Goal: Task Accomplishment & Management: Manage account settings

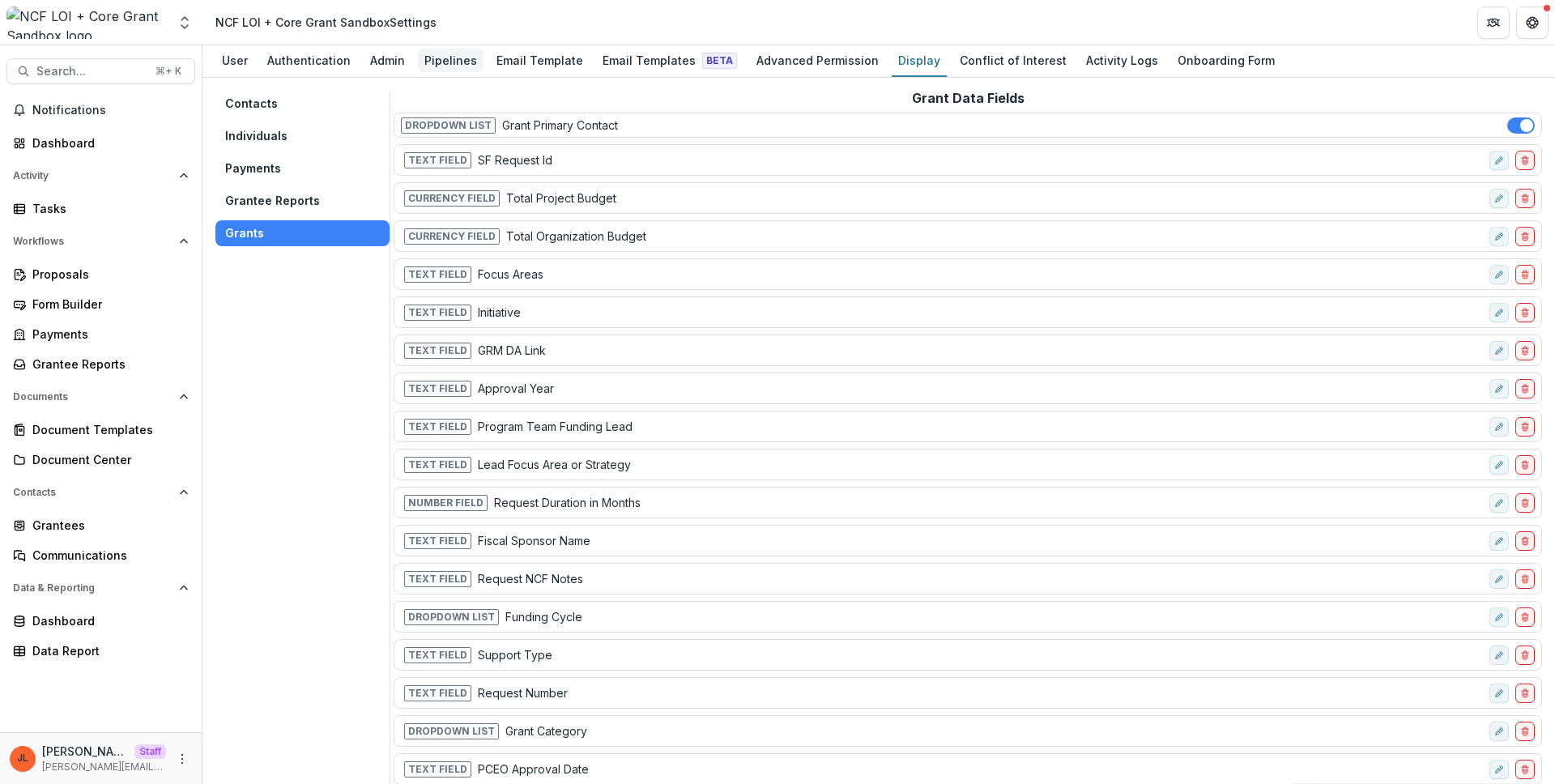
scroll to position [8, 0]
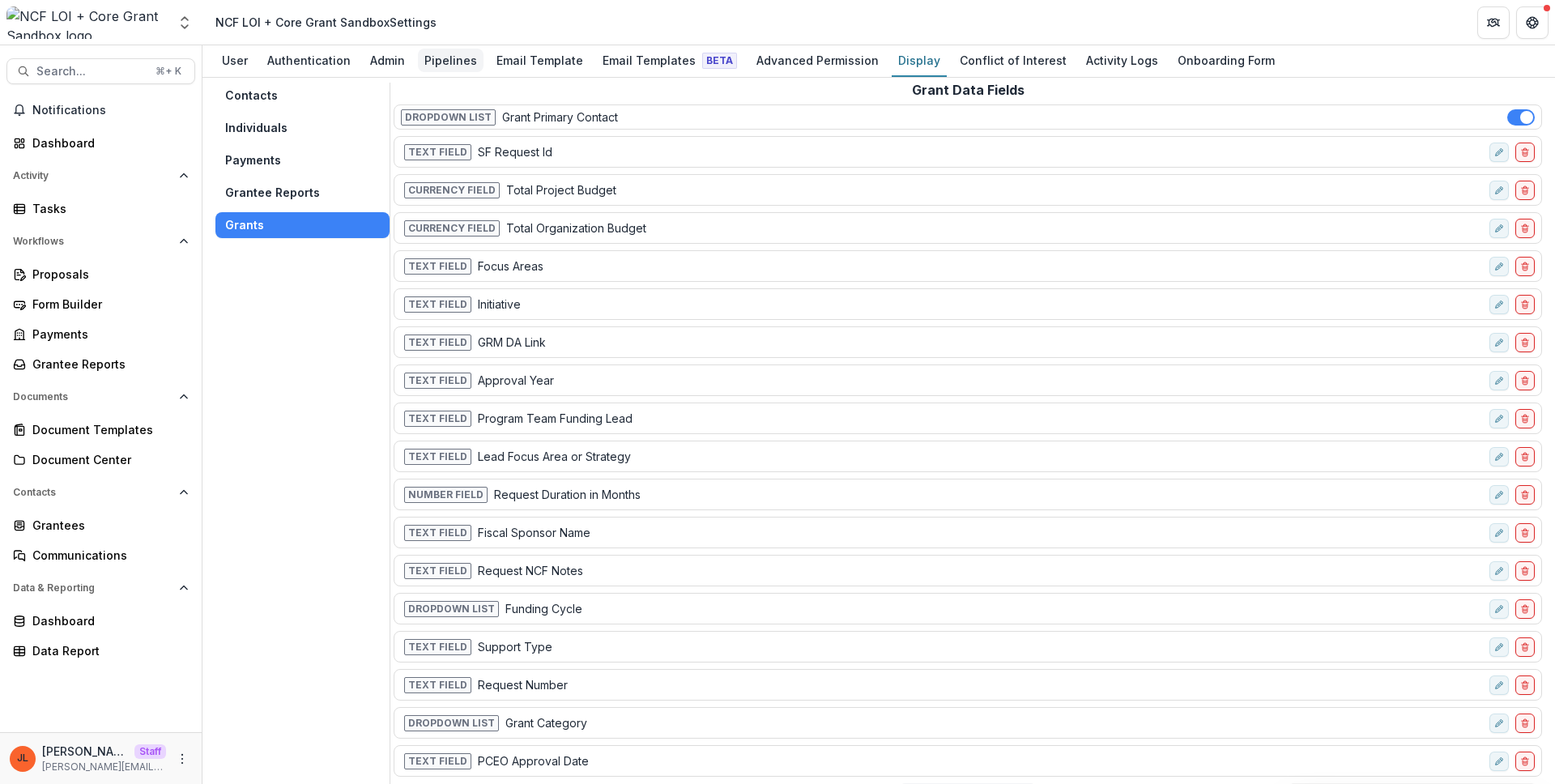
click at [440, 61] on div "Pipelines" at bounding box center [450, 61] width 66 height 24
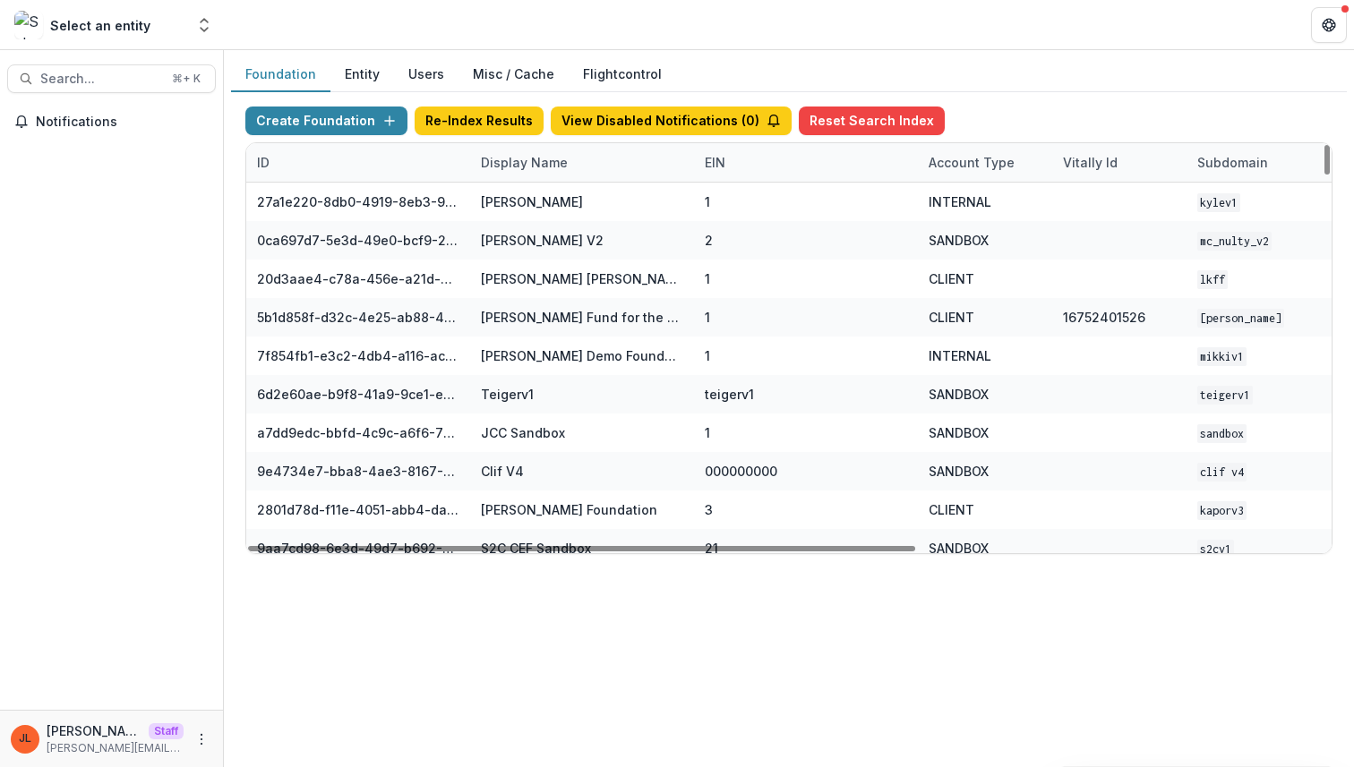
click at [538, 162] on div "Display Name" at bounding box center [524, 162] width 108 height 19
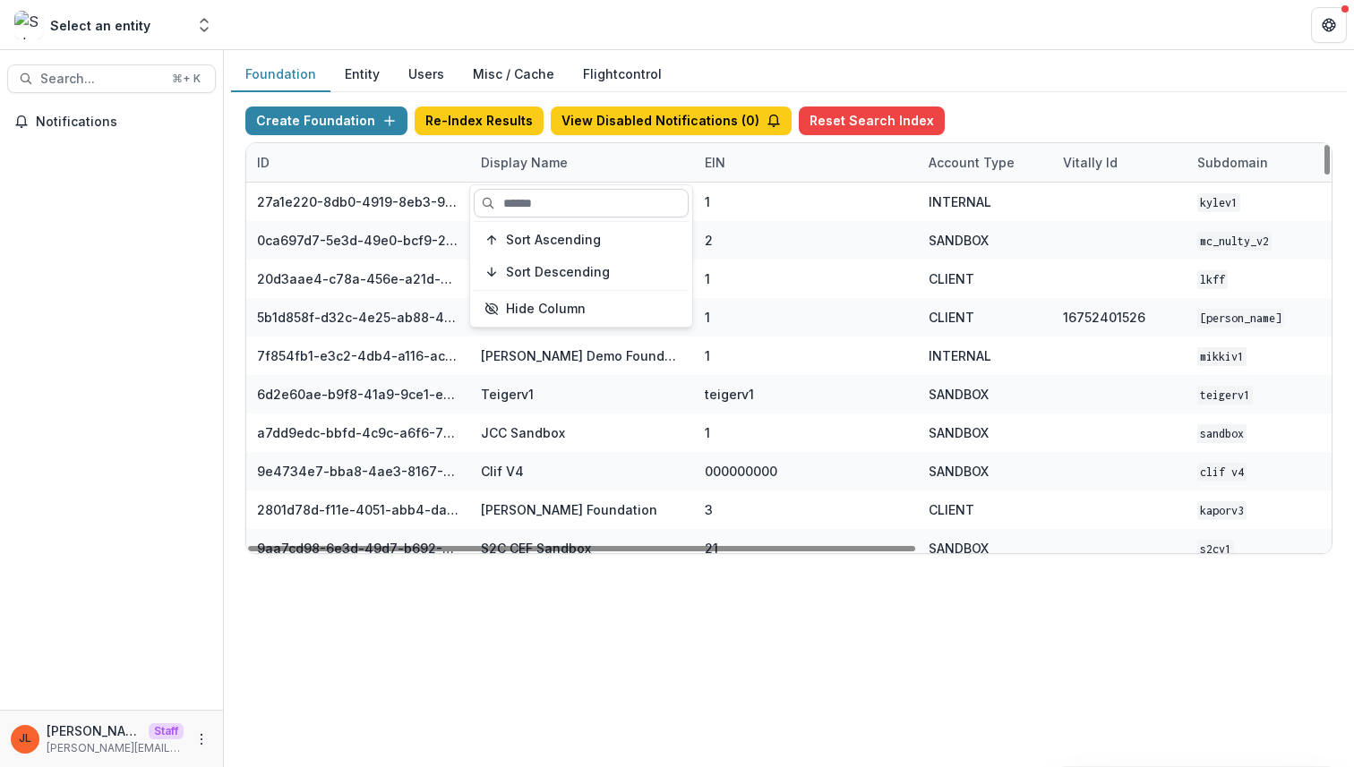
click at [518, 207] on input at bounding box center [581, 203] width 215 height 29
type input "*"
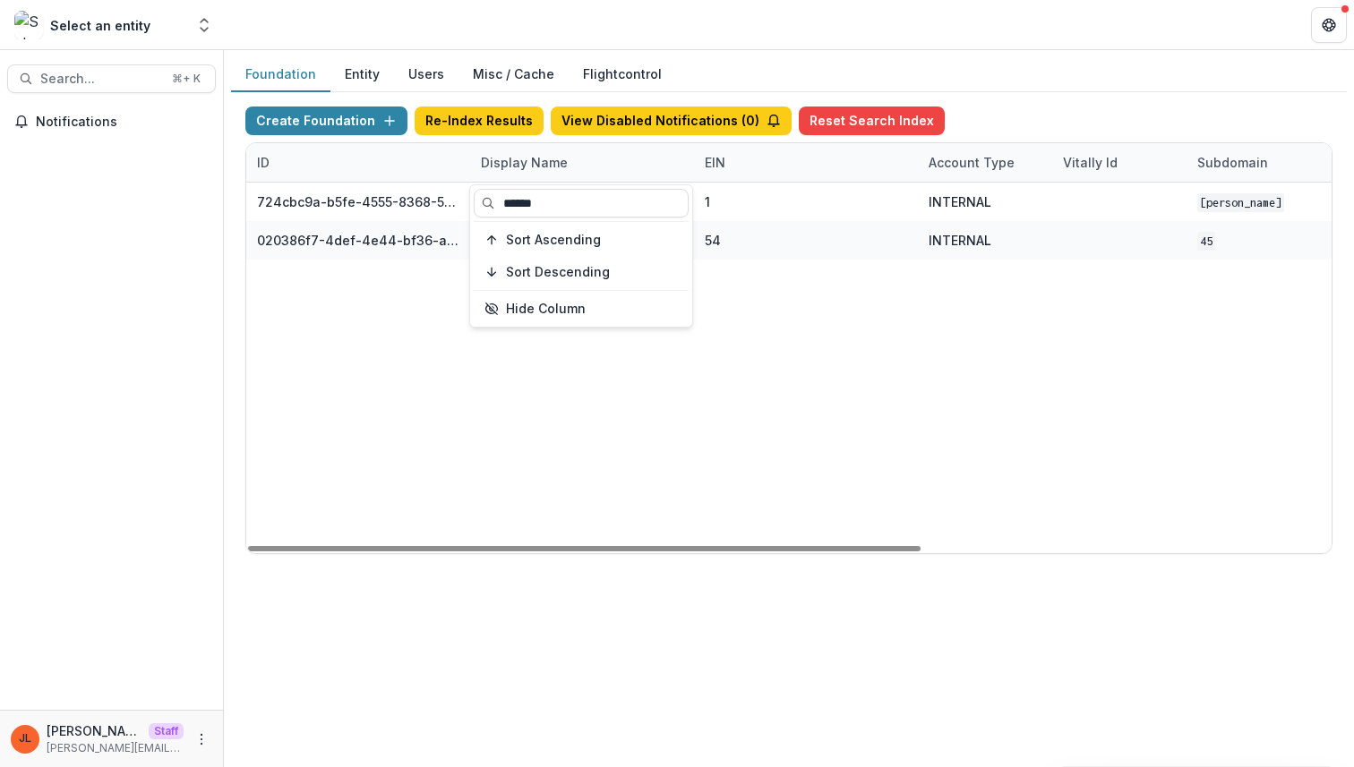
type input "******"
click at [486, 535] on div "724cbc9a-b5fe-4555-8368-5c1a3f7adea9 Jeanne Foundation 1 INTERNAL Jeanne Feb 24…" at bounding box center [1119, 368] width 1746 height 371
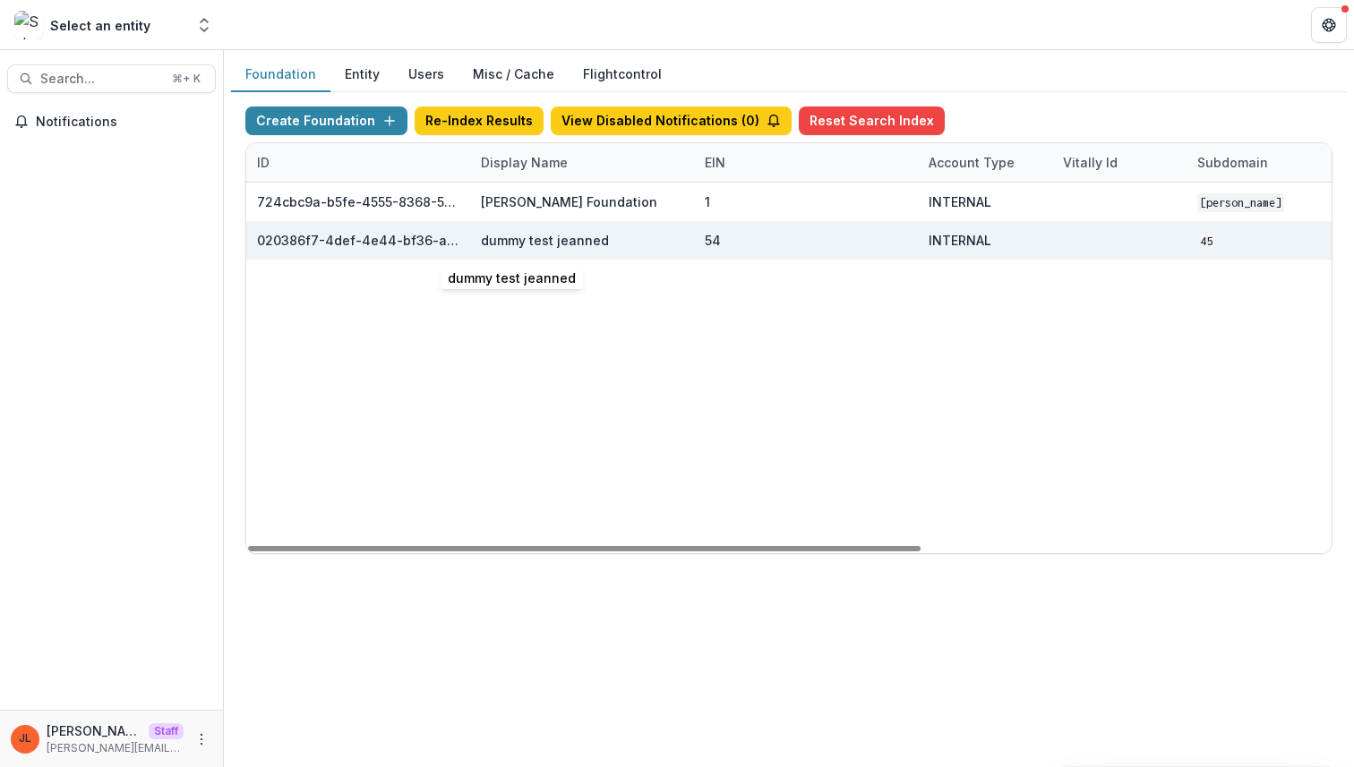
scroll to position [0, 661]
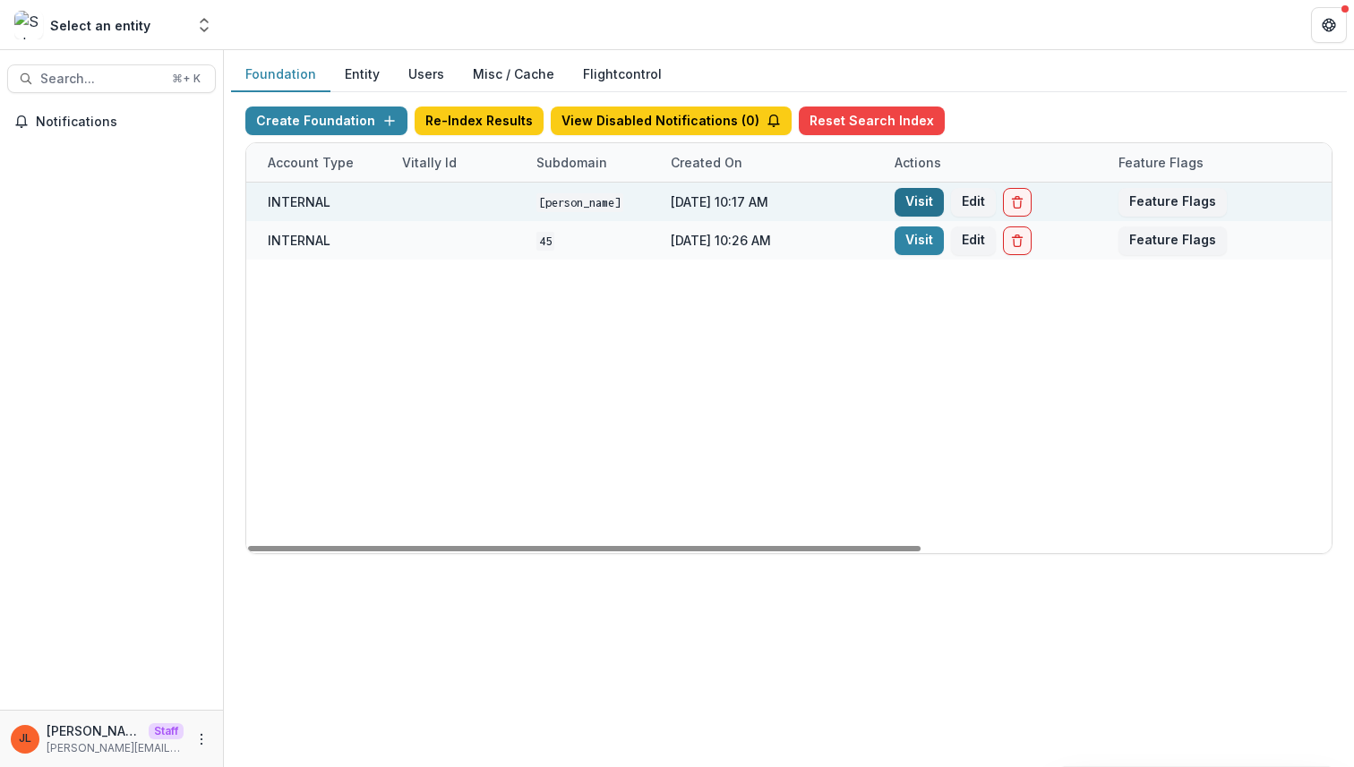
click at [910, 201] on link "Visit" at bounding box center [918, 202] width 49 height 29
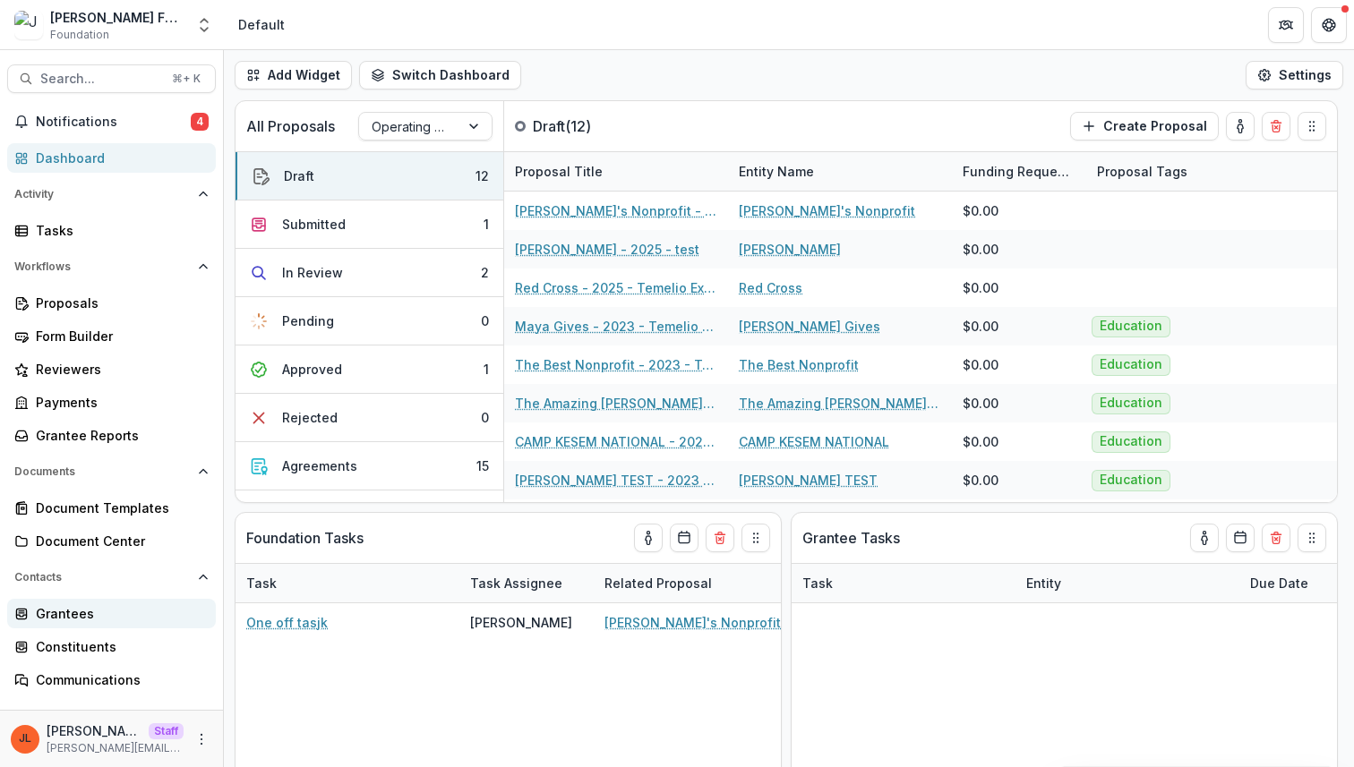
click at [101, 620] on div "Grantees" at bounding box center [119, 613] width 166 height 19
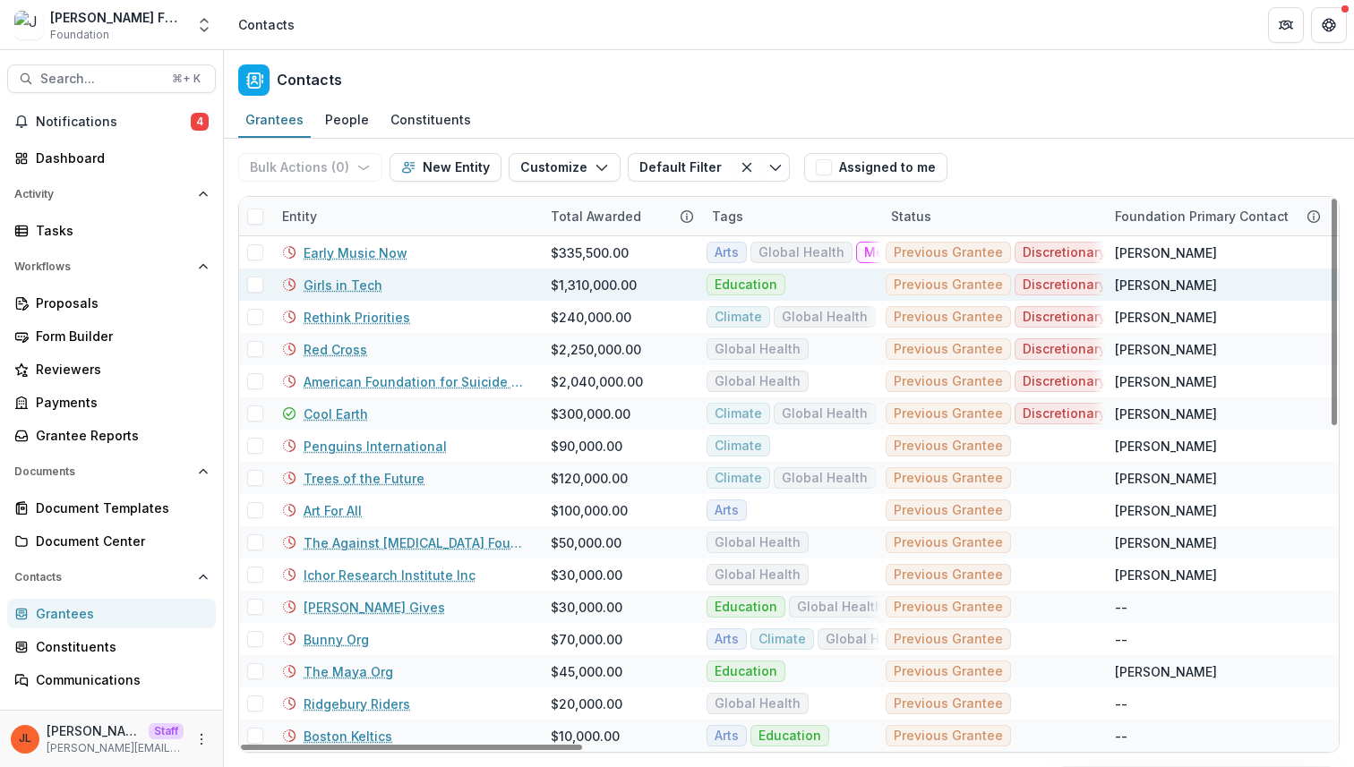
click at [355, 278] on link "Girls in Tech" at bounding box center [343, 285] width 79 height 19
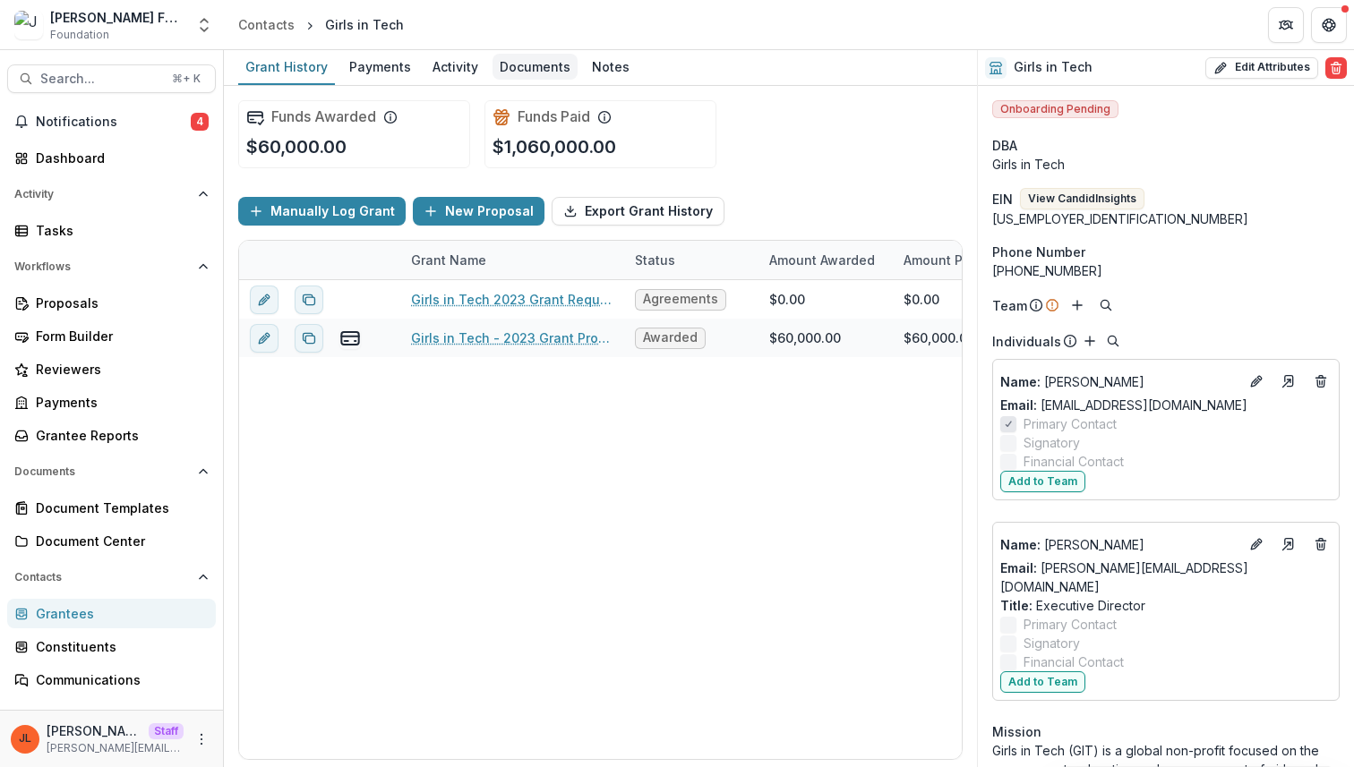
click at [539, 50] on link "Documents" at bounding box center [534, 67] width 85 height 35
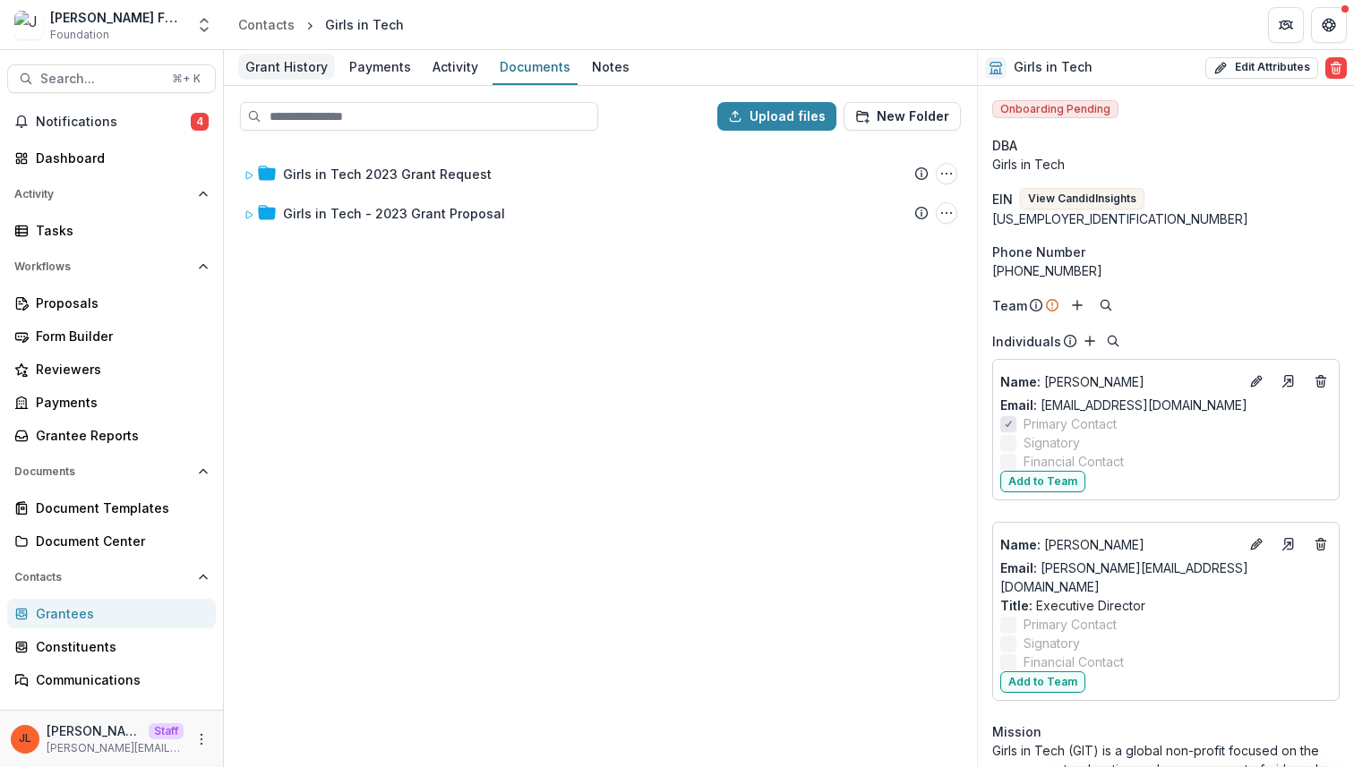
click at [282, 65] on div "Grant History" at bounding box center [286, 67] width 97 height 26
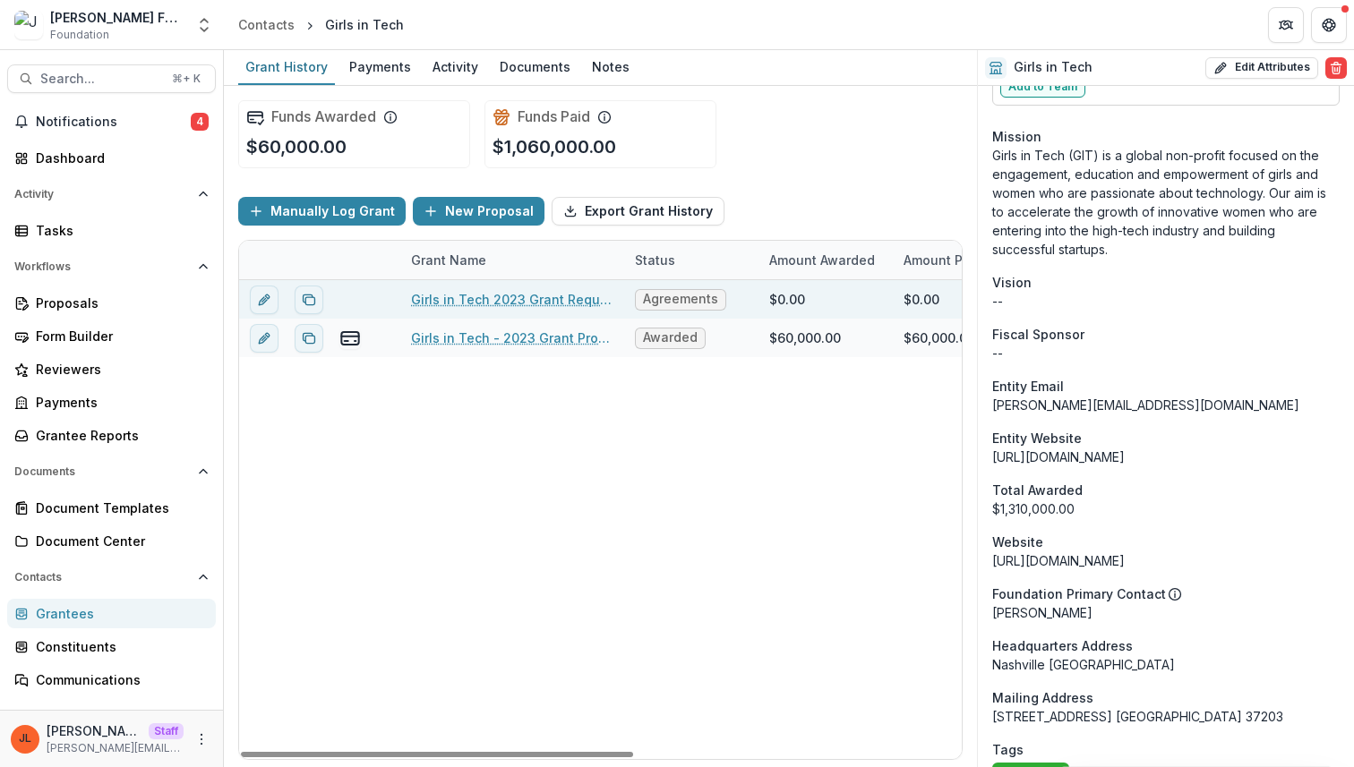
scroll to position [689, 0]
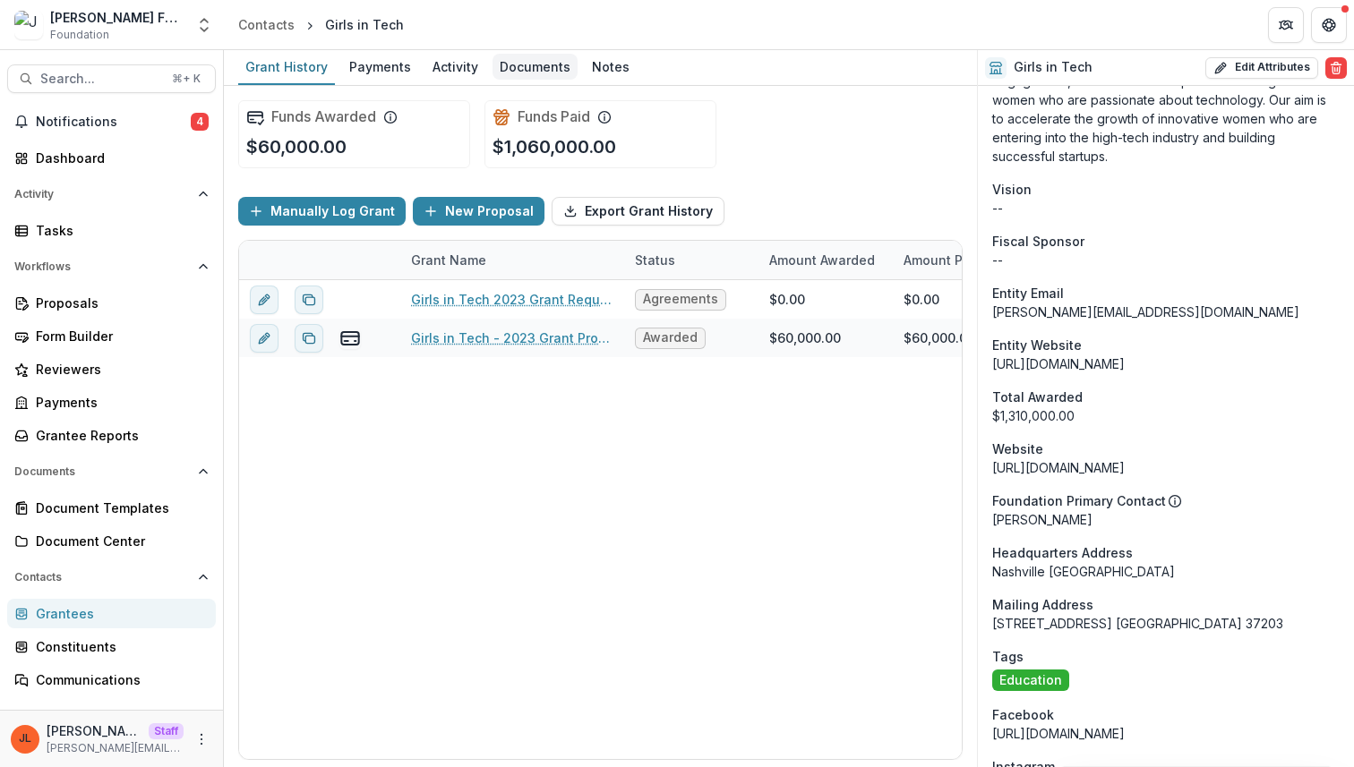
click at [531, 65] on div "Documents" at bounding box center [534, 67] width 85 height 26
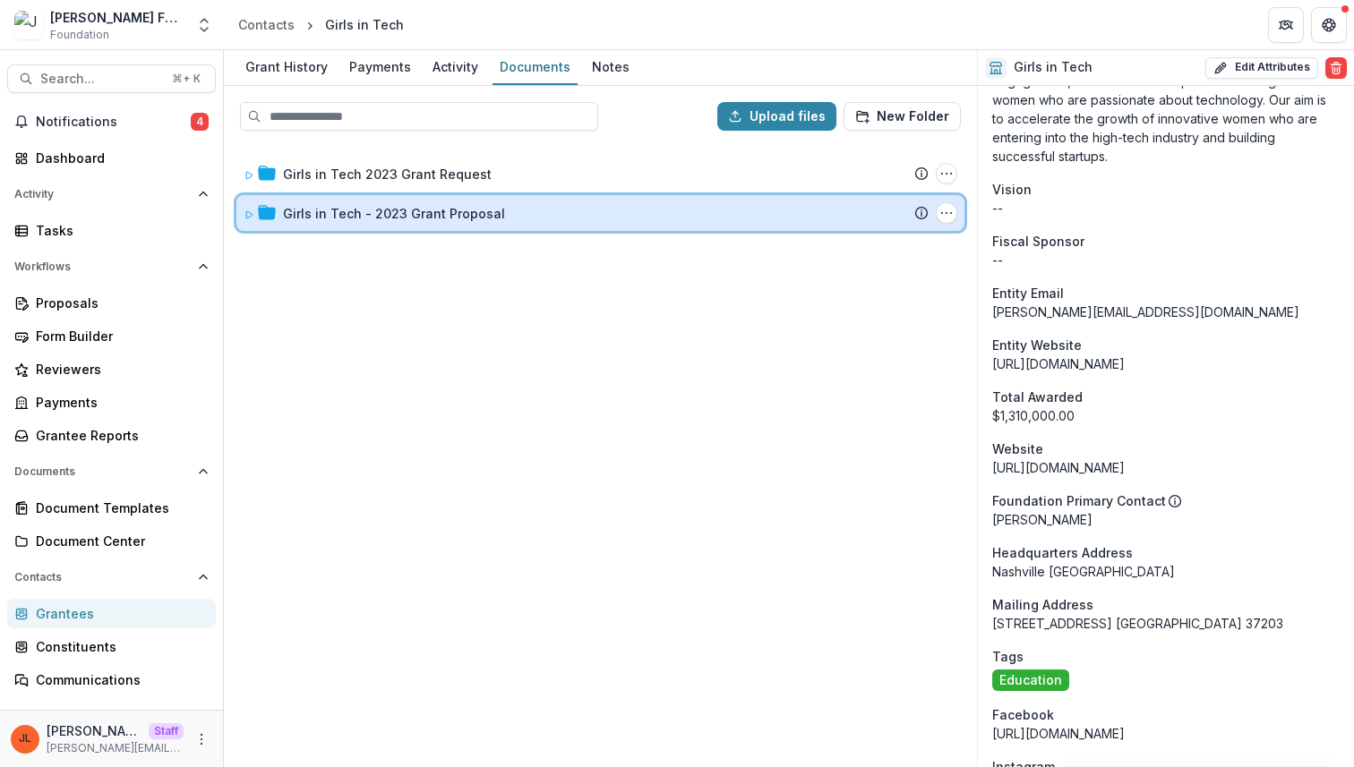
click at [245, 211] on icon at bounding box center [249, 215] width 11 height 11
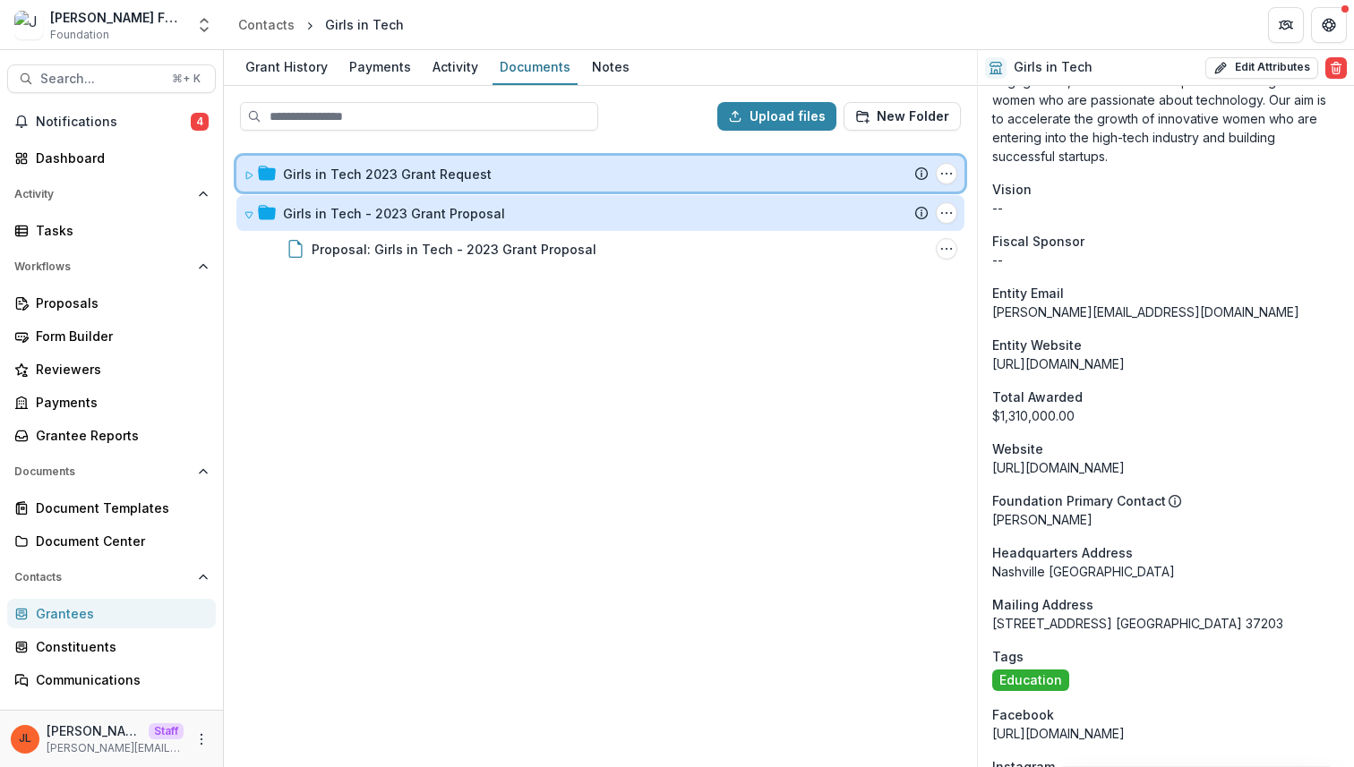
click at [252, 170] on icon at bounding box center [249, 175] width 11 height 11
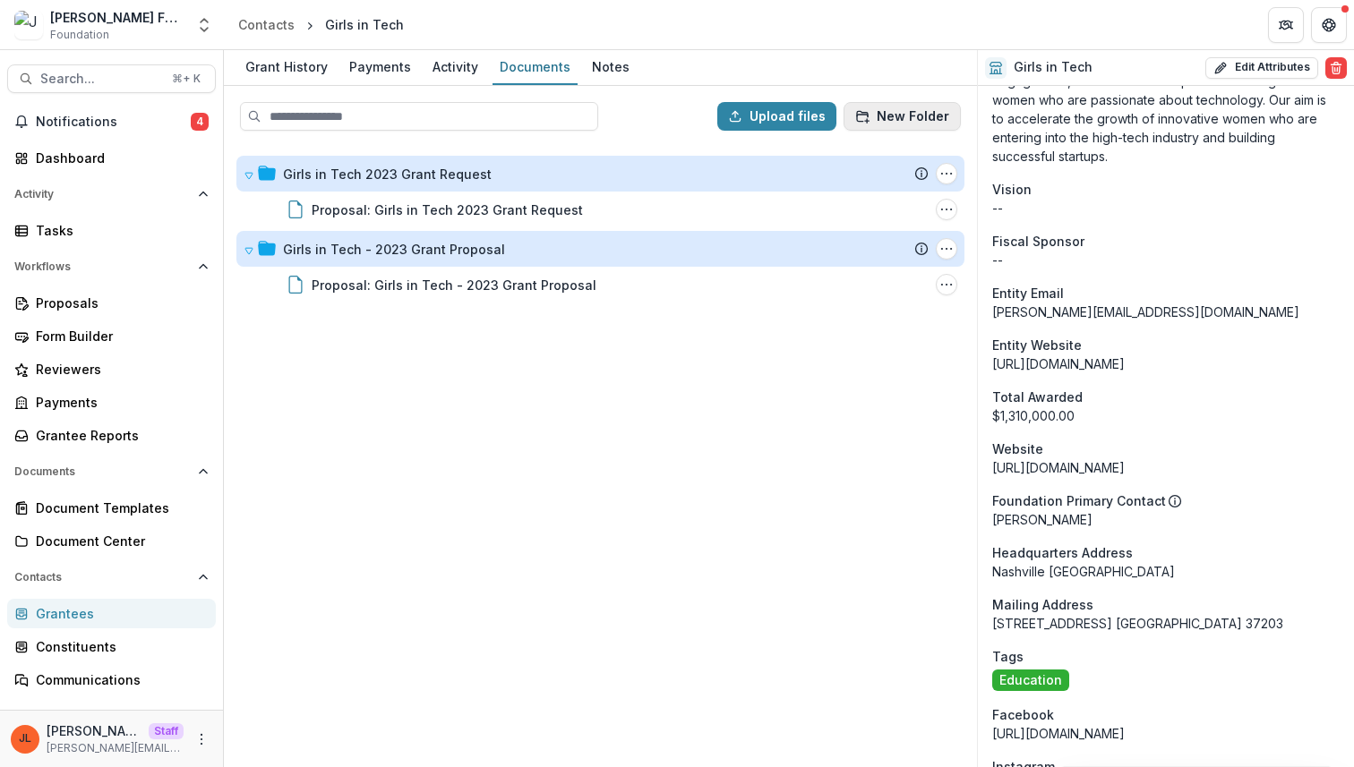
click at [916, 112] on button "New Folder" at bounding box center [901, 116] width 117 height 29
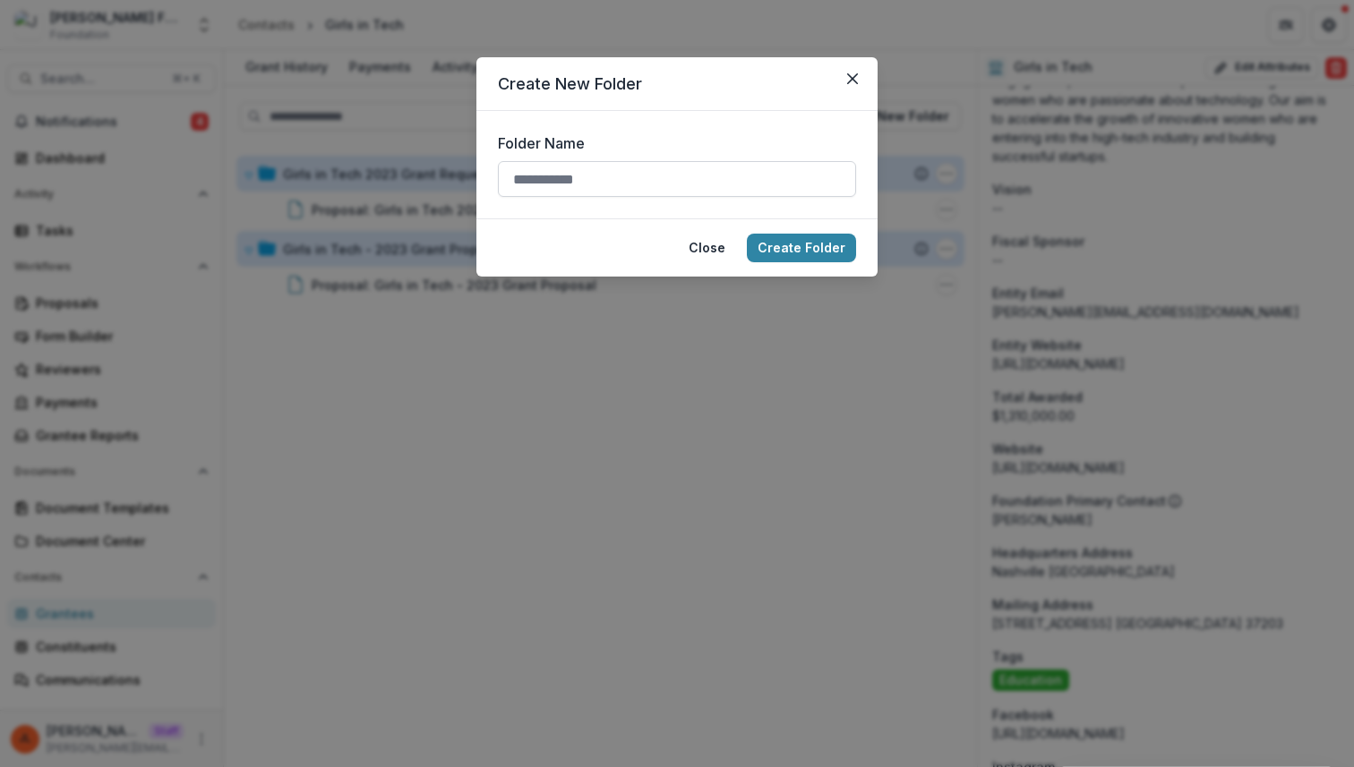
click at [590, 190] on input "Folder Name" at bounding box center [677, 179] width 358 height 36
type input "*"
type input "**********"
click at [789, 249] on button "Create Folder" at bounding box center [801, 248] width 109 height 29
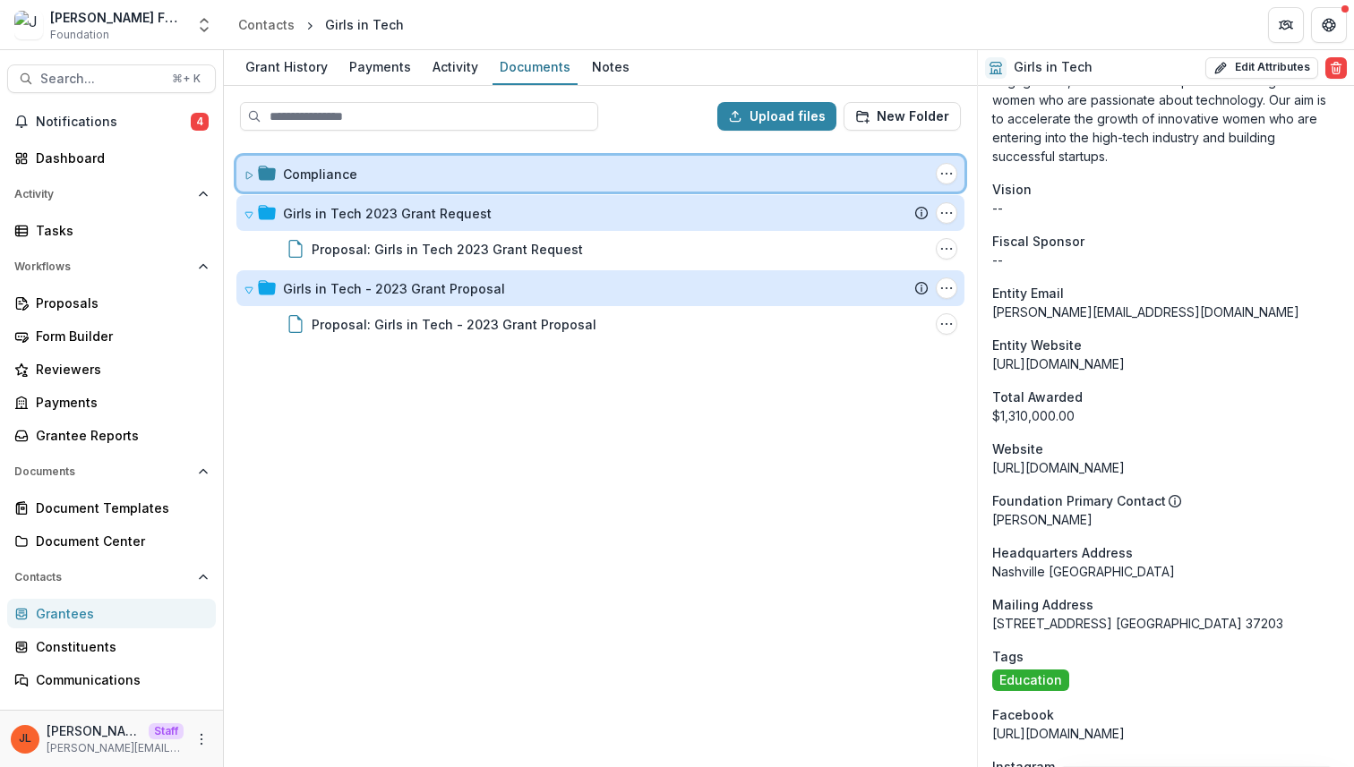
click at [250, 180] on span at bounding box center [249, 174] width 11 height 19
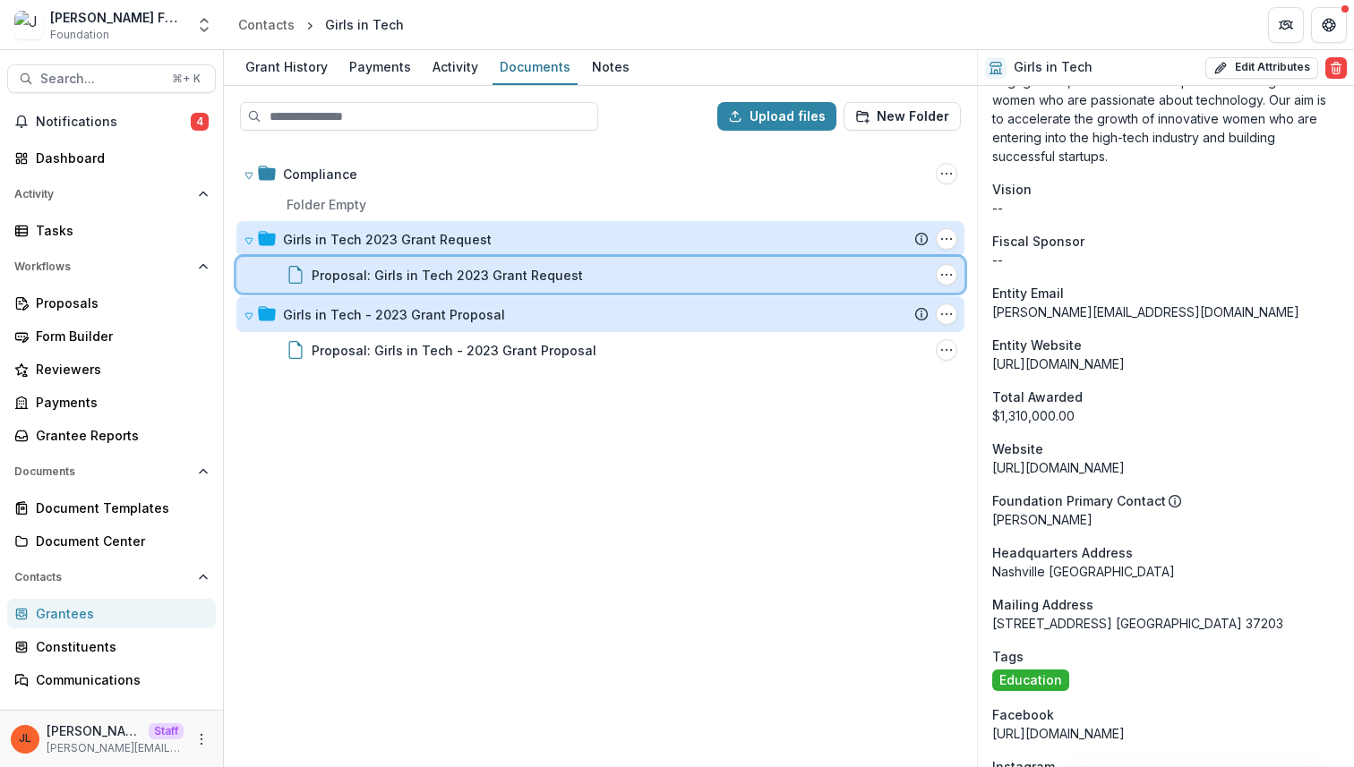
drag, startPoint x: 361, startPoint y: 285, endPoint x: 378, endPoint y: 291, distance: 18.1
click at [378, 291] on div "Proposal: Girls in Tech 2023 Grant Request File Options Download Rename Delete" at bounding box center [600, 275] width 728 height 36
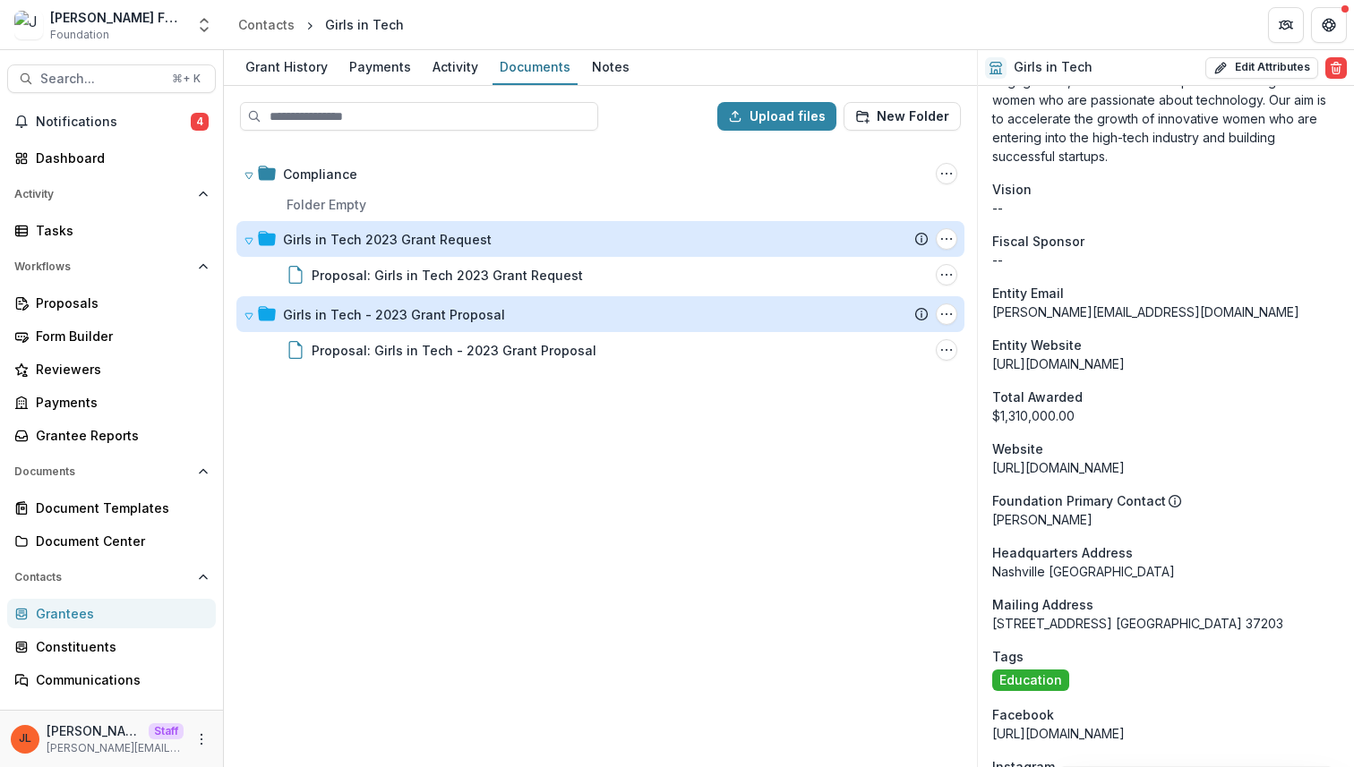
click at [498, 478] on div "Compliance Folder Options Rename Add Subfolder Delete Folder Empty Girls in Tec…" at bounding box center [600, 455] width 749 height 620
click at [361, 245] on div "Girls in Tech 2023 Grant Request" at bounding box center [387, 239] width 209 height 19
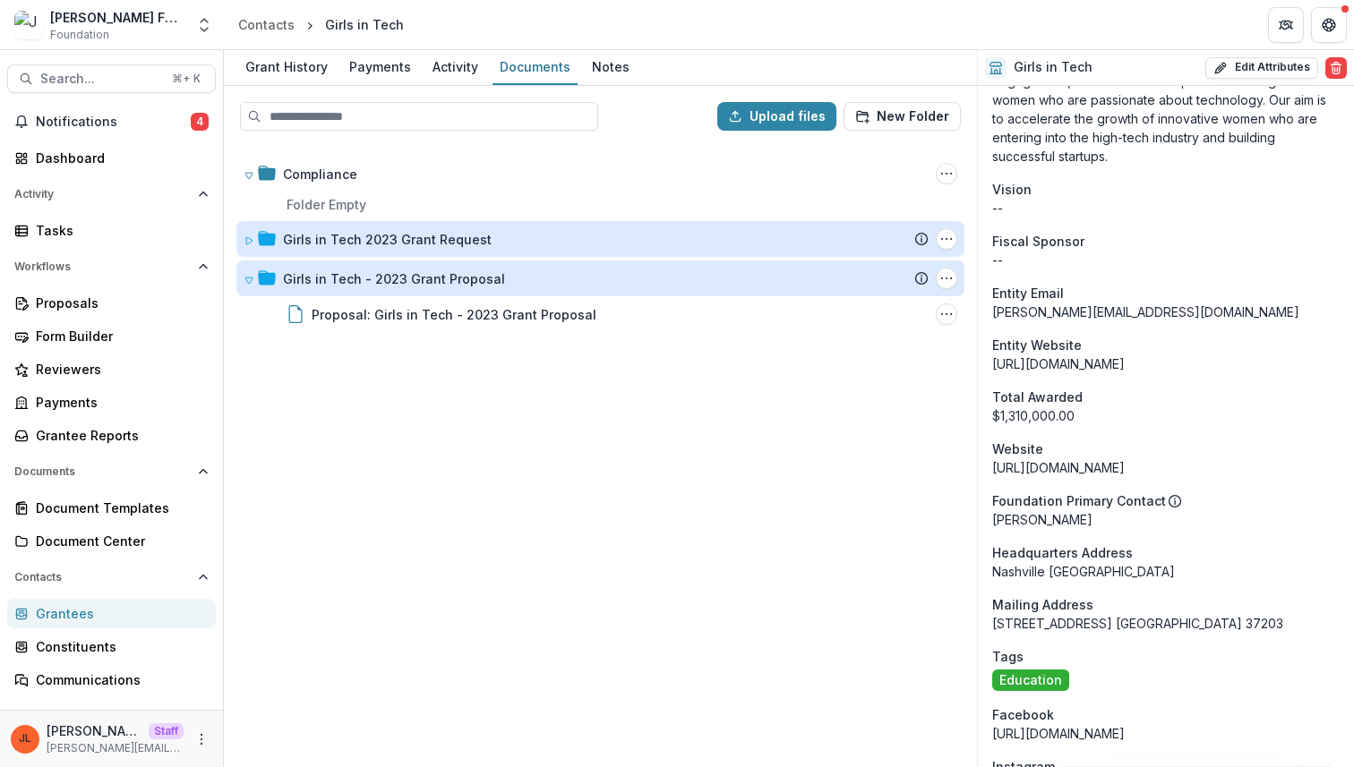
click at [361, 245] on div "Girls in Tech 2023 Grant Request" at bounding box center [387, 239] width 209 height 19
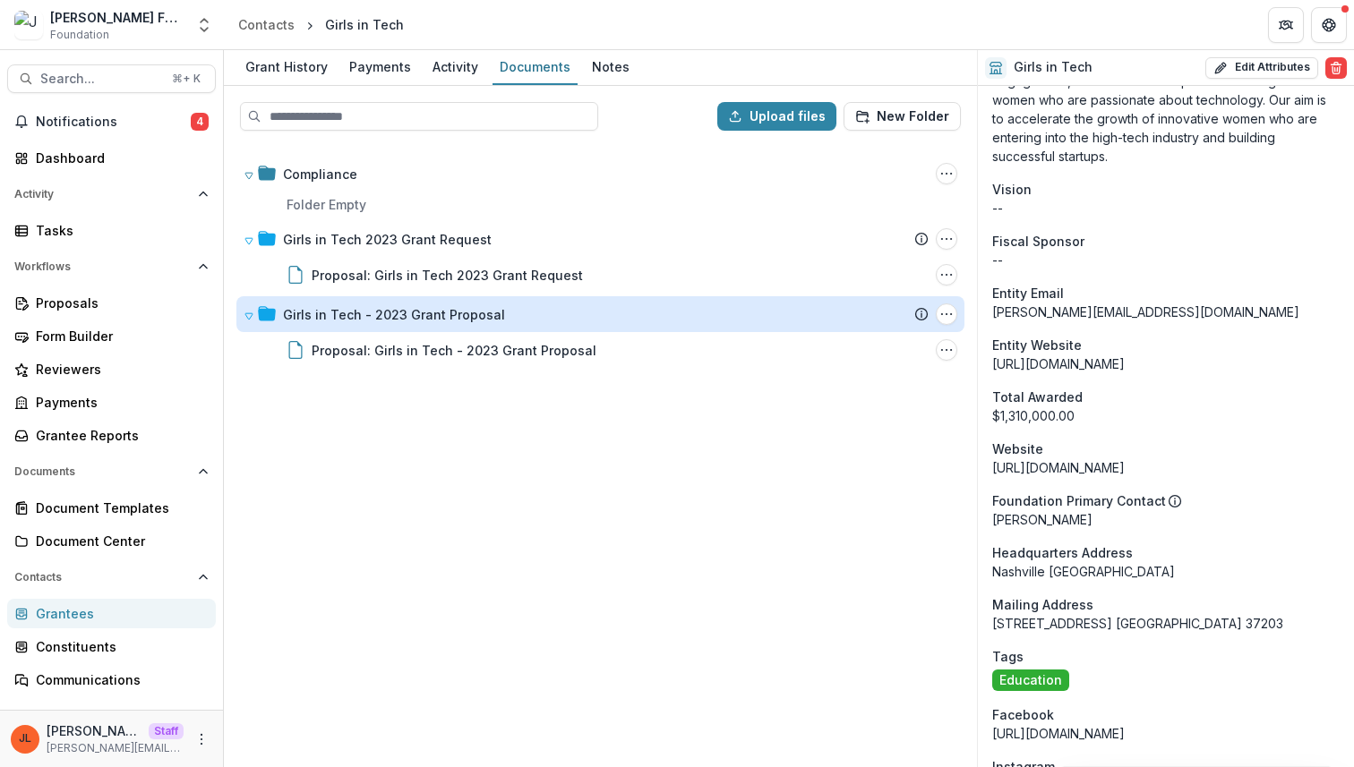
click at [488, 469] on div "Compliance Folder Options Rename Add Subfolder Delete Folder Empty Girls in Tec…" at bounding box center [600, 455] width 749 height 620
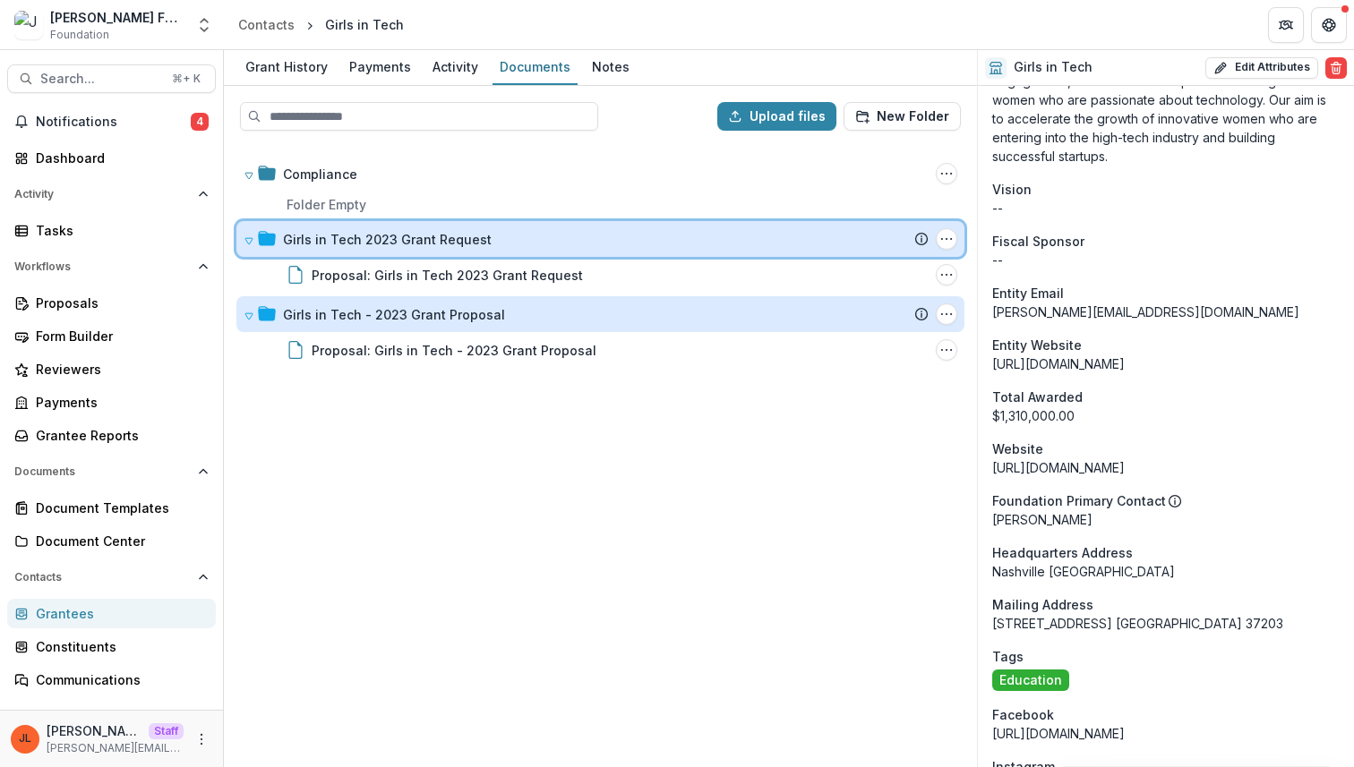
click at [548, 251] on div "Girls in Tech 2023 Grant Request Submission Temelio Proposal Attached proposal …" at bounding box center [600, 239] width 728 height 36
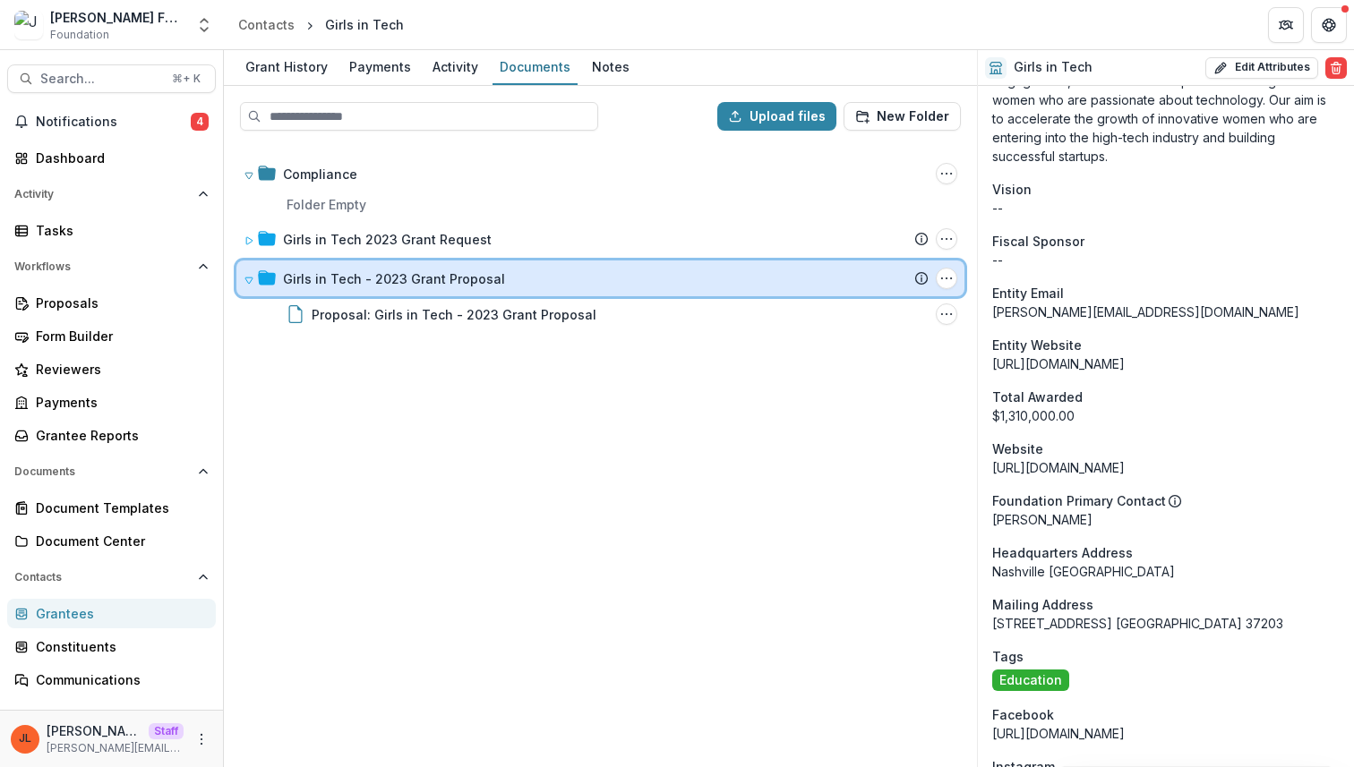
click at [512, 278] on div "Girls in Tech - 2023 Grant Proposal" at bounding box center [606, 279] width 646 height 19
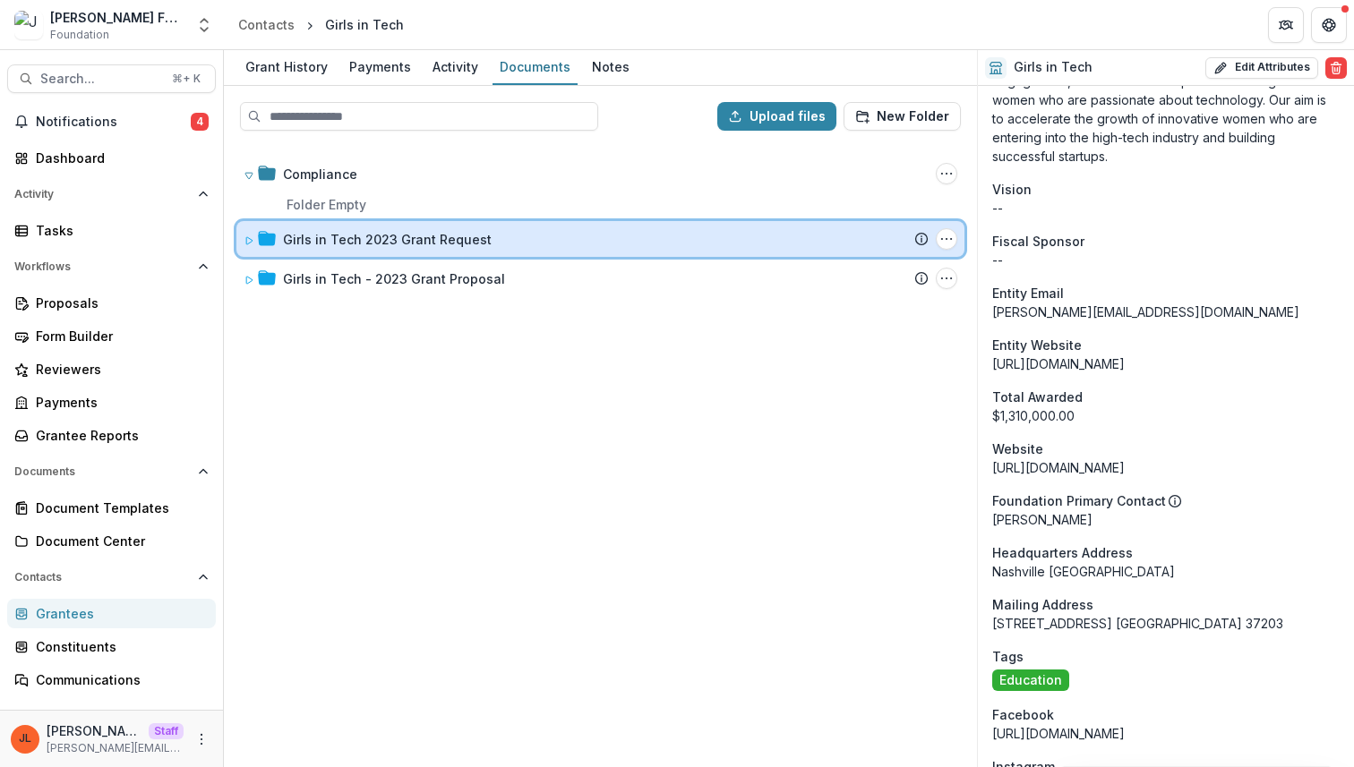
click at [243, 246] on div "Girls in Tech 2023 Grant Request Submission Temelio Proposal Attached proposal …" at bounding box center [600, 239] width 728 height 36
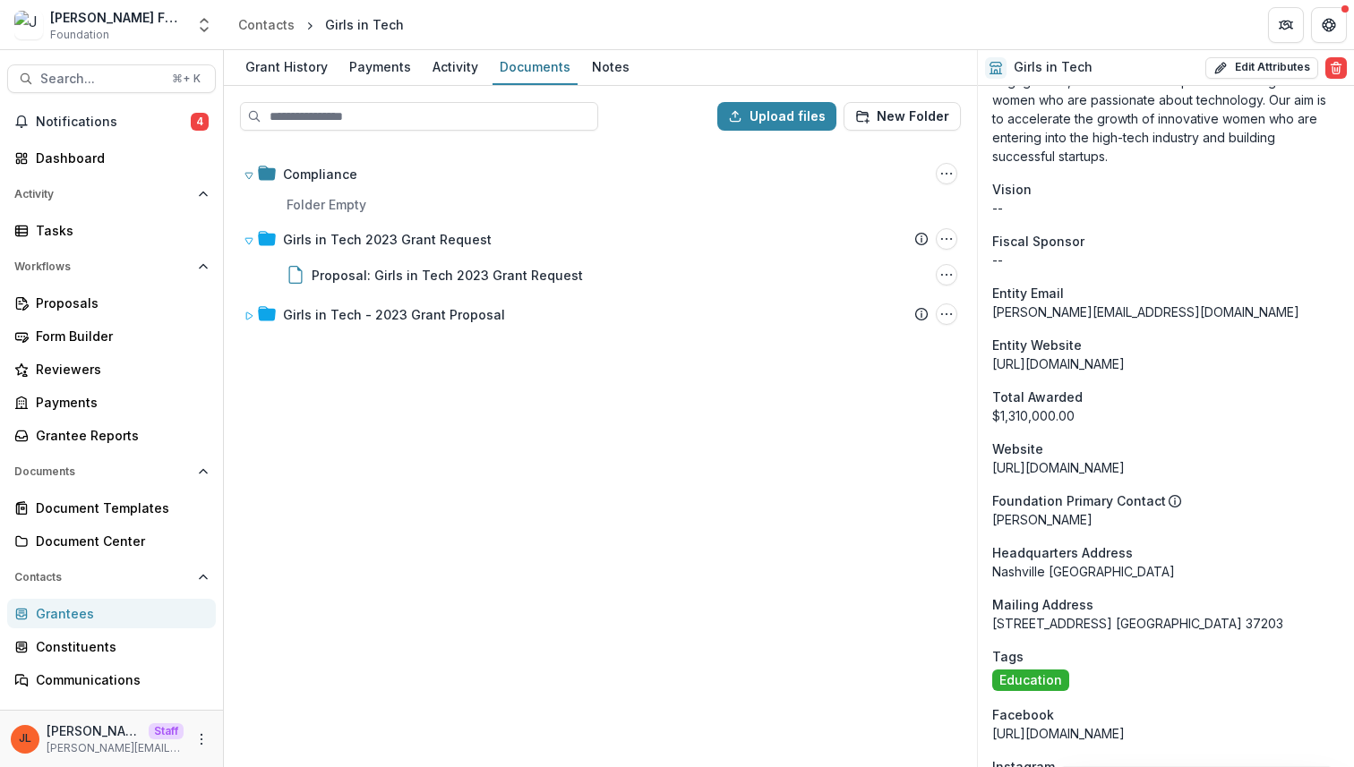
click at [517, 476] on div "Compliance Folder Options Rename Add Subfolder Delete Folder Empty Girls in Tec…" at bounding box center [600, 455] width 749 height 620
click at [305, 62] on div "Grant History" at bounding box center [286, 67] width 97 height 26
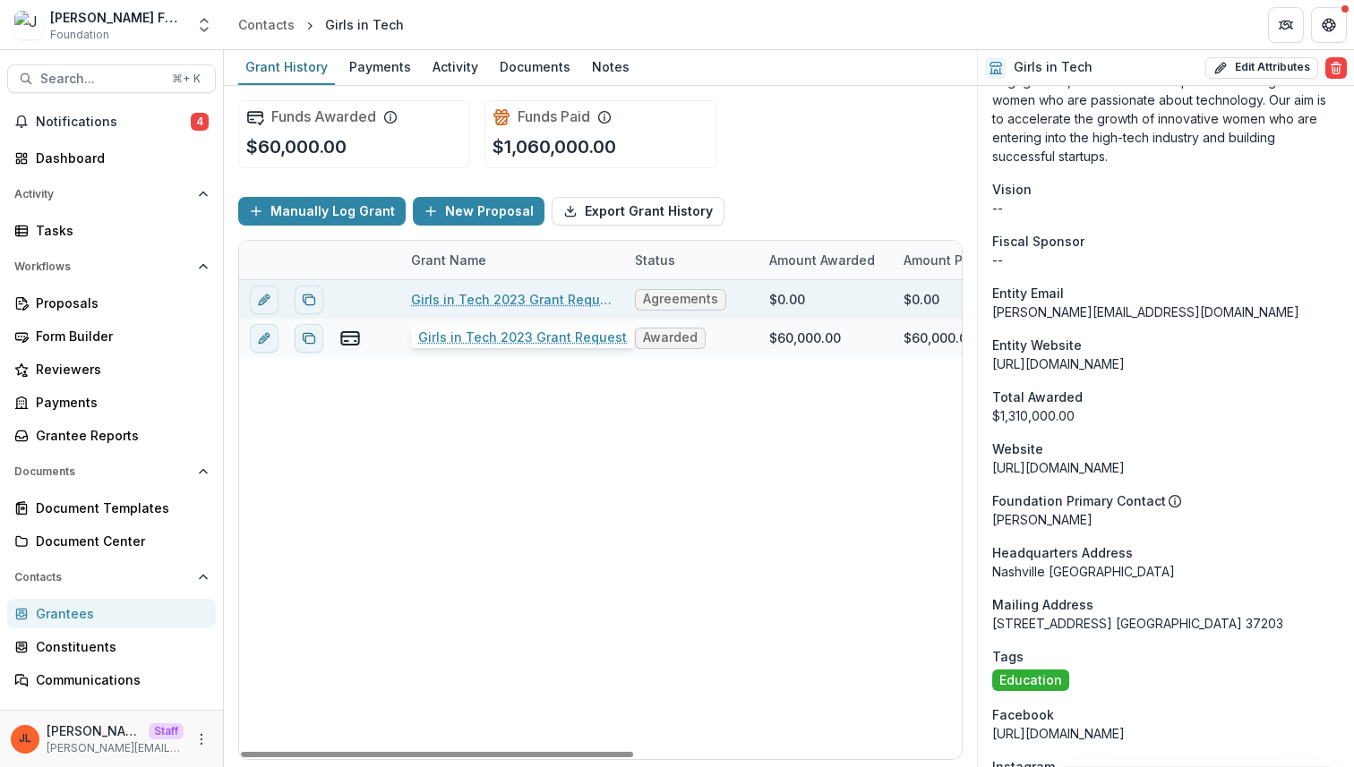
click at [560, 300] on link "Girls in Tech 2023 Grant Request" at bounding box center [512, 299] width 202 height 19
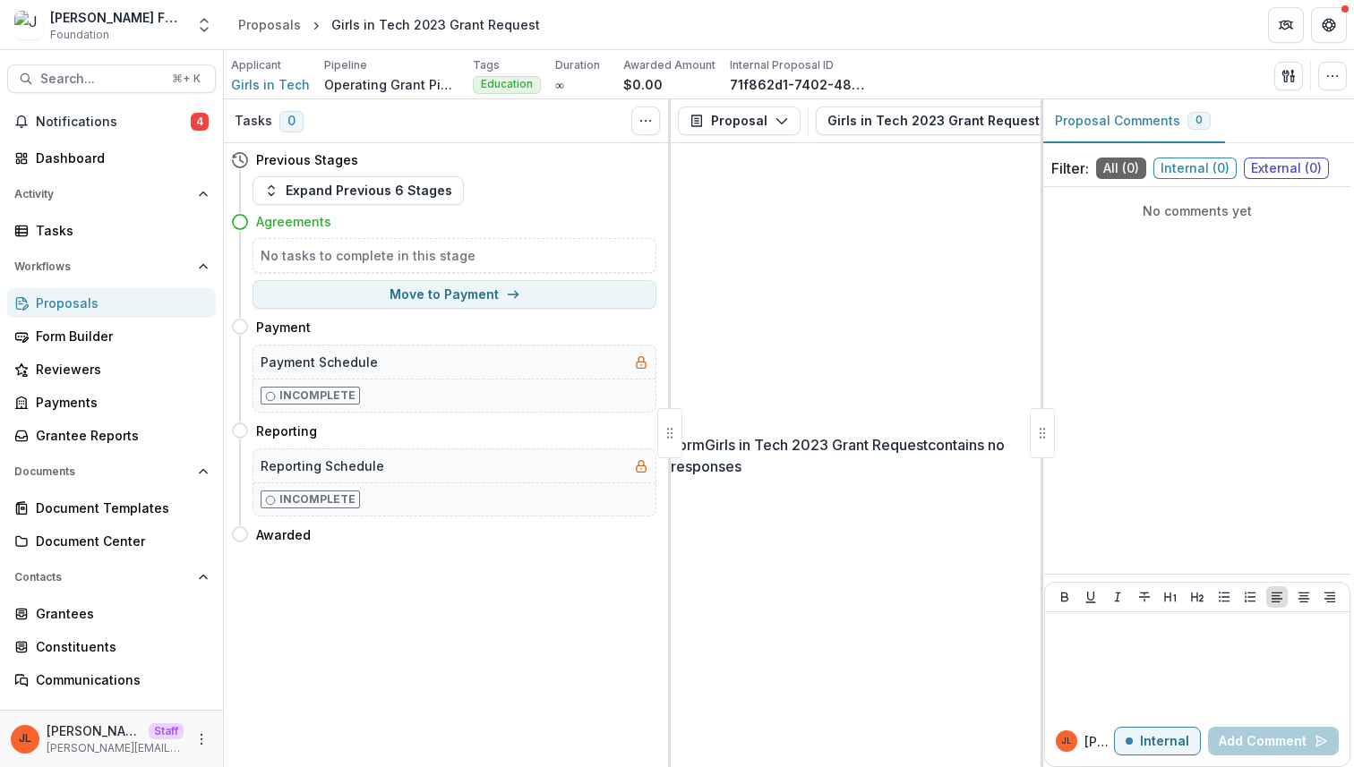
click at [723, 361] on div "Form Girls in Tech 2023 Grant Request contains no responses" at bounding box center [856, 455] width 370 height 624
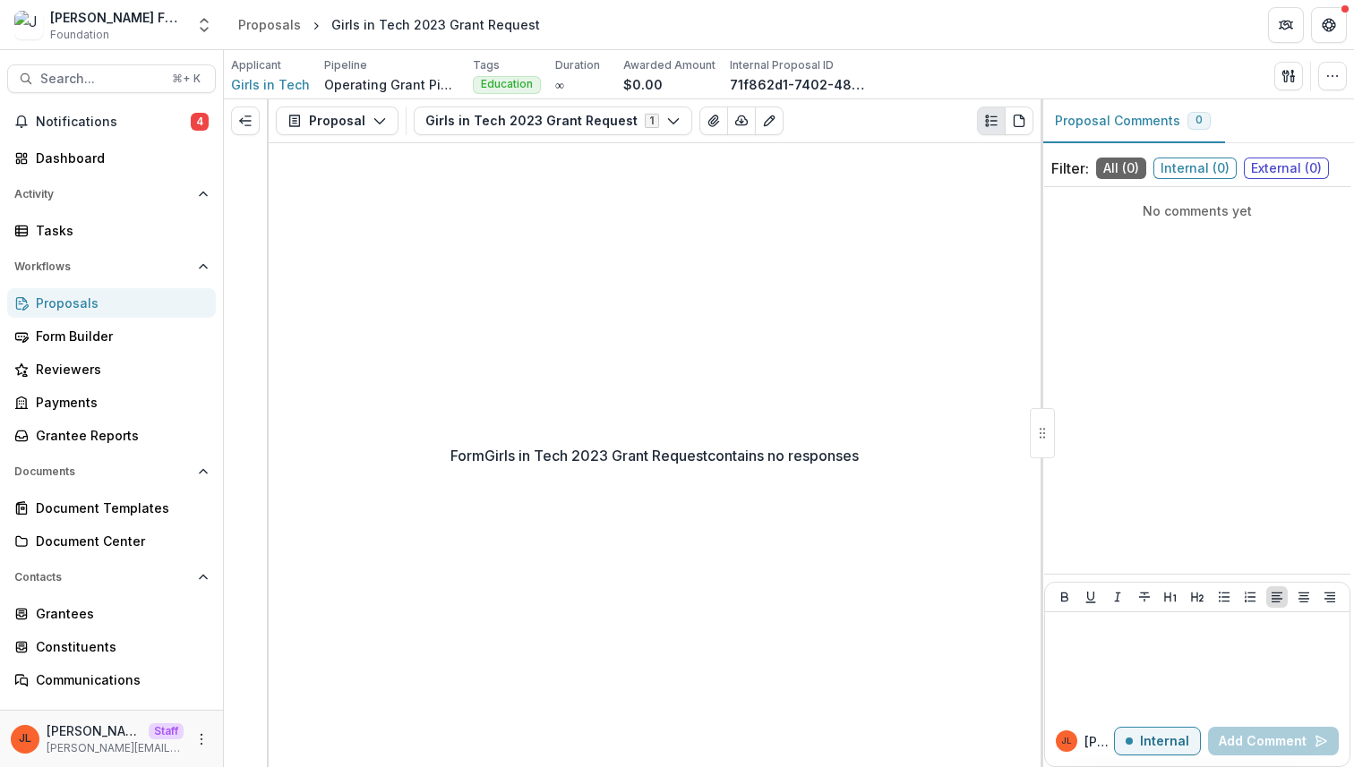
click at [567, 374] on div "Form Girls in Tech 2023 Grant Request contains no responses" at bounding box center [655, 455] width 772 height 624
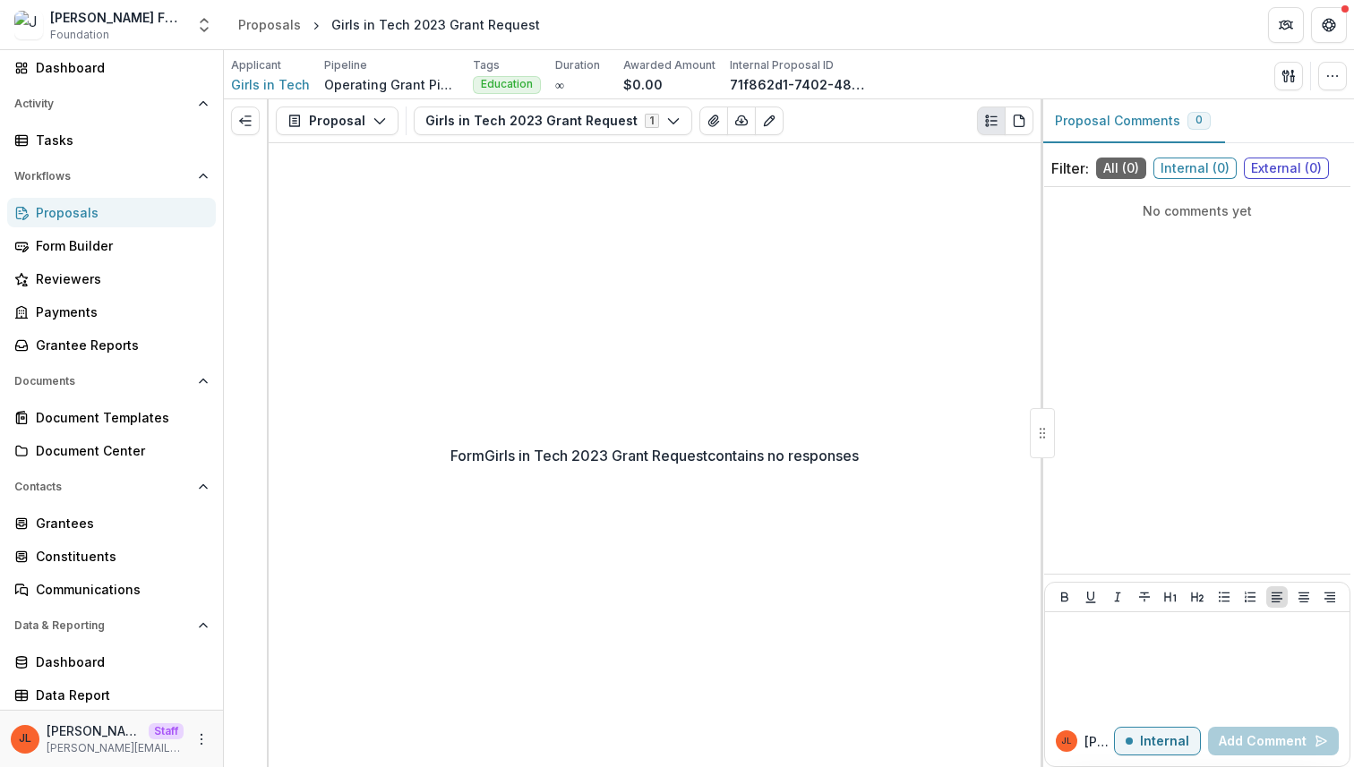
drag, startPoint x: 268, startPoint y: 530, endPoint x: 398, endPoint y: 523, distance: 130.9
click at [398, 523] on div "Form Girls in Tech 2023 Grant Request contains no responses" at bounding box center [655, 455] width 772 height 624
click at [249, 124] on icon "Expand left" at bounding box center [245, 121] width 14 height 14
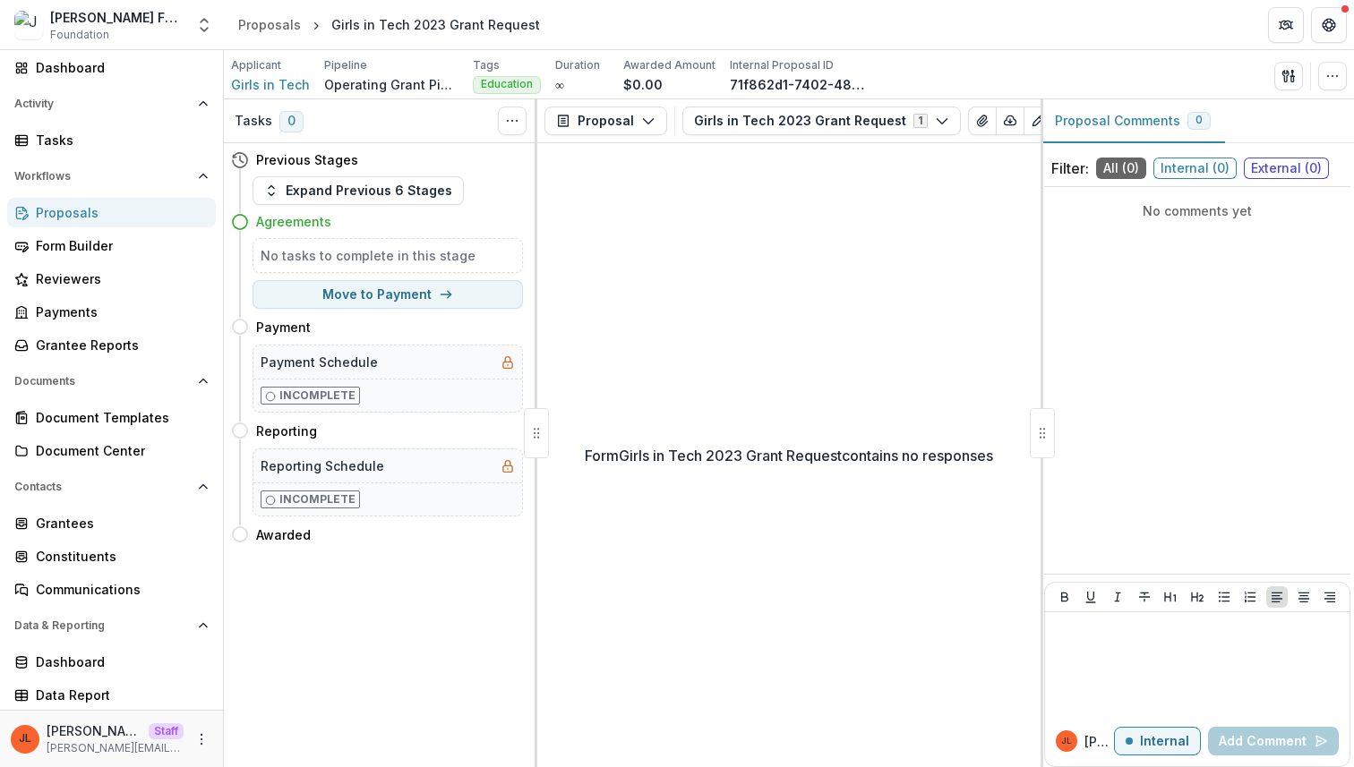
click at [689, 384] on div "Form Girls in Tech 2023 Grant Request contains no responses" at bounding box center [788, 455] width 503 height 624
click at [652, 381] on div "Form Girls in Tech 2023 Grant Request contains no responses" at bounding box center [788, 455] width 503 height 624
click at [267, 82] on span "Girls in Tech" at bounding box center [270, 84] width 79 height 19
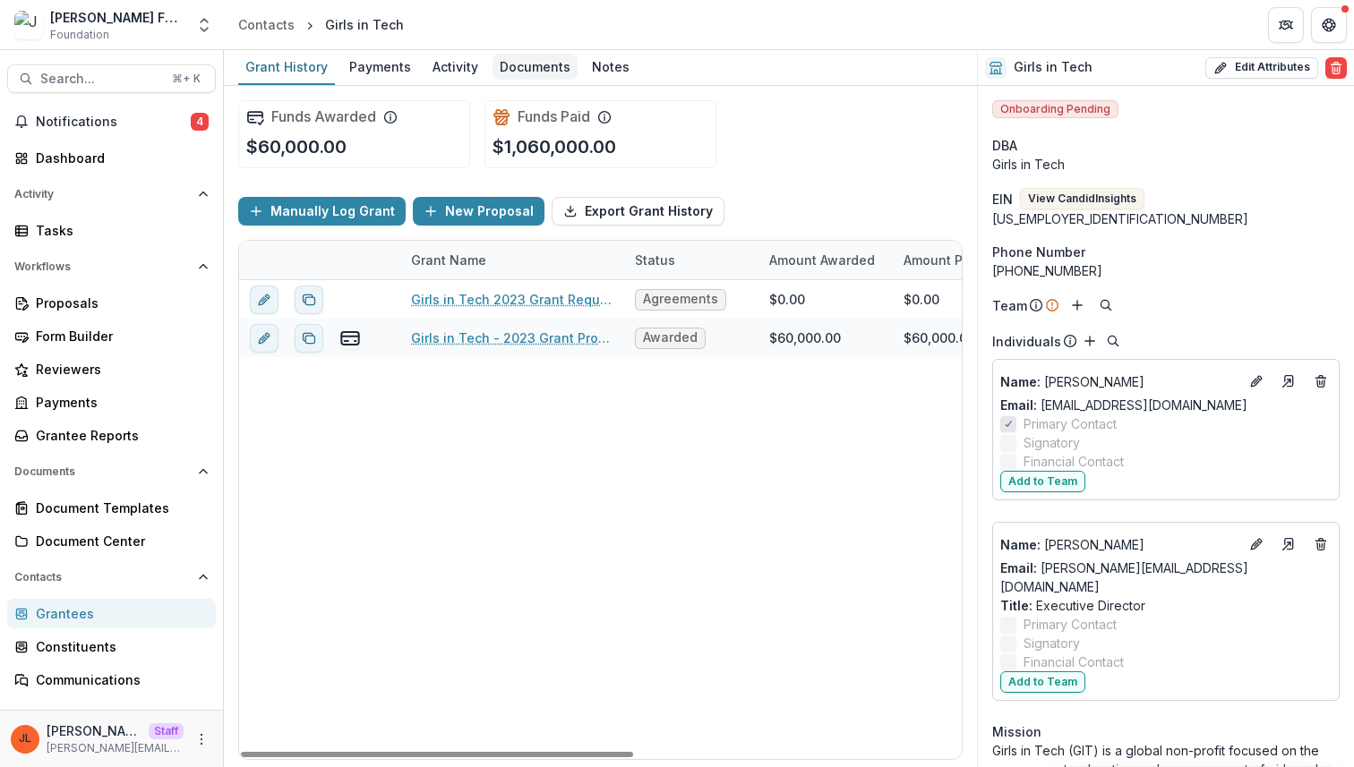
click at [518, 63] on div "Documents" at bounding box center [534, 67] width 85 height 26
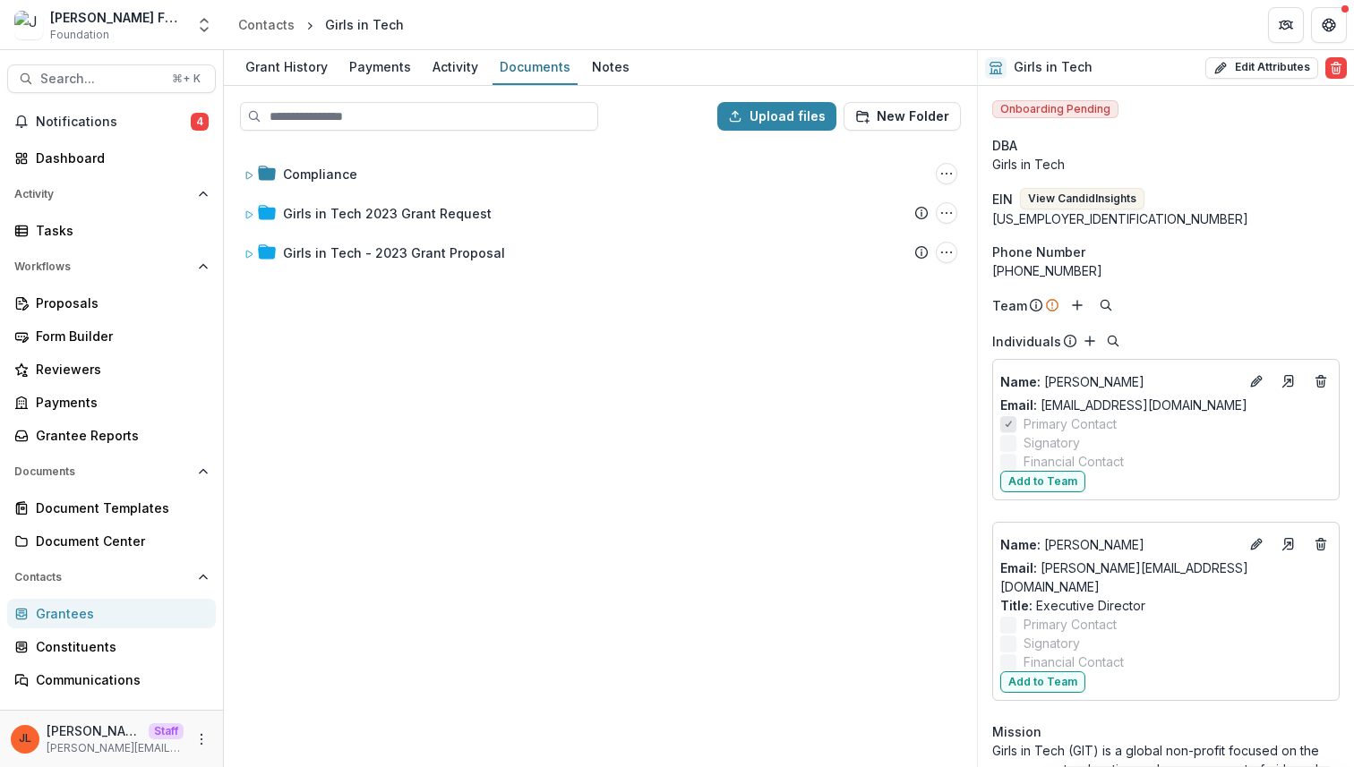
click at [400, 393] on div "Compliance Folder Options Rename Add Subfolder Delete Girls in Tech 2023 Grant …" at bounding box center [600, 455] width 749 height 620
click at [281, 72] on div "Grant History" at bounding box center [286, 67] width 97 height 26
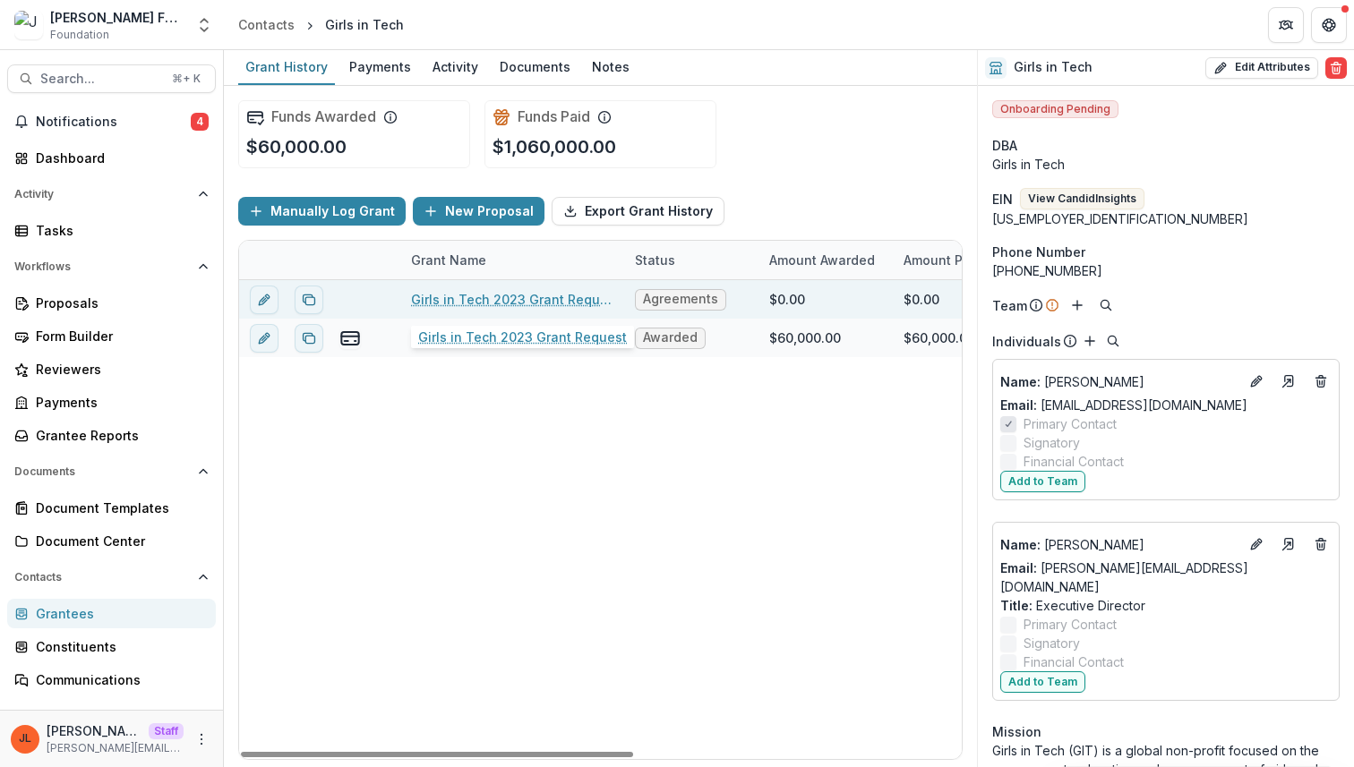
click at [542, 303] on link "Girls in Tech 2023 Grant Request" at bounding box center [512, 299] width 202 height 19
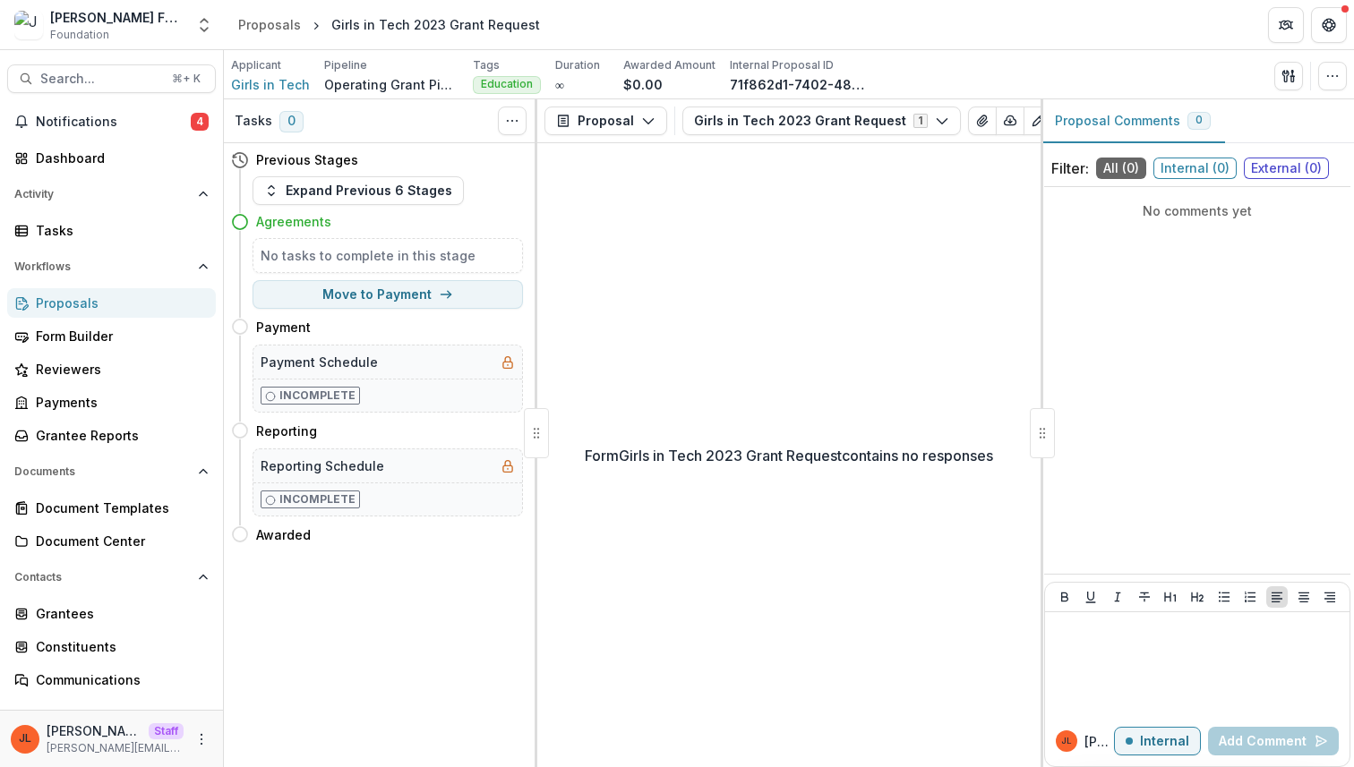
click at [710, 413] on div "Form Girls in Tech 2023 Grant Request contains no responses" at bounding box center [788, 455] width 503 height 624
click at [975, 124] on icon "View Attached Files" at bounding box center [982, 121] width 14 height 14
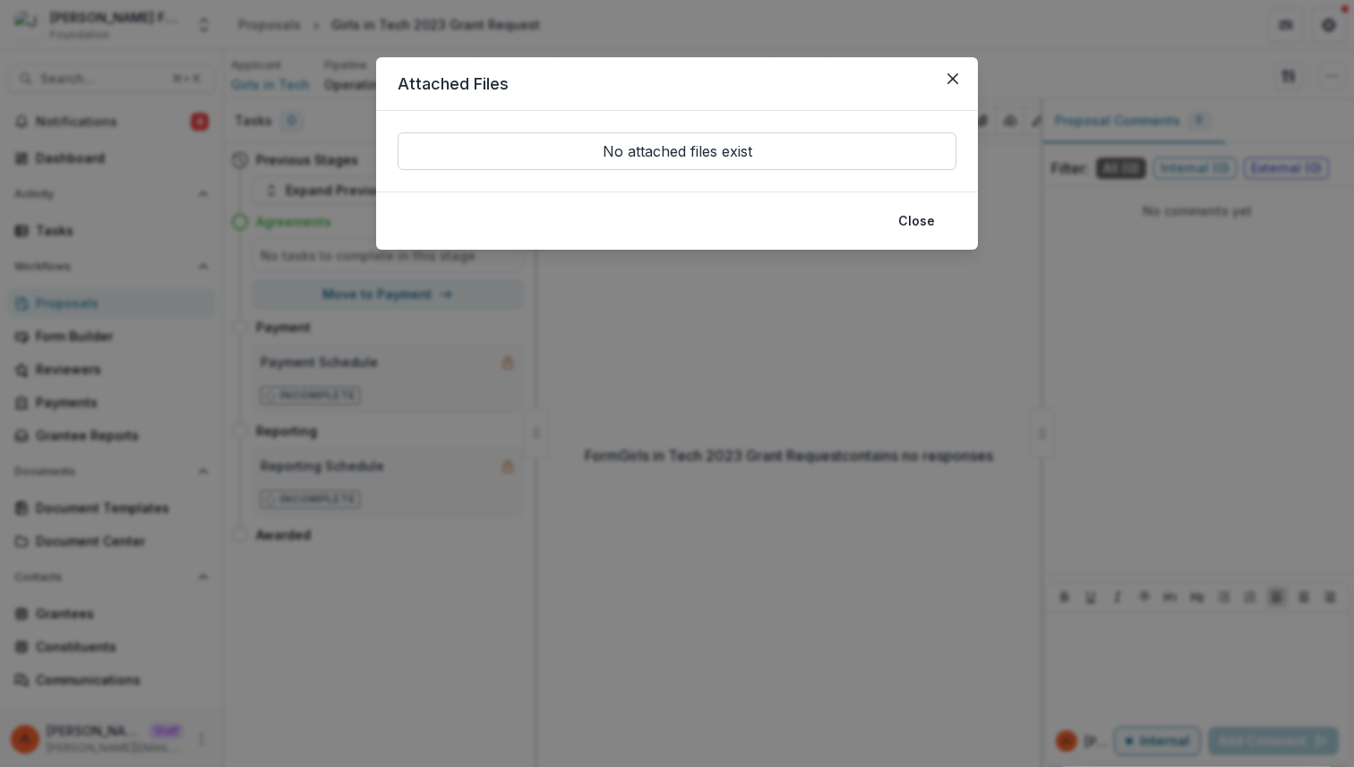
click at [719, 499] on div "Attached Files No attached files exist Close" at bounding box center [677, 383] width 1354 height 767
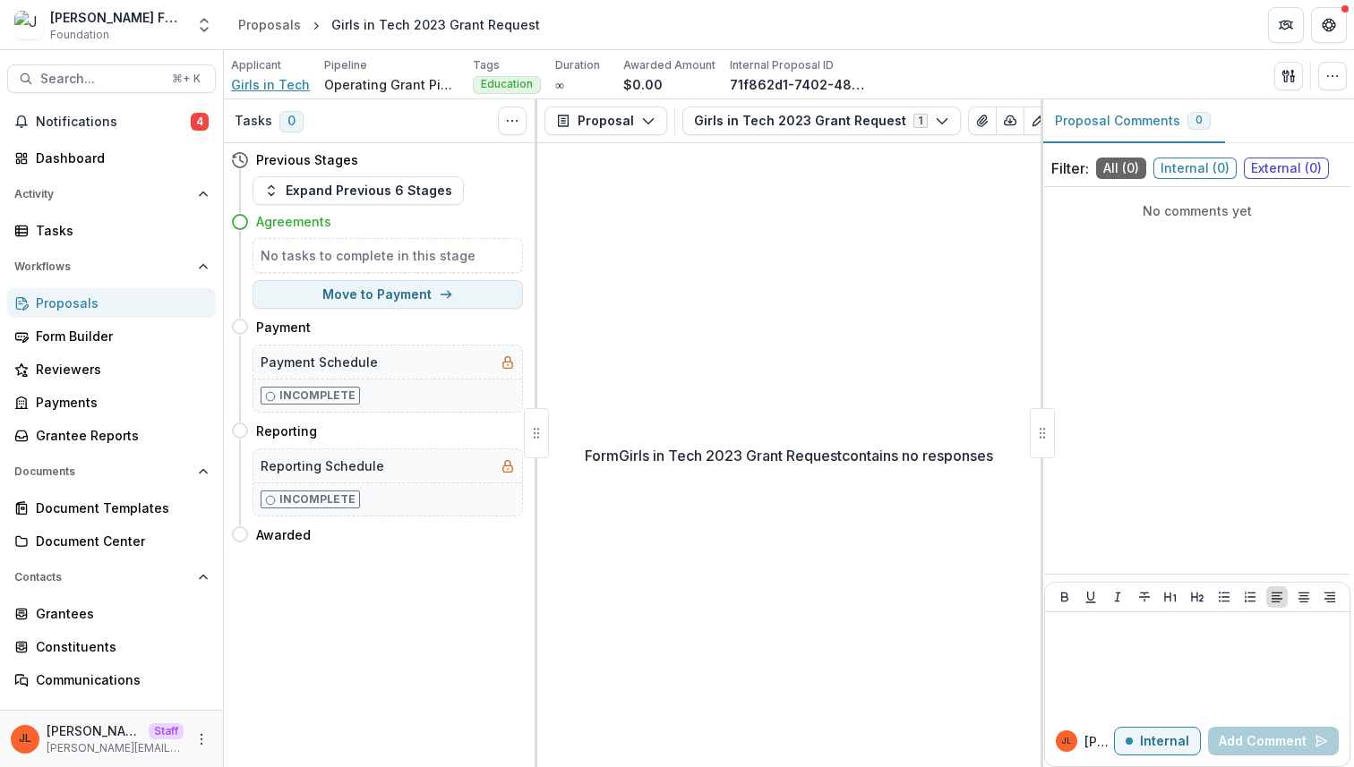
click at [256, 79] on span "Girls in Tech" at bounding box center [270, 84] width 79 height 19
click at [860, 355] on div "Form Girls in Tech 2023 Grant Request contains no responses" at bounding box center [788, 455] width 503 height 624
click at [530, 430] on div at bounding box center [536, 433] width 25 height 50
drag, startPoint x: 530, startPoint y: 430, endPoint x: 586, endPoint y: 431, distance: 56.4
click at [586, 431] on div "Tasks 0 Show Cancelled Tasks Previous Stages Expand Previous 6 Stages Agreement…" at bounding box center [789, 433] width 1130 height 668
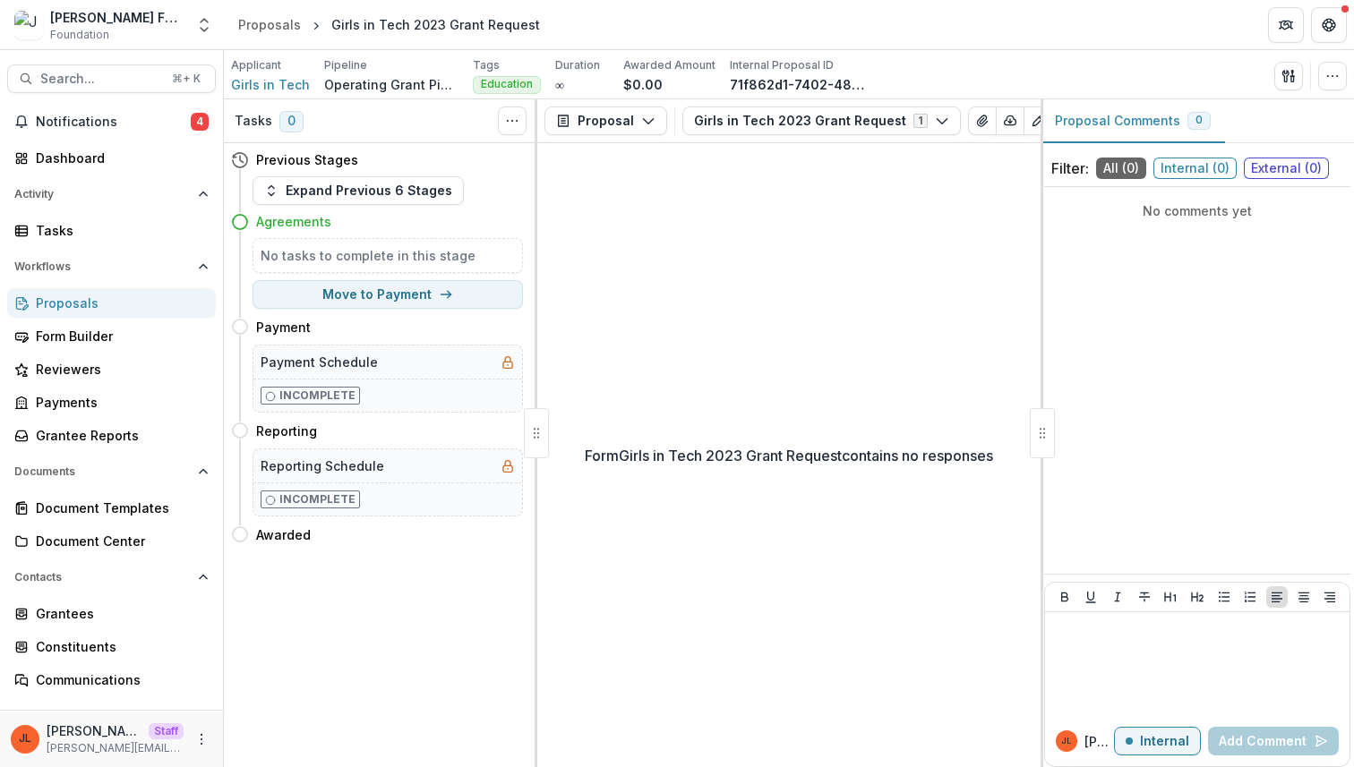
click at [640, 368] on div "Form Girls in Tech 2023 Grant Request contains no responses" at bounding box center [788, 455] width 503 height 624
click at [75, 225] on div "Tasks" at bounding box center [119, 230] width 166 height 19
click at [1010, 312] on div "Form Girls in Tech 2023 Grant Request contains no responses" at bounding box center [788, 455] width 503 height 624
click at [759, 542] on div "Form Girls in Tech 2023 Grant Request contains no responses" at bounding box center [788, 455] width 503 height 624
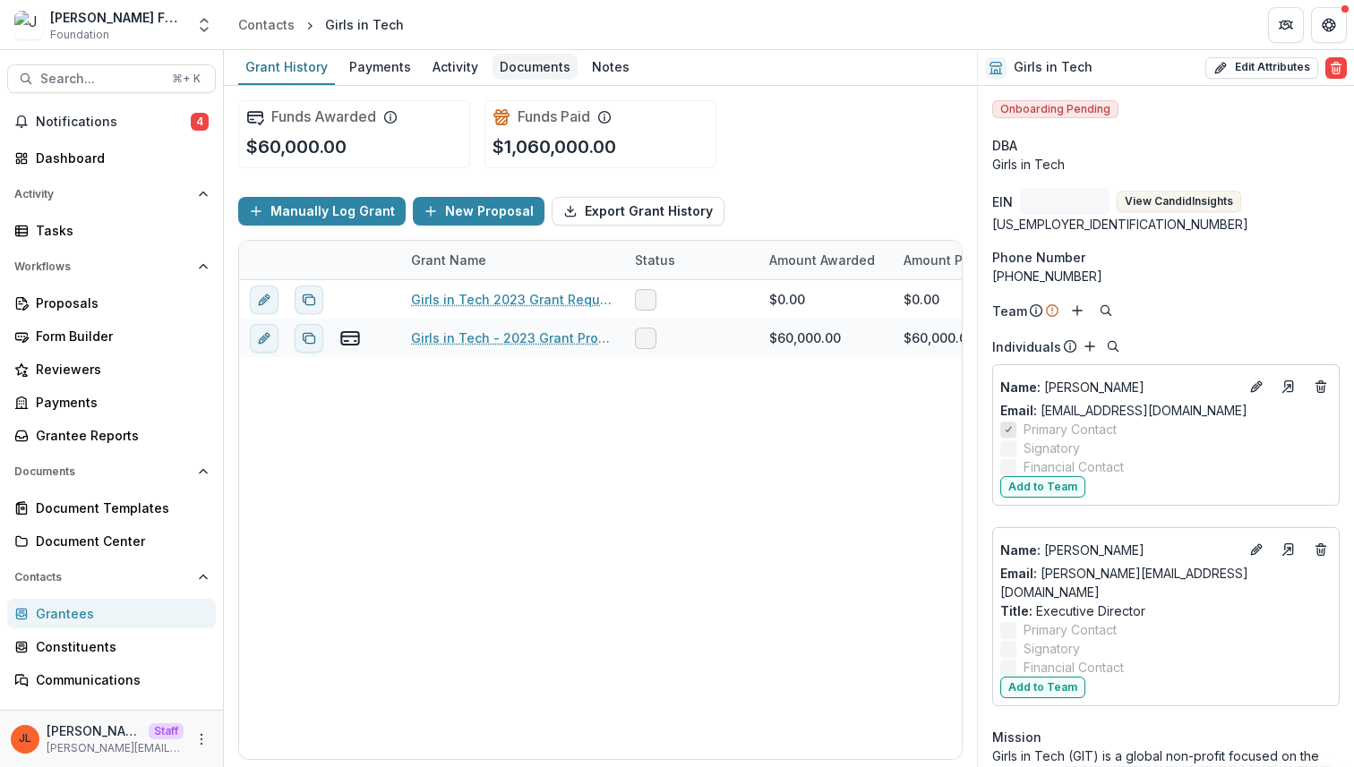
click at [535, 67] on div "Documents" at bounding box center [534, 67] width 85 height 26
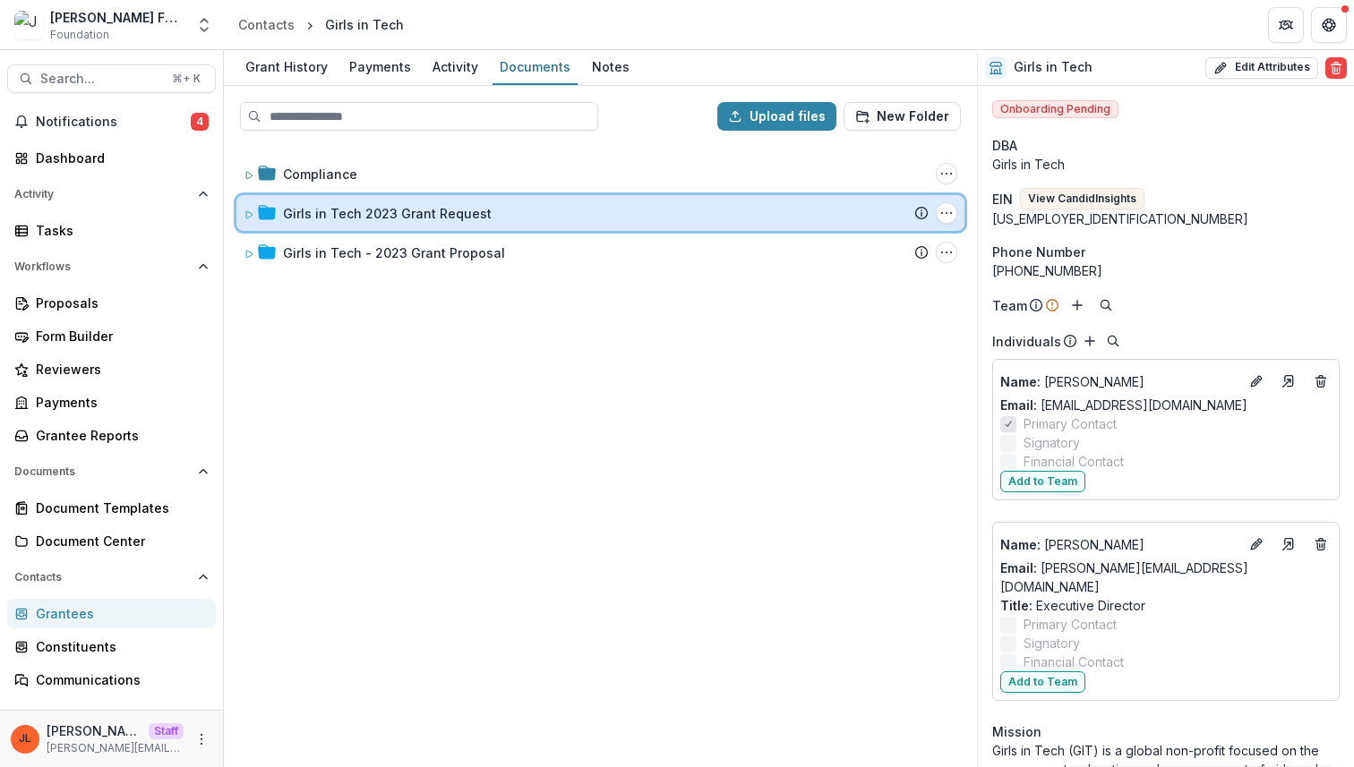
click at [244, 221] on span at bounding box center [249, 213] width 11 height 19
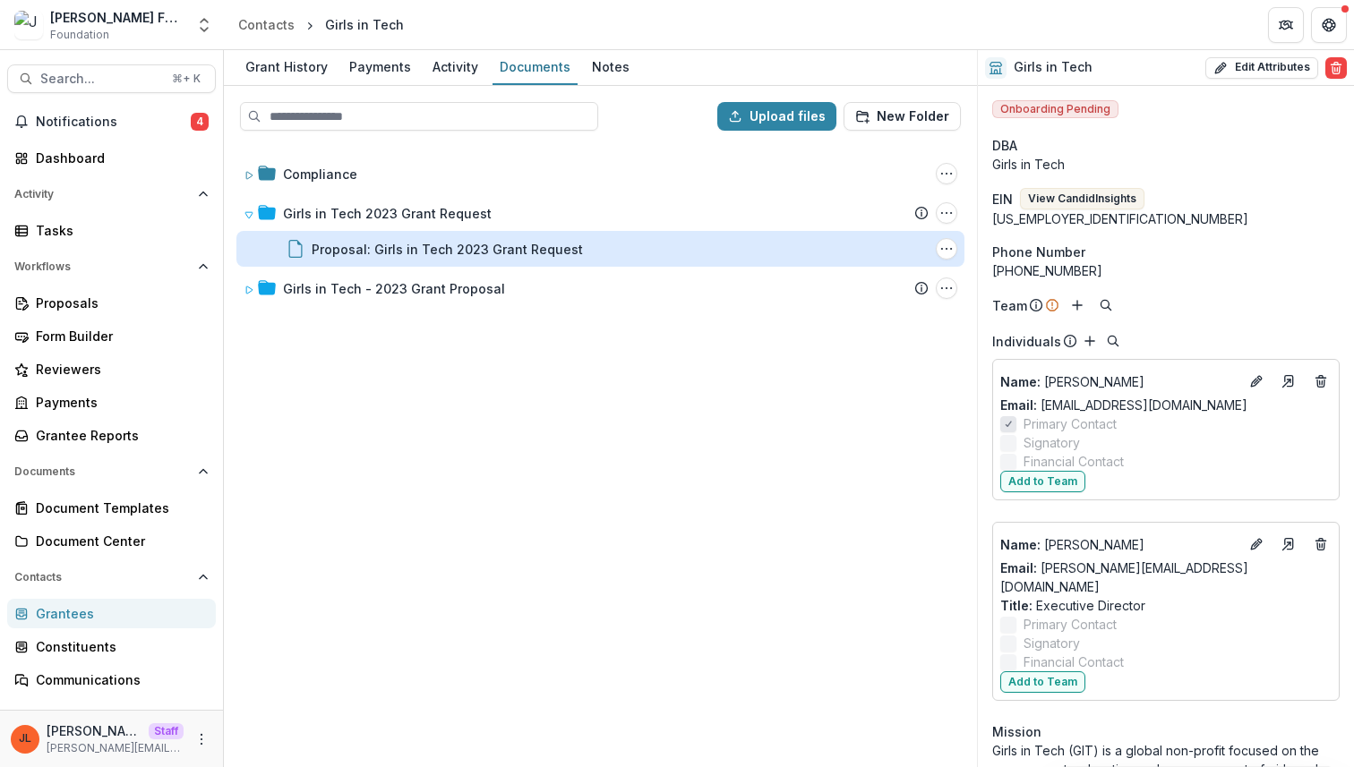
click at [552, 253] on div "Proposal: Girls in Tech 2023 Grant Request" at bounding box center [447, 249] width 271 height 19
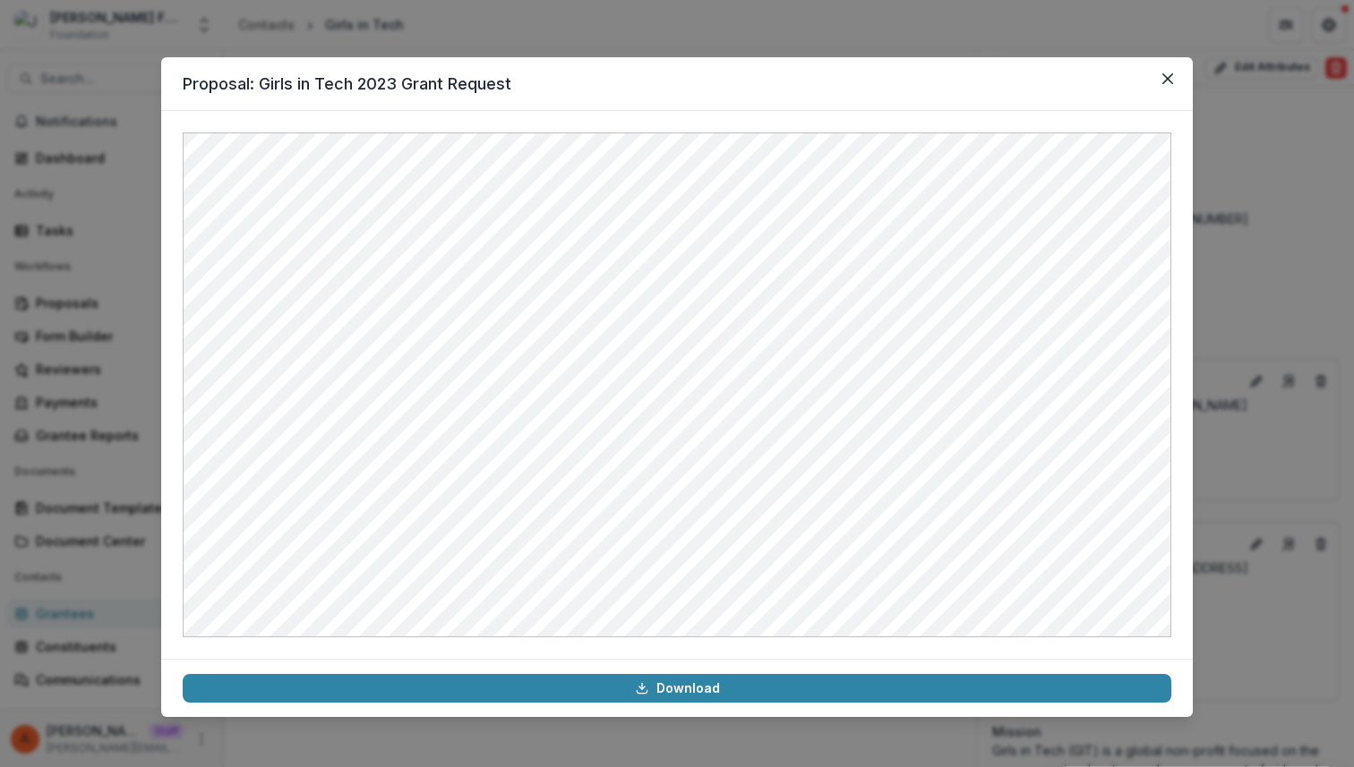
click at [876, 15] on div "Proposal: Girls in Tech 2023 Grant Request Download" at bounding box center [677, 383] width 1354 height 767
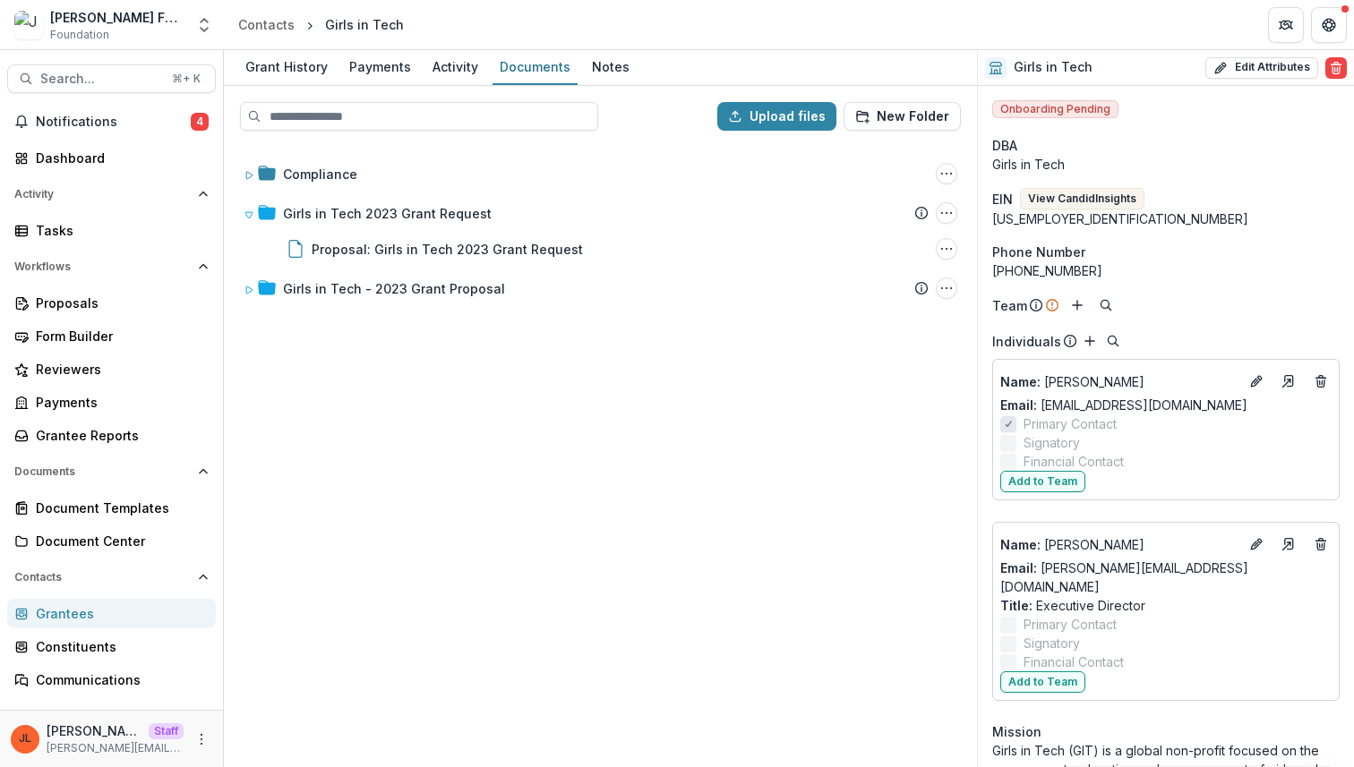
click at [626, 548] on div "Compliance Folder Options Rename Add Subfolder Delete Girls in Tech 2023 Grant …" at bounding box center [600, 455] width 749 height 620
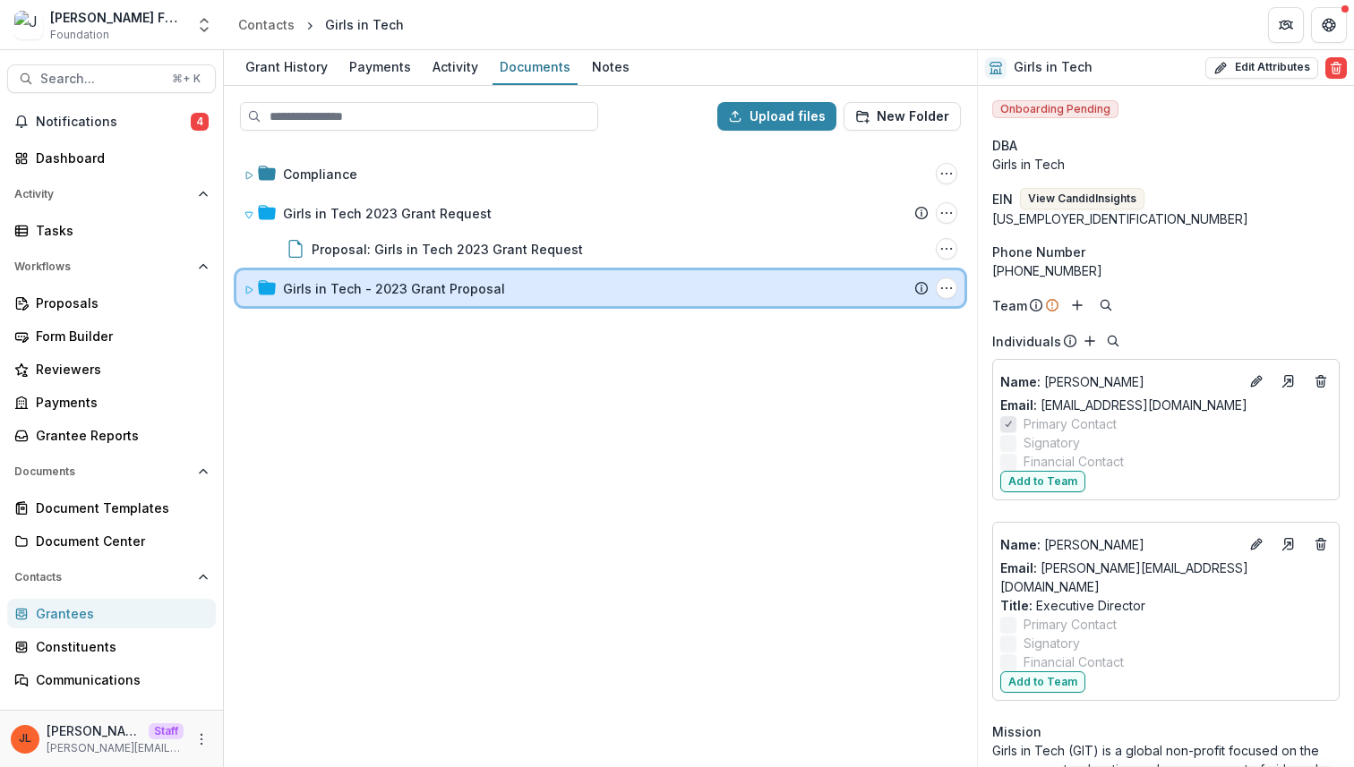
click at [252, 292] on icon at bounding box center [249, 290] width 11 height 11
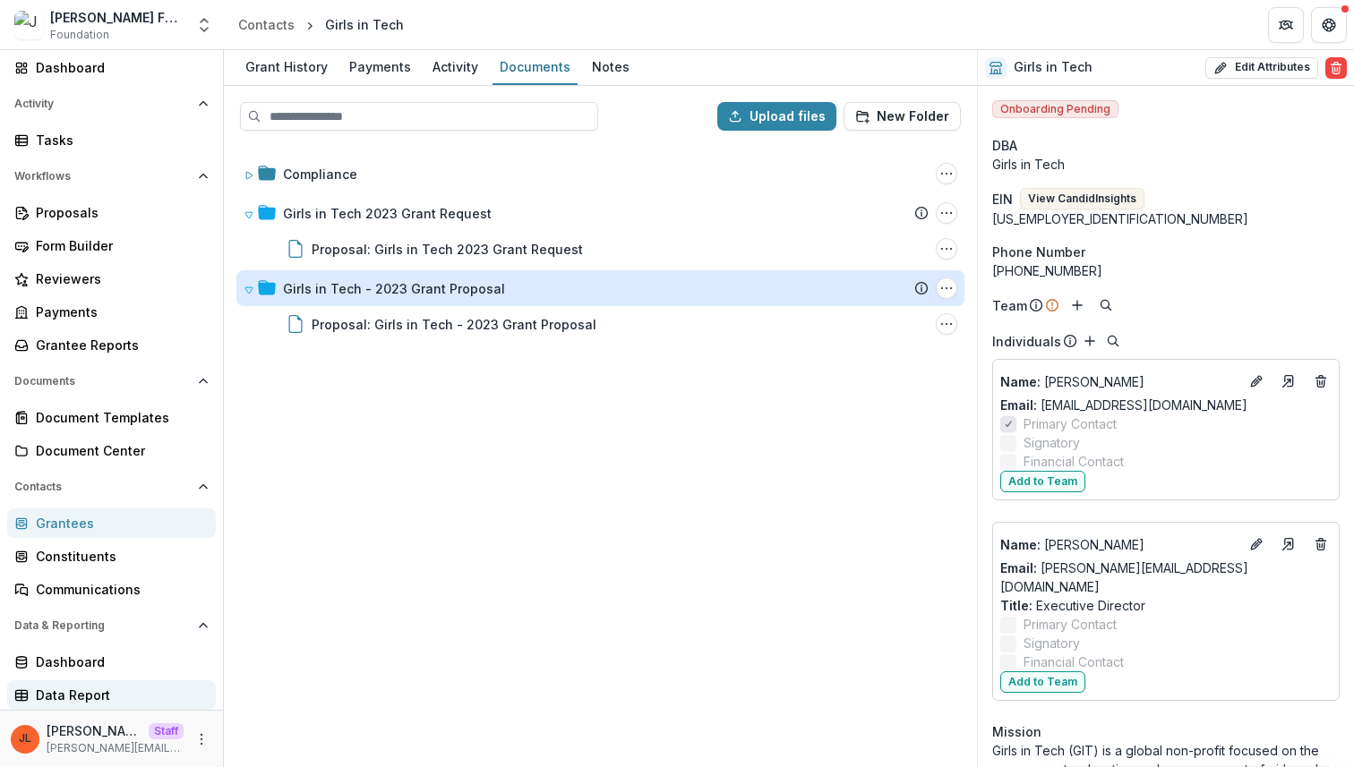
click at [121, 689] on div "Data Report" at bounding box center [119, 695] width 166 height 19
click at [732, 563] on div "Compliance Folder Options Rename Add Subfolder Delete Girls in Tech 2023 Grant …" at bounding box center [600, 455] width 749 height 620
click at [775, 652] on div "Compliance Folder Options Rename Add Subfolder Delete Girls in Tech 2023 Grant …" at bounding box center [600, 455] width 749 height 620
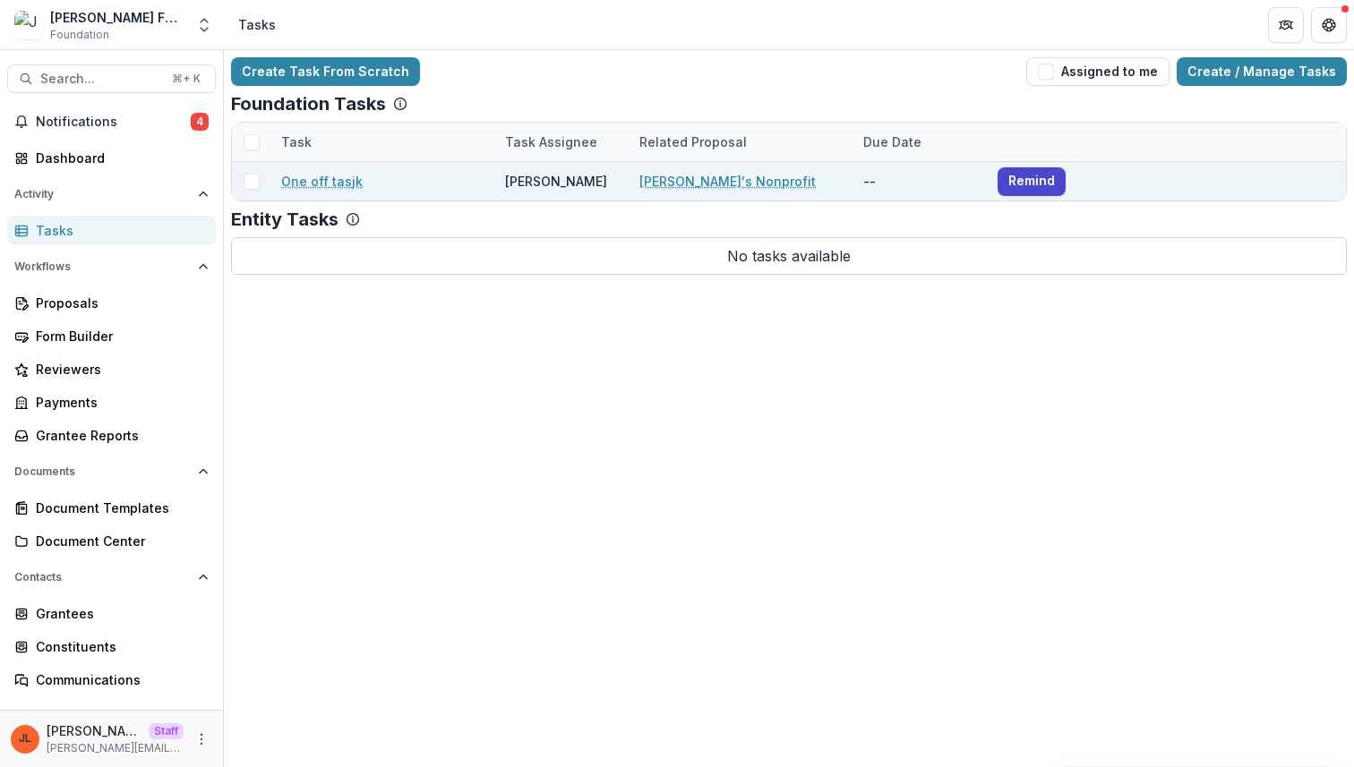
click at [318, 180] on link "One off tasjk" at bounding box center [321, 181] width 81 height 19
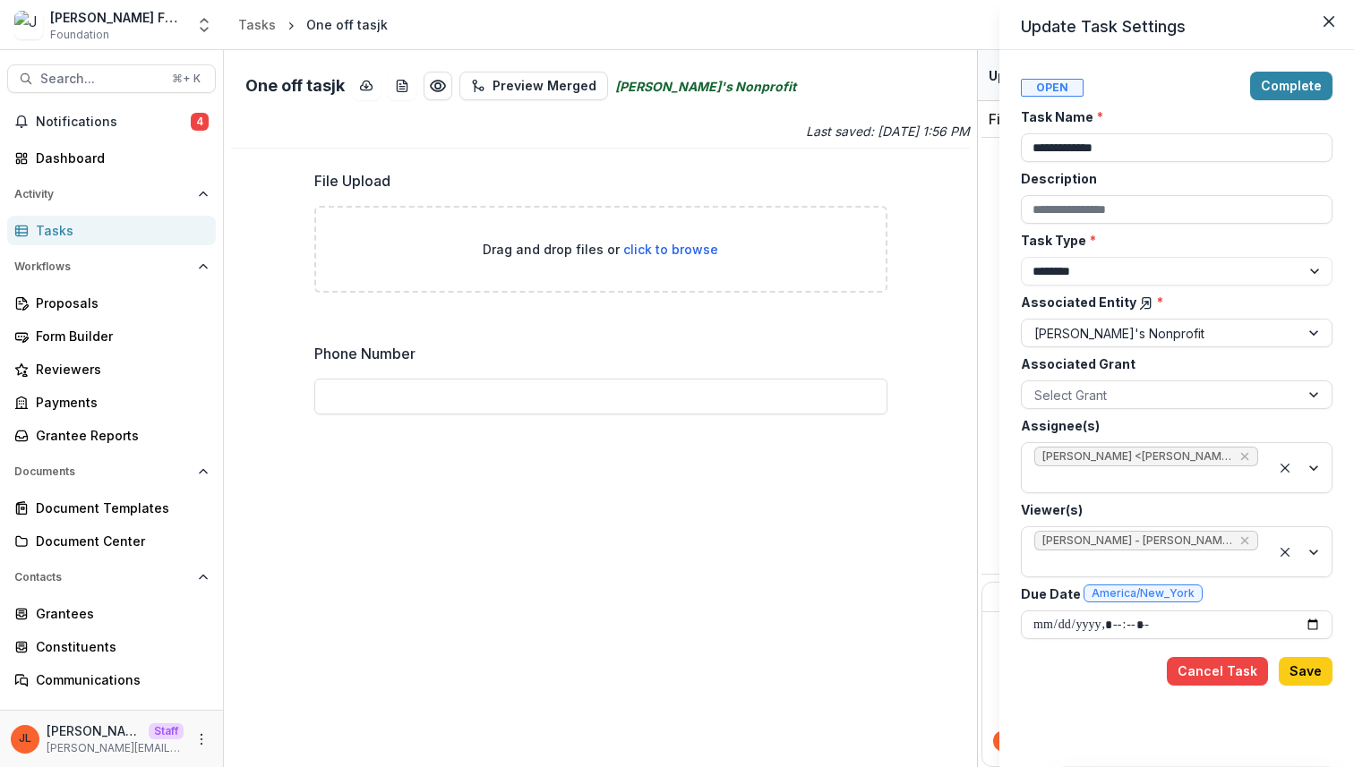
click at [437, 90] on div "**********" at bounding box center [677, 383] width 1354 height 767
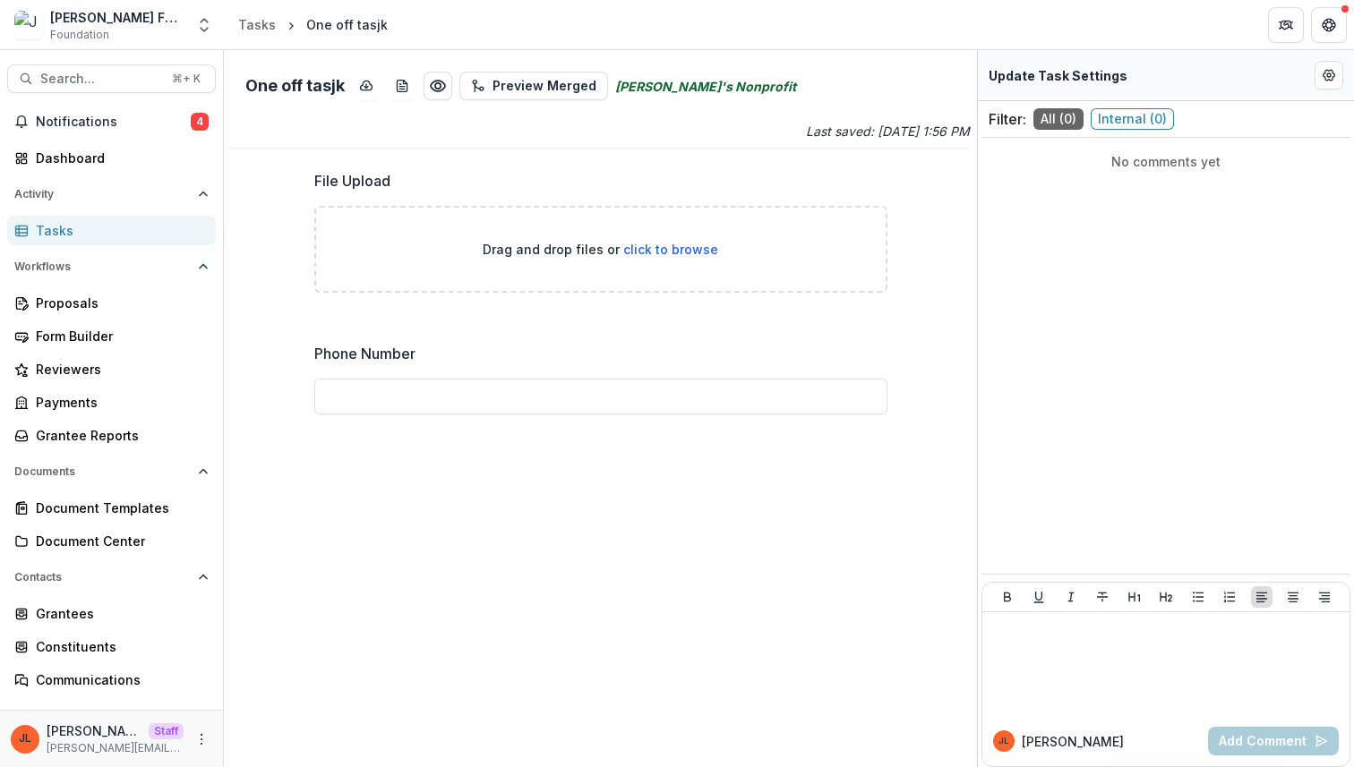
click at [612, 136] on p "Last saved: Feb 25, 2025, 1:56 PM" at bounding box center [787, 131] width 366 height 19
click at [400, 81] on icon "download-word-button" at bounding box center [402, 87] width 10 height 12
click at [1201, 55] on div "Update Task Settings" at bounding box center [1166, 75] width 376 height 51
click at [224, 242] on div "One off tasjk Preview Merged Jeanne's Nonprofit Last saved: Feb 25, 2025, 1:56 …" at bounding box center [600, 408] width 753 height 717
click at [1101, 312] on div "No comments yet" at bounding box center [1165, 381] width 369 height 473
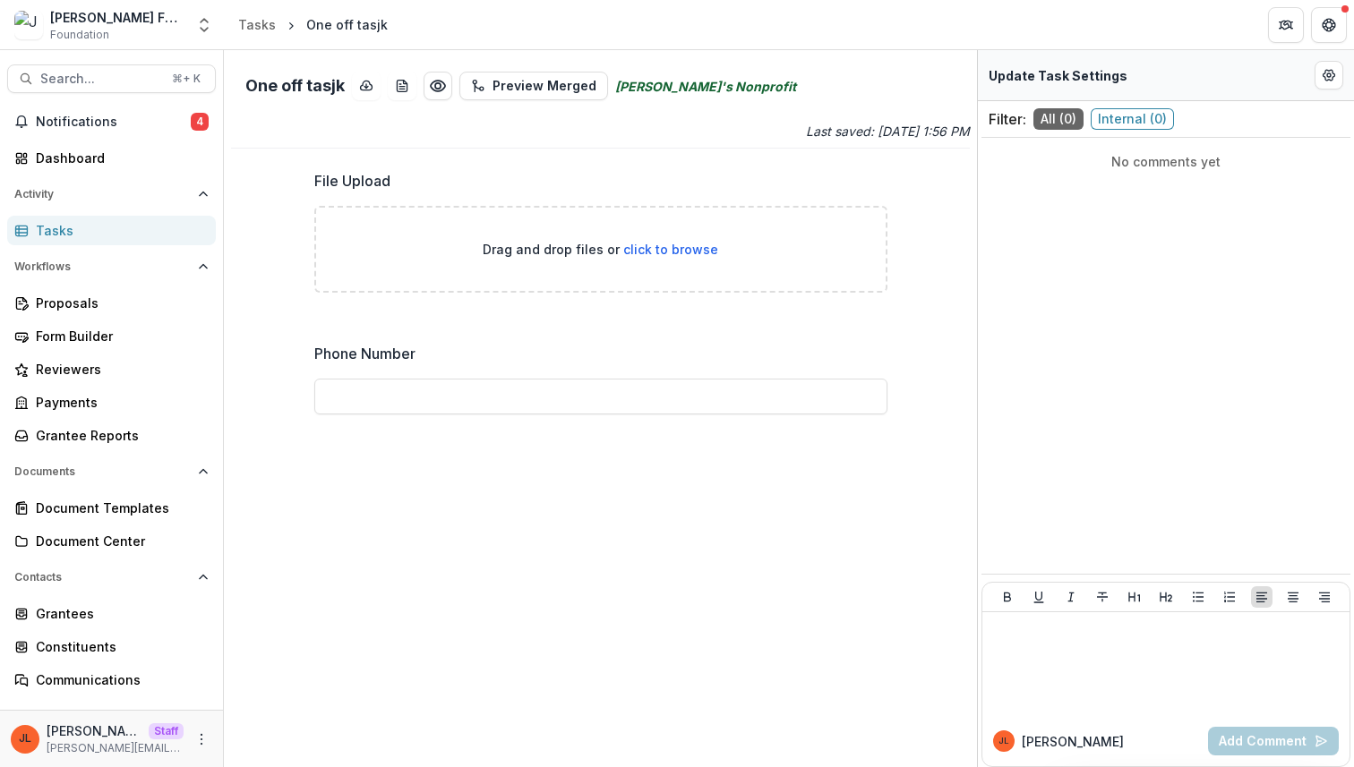
click at [458, 143] on div "One off tasjk Preview Merged Jeanne's Nonprofit Last saved: Feb 25, 2025, 1:56 …" at bounding box center [600, 408] width 753 height 717
click at [441, 89] on icon "Preview 0c2ee594-6f93-4824-adf4-fd74c1d6774b.pdf" at bounding box center [438, 86] width 18 height 18
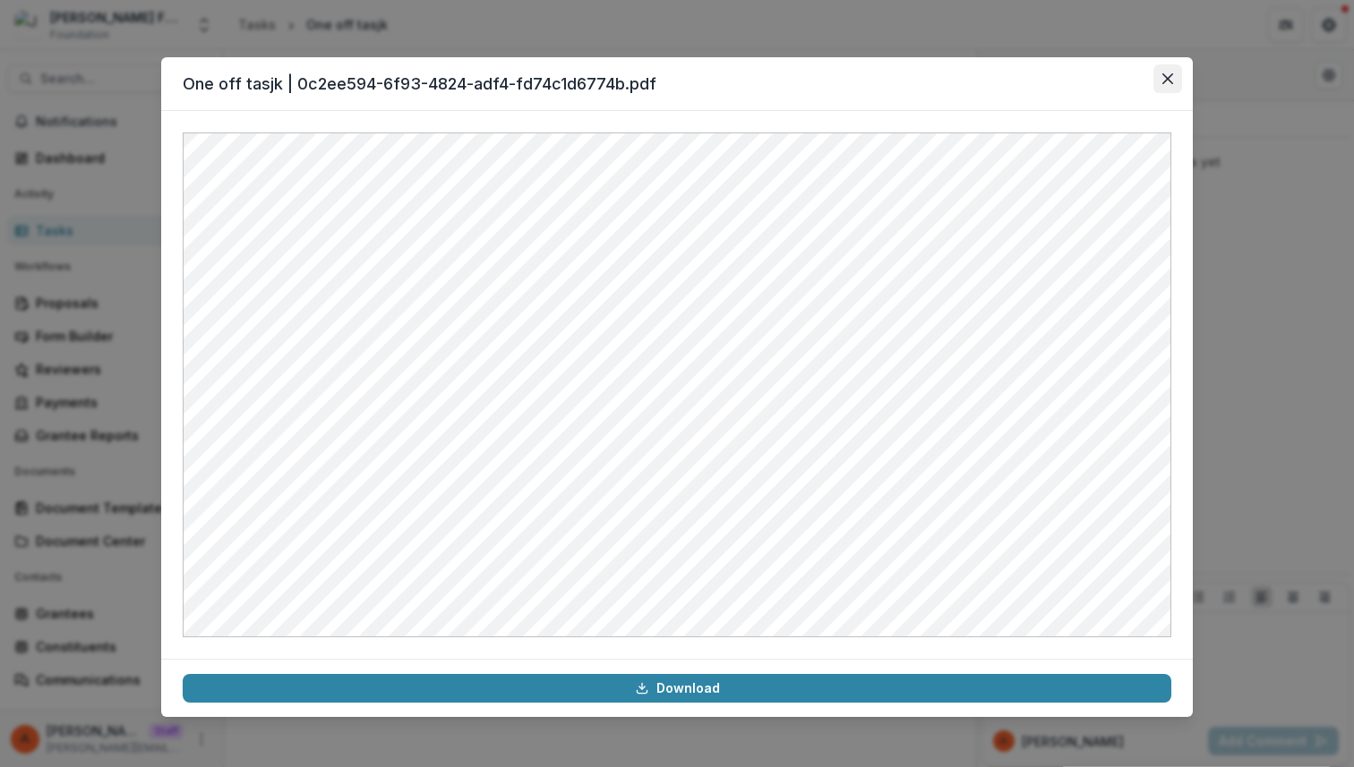
click at [1170, 81] on icon "Close" at bounding box center [1167, 78] width 11 height 11
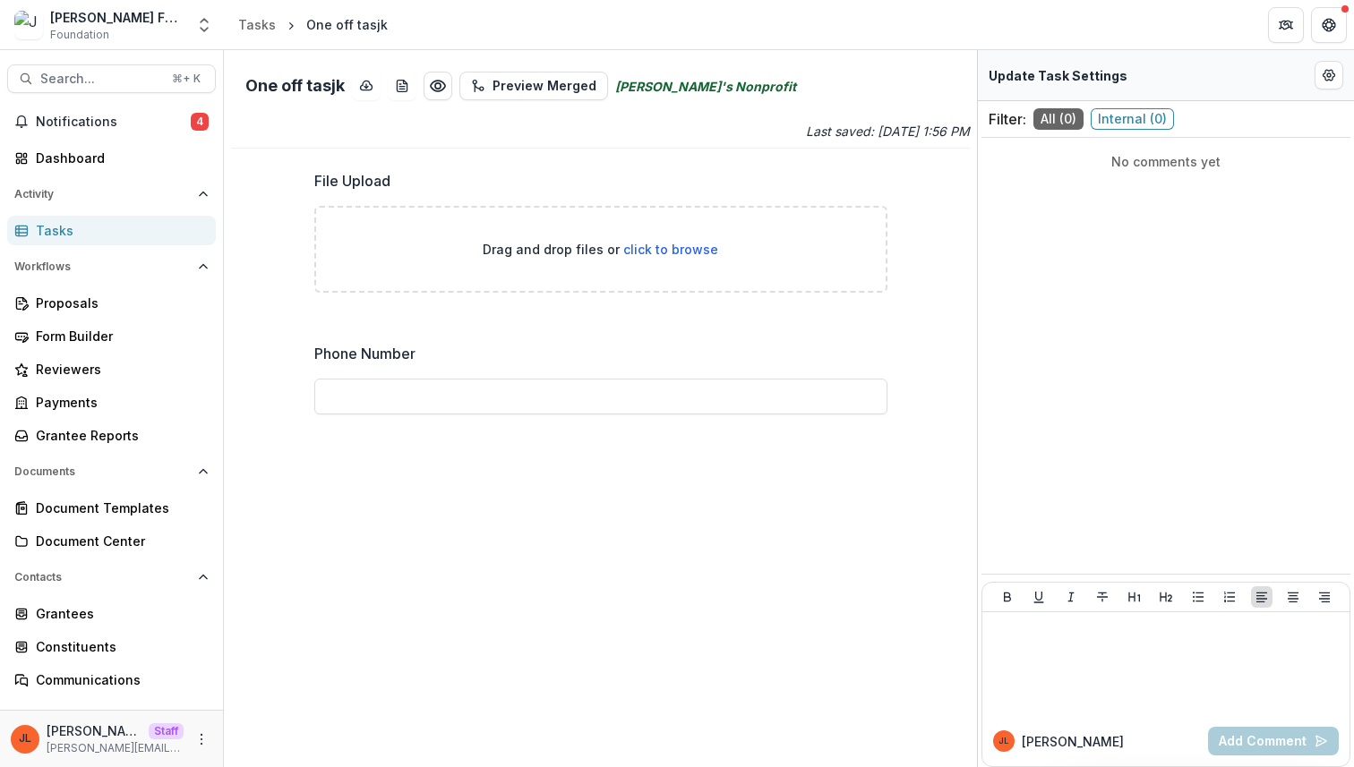
click at [392, 122] on div "Last saved: Feb 25, 2025, 1:56 PM" at bounding box center [600, 131] width 739 height 19
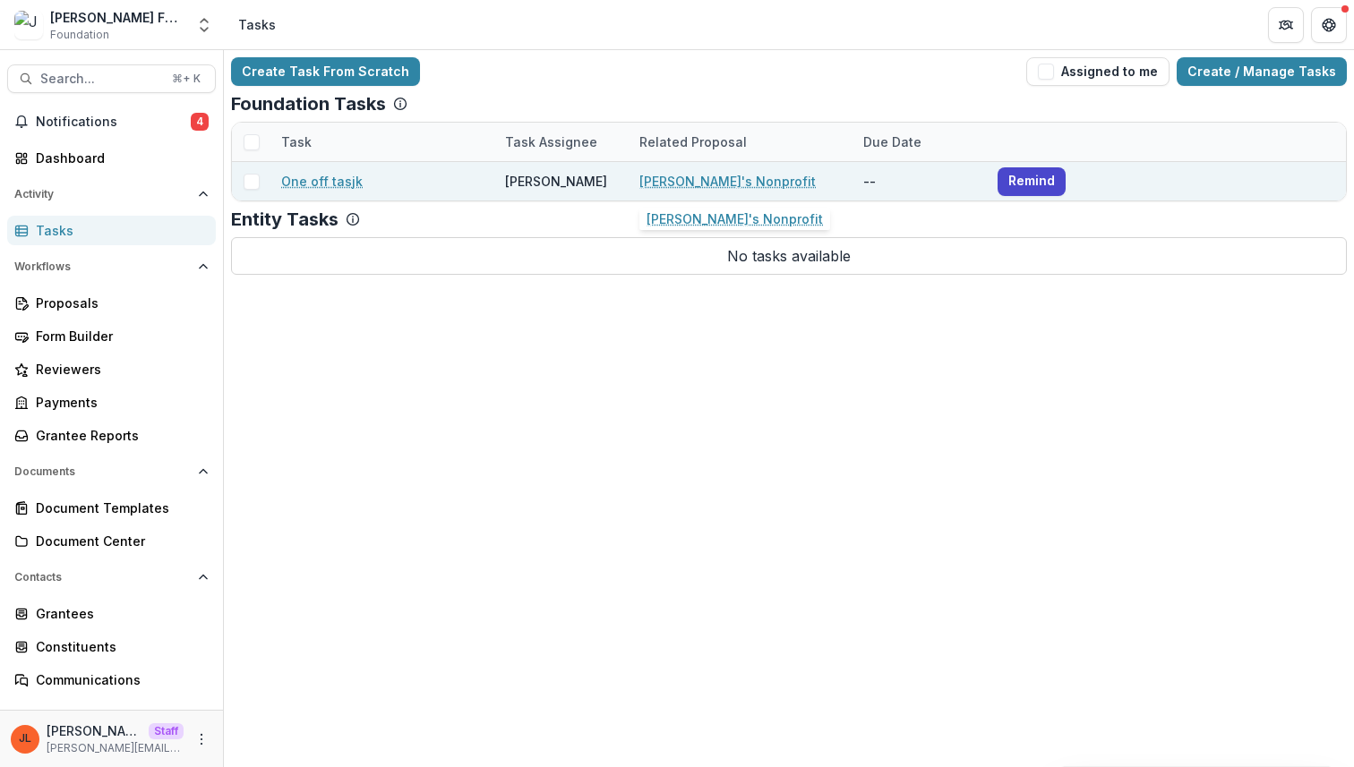
click at [700, 177] on link "[PERSON_NAME]'s Nonprofit" at bounding box center [727, 181] width 176 height 19
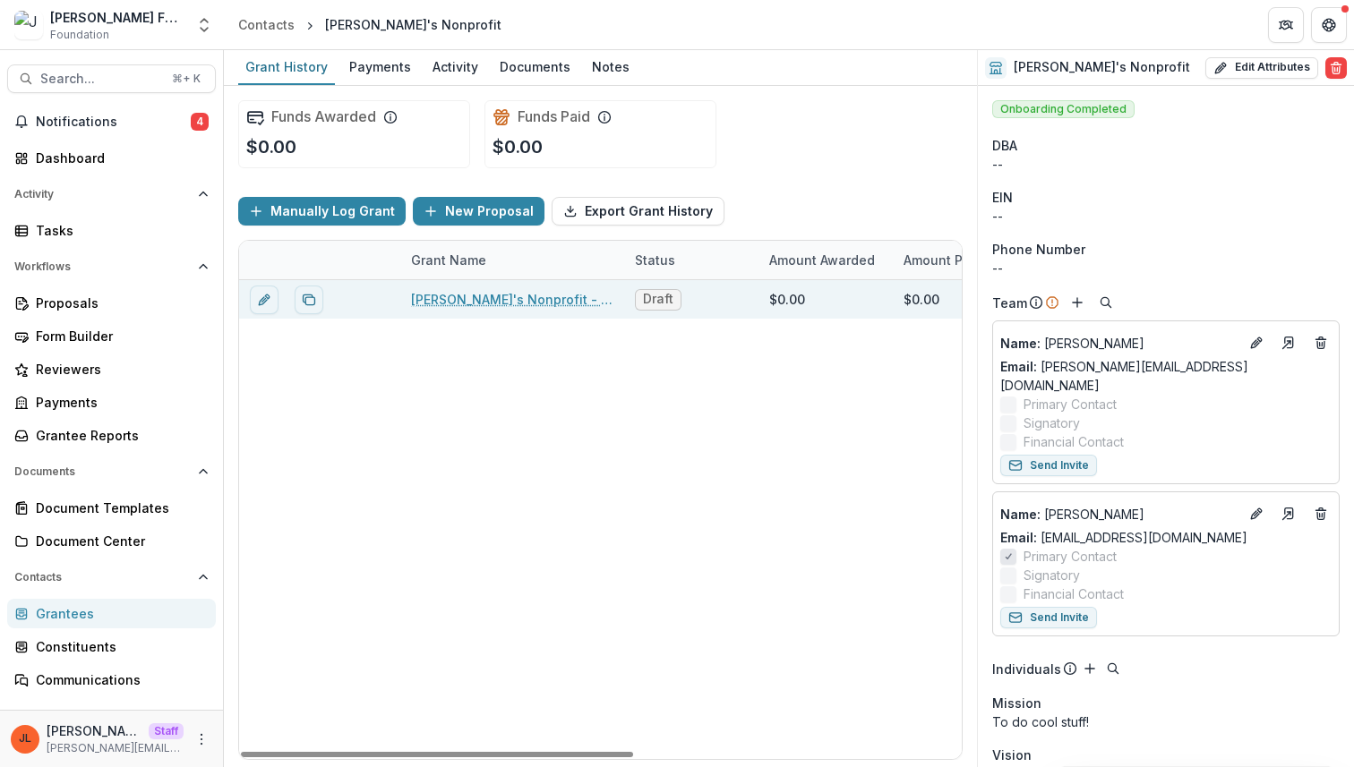
click at [535, 290] on link "[PERSON_NAME]'s Nonprofit - 2025 - test" at bounding box center [512, 299] width 202 height 19
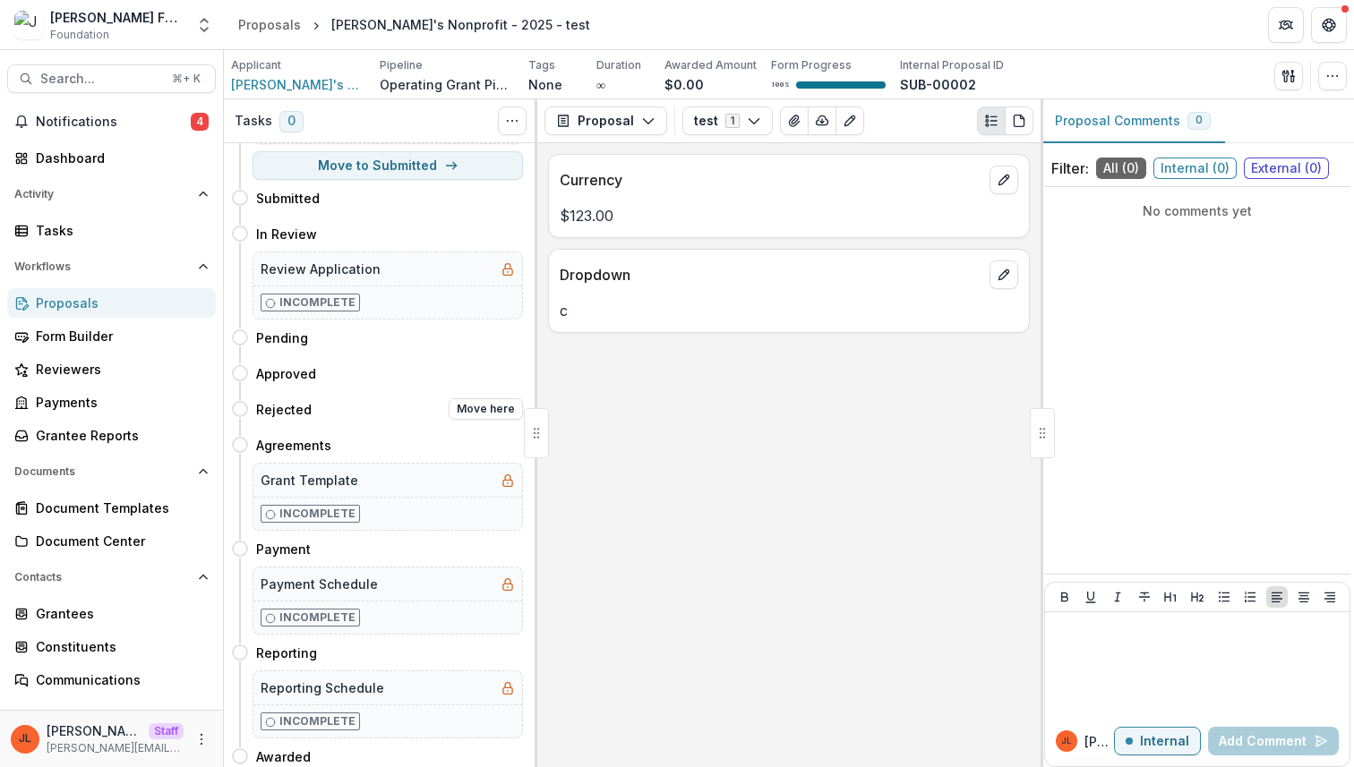
scroll to position [74, 0]
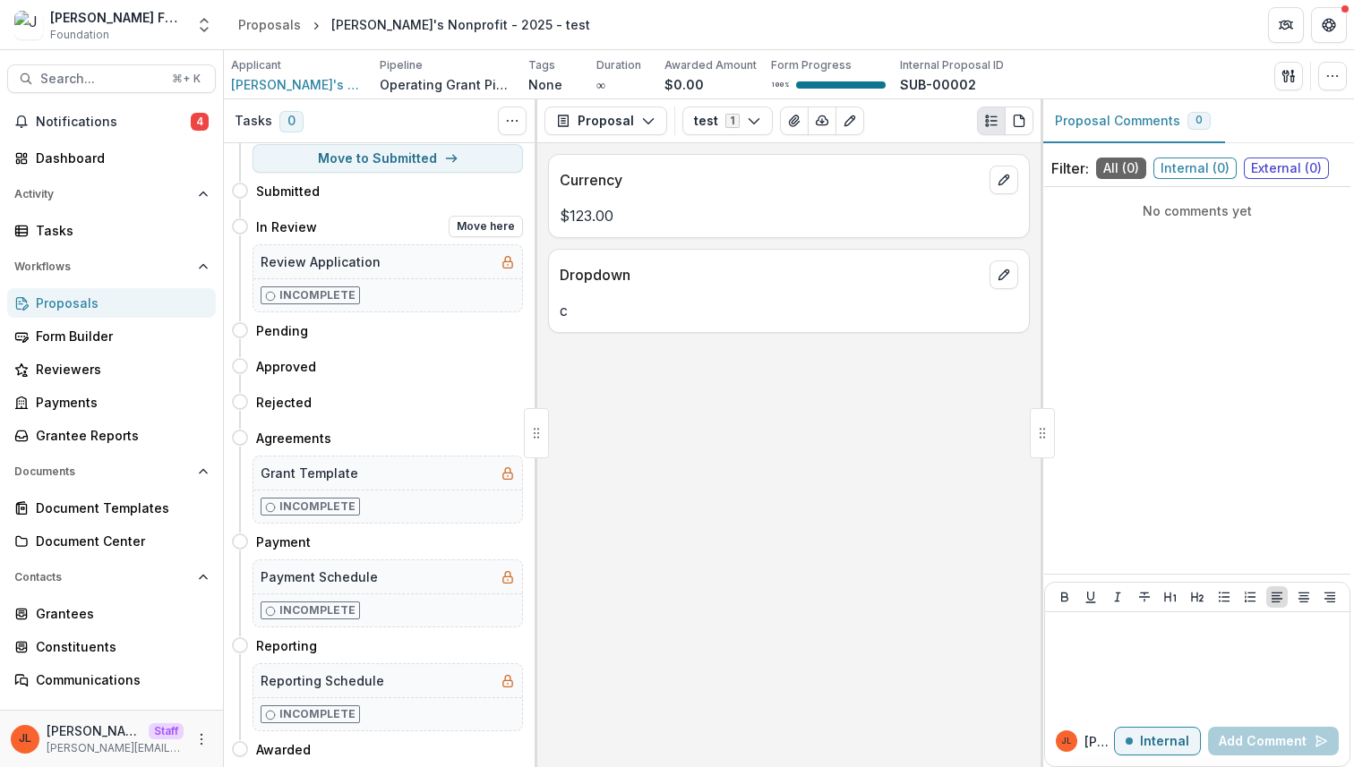
click at [339, 293] on p "Incomplete" at bounding box center [317, 295] width 76 height 16
click at [475, 224] on button "Move here" at bounding box center [486, 226] width 74 height 21
select select "*********"
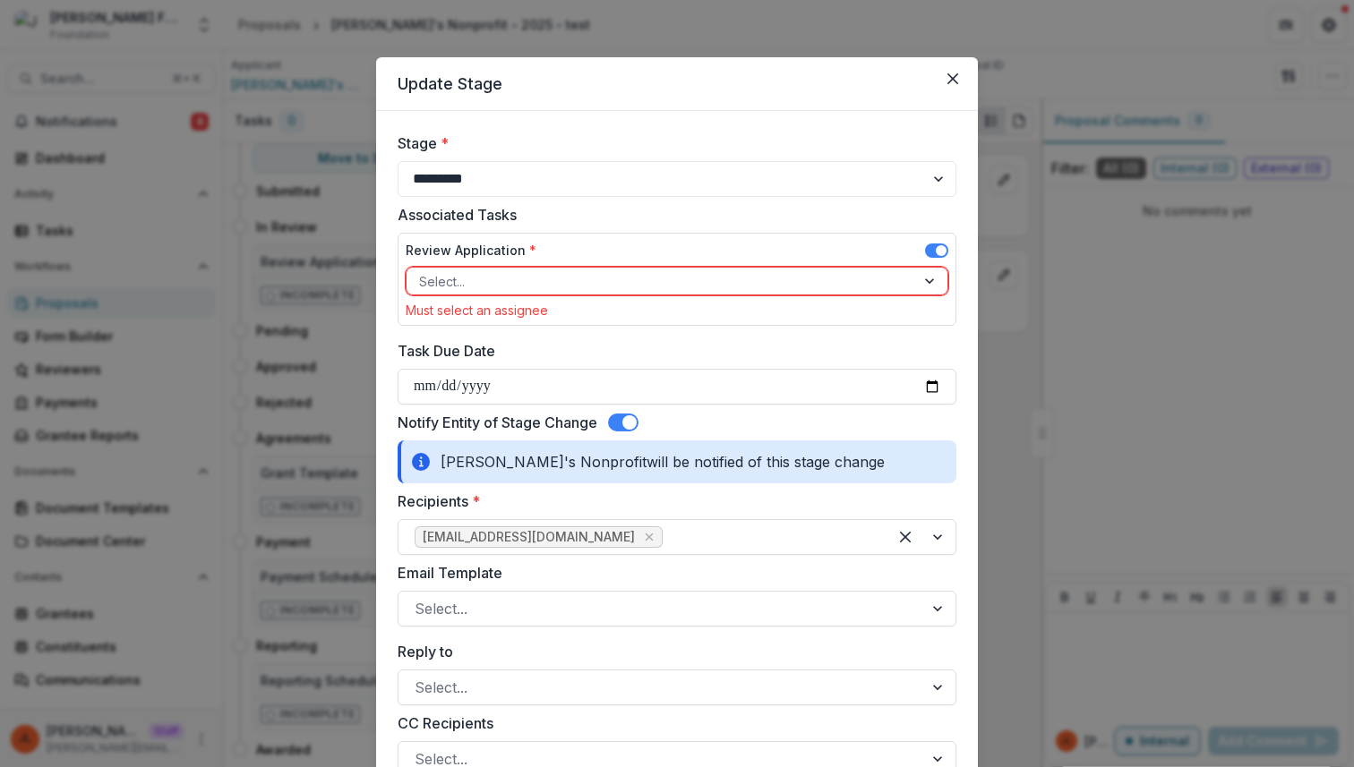
click at [326, 301] on div "**********" at bounding box center [677, 383] width 1354 height 767
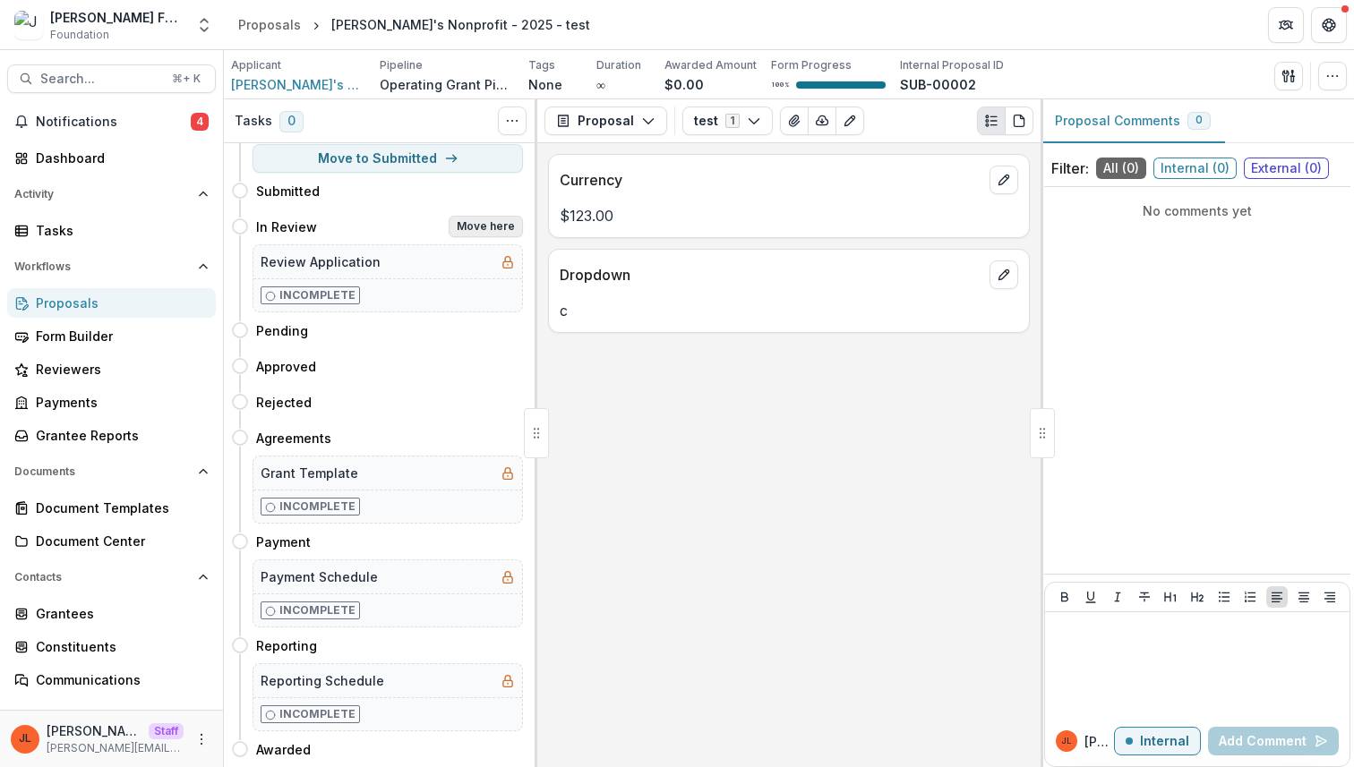
click at [478, 230] on button "Move here" at bounding box center [486, 226] width 74 height 21
select select "*********"
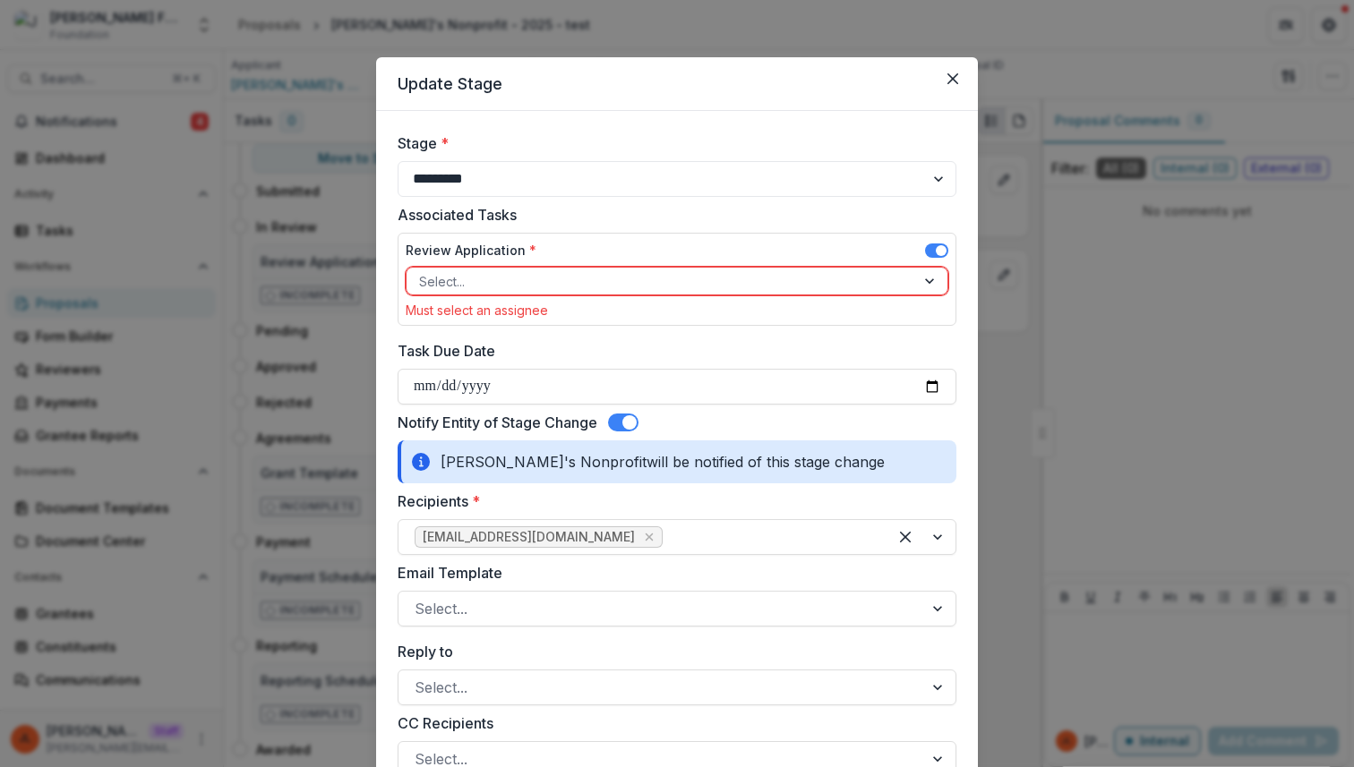
click at [578, 278] on div at bounding box center [661, 281] width 484 height 22
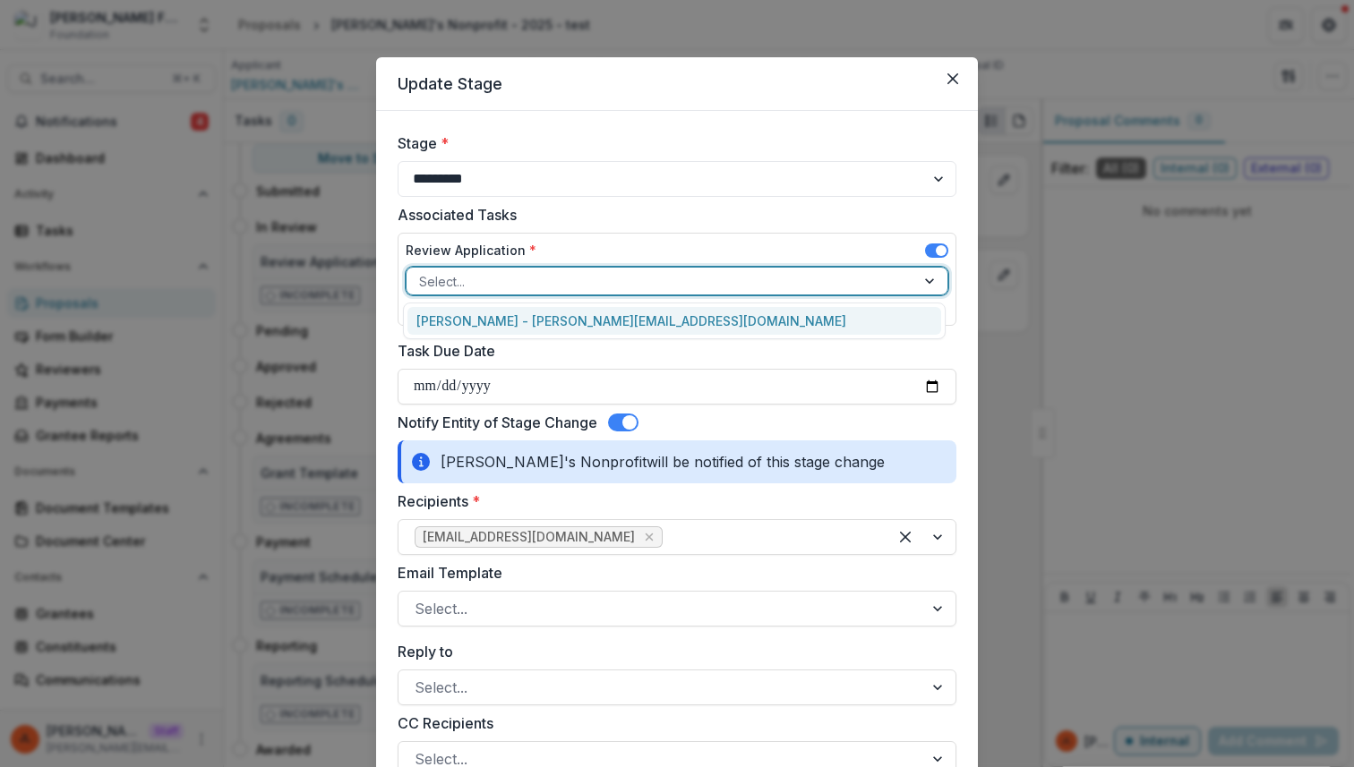
click at [562, 322] on div "Jeanne Locker - jeanne@trytemelio.com" at bounding box center [674, 321] width 534 height 28
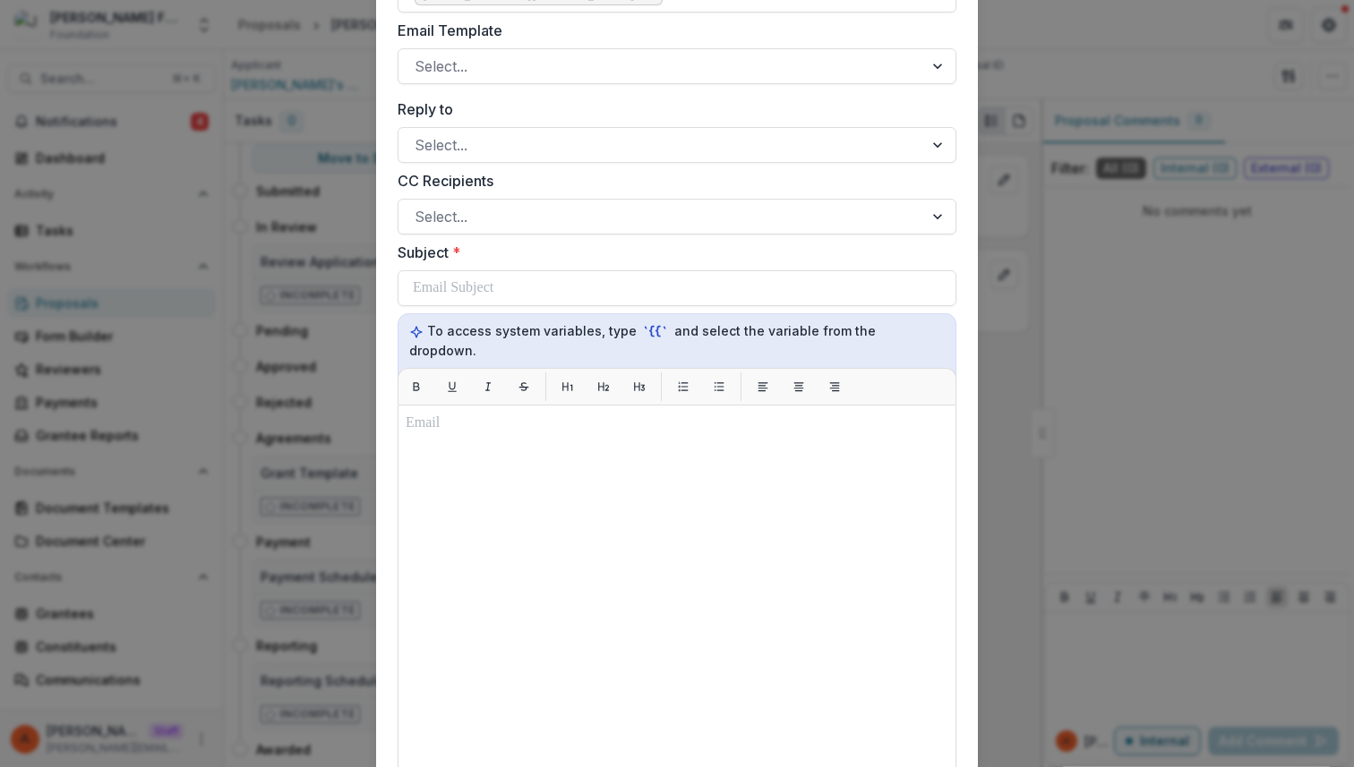
scroll to position [917, 0]
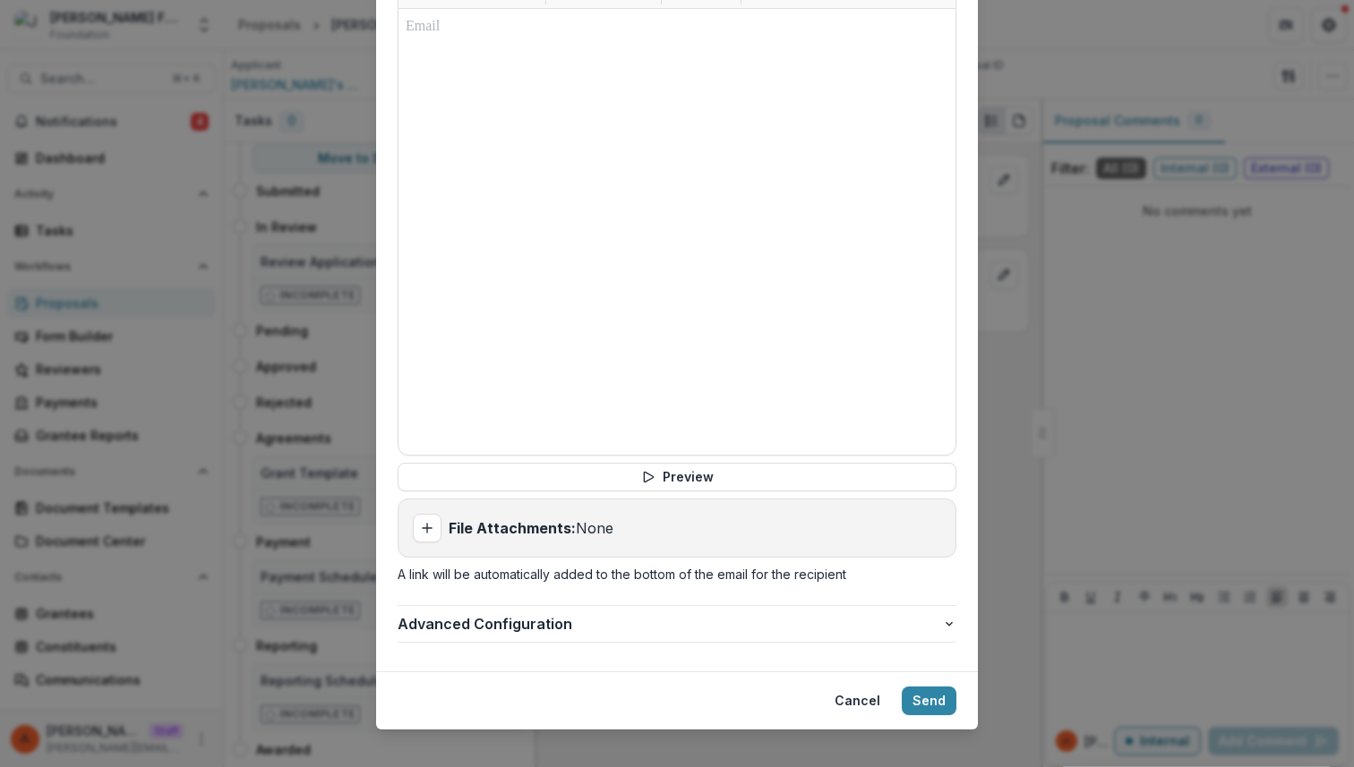
click at [410, 519] on div "File Attachments: None" at bounding box center [676, 528] width 557 height 57
click at [427, 524] on line "Add attachment" at bounding box center [427, 528] width 0 height 9
type input "**********"
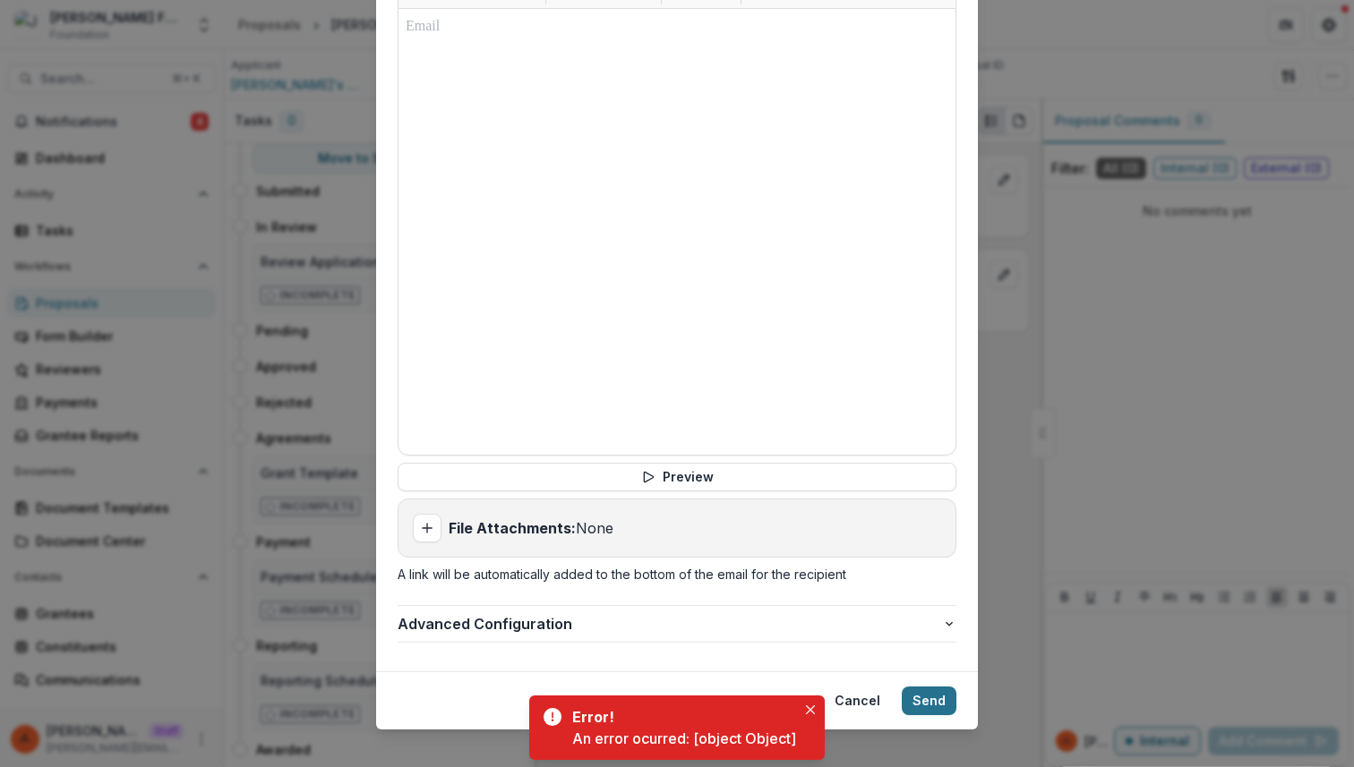
click at [918, 687] on button "Send" at bounding box center [929, 701] width 55 height 29
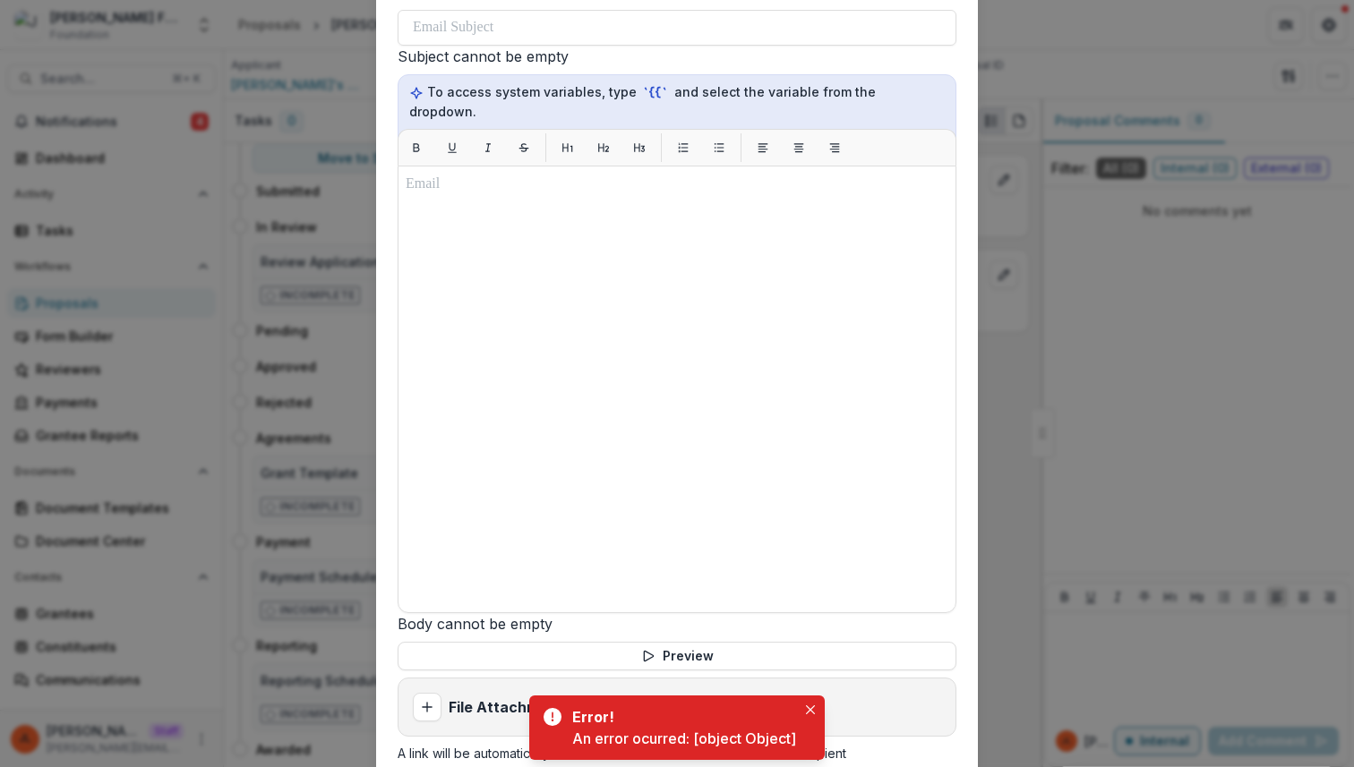
scroll to position [719, 0]
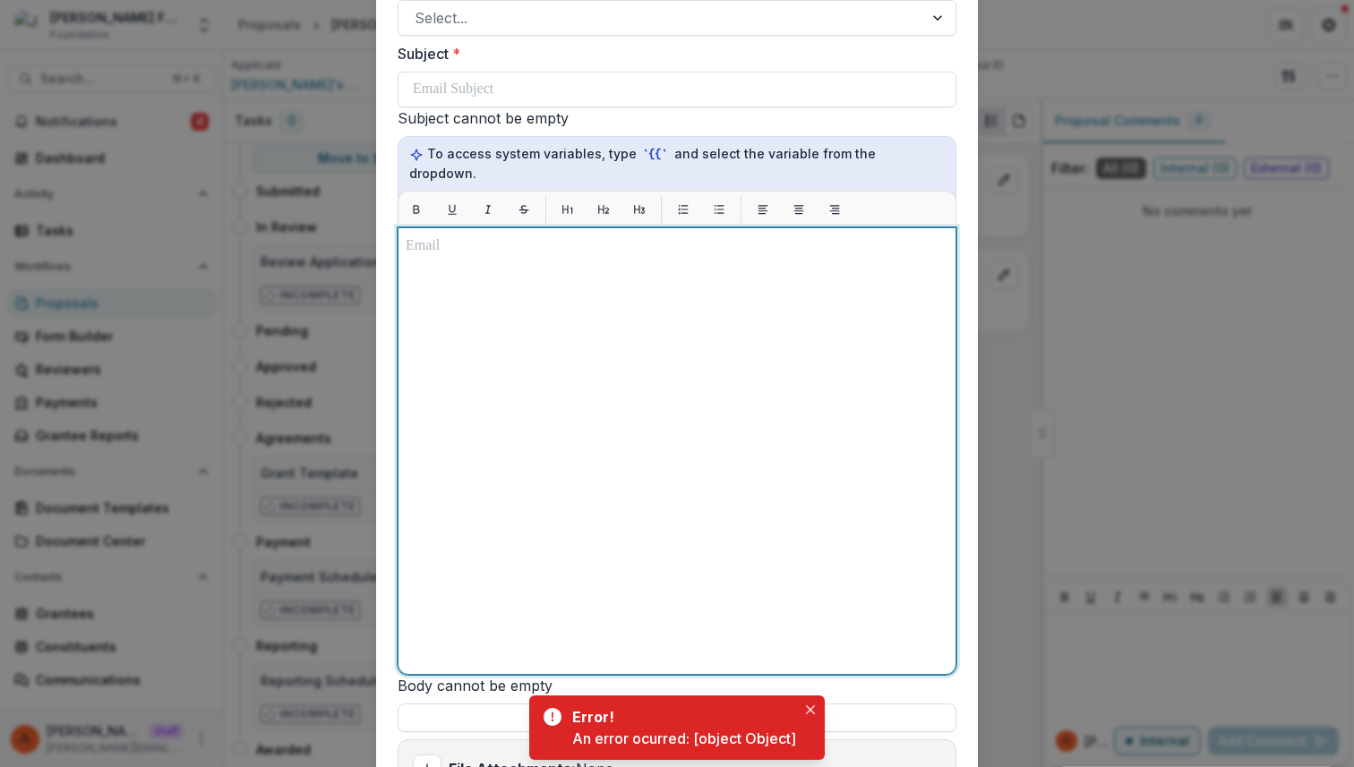
click at [645, 501] on div at bounding box center [677, 451] width 543 height 432
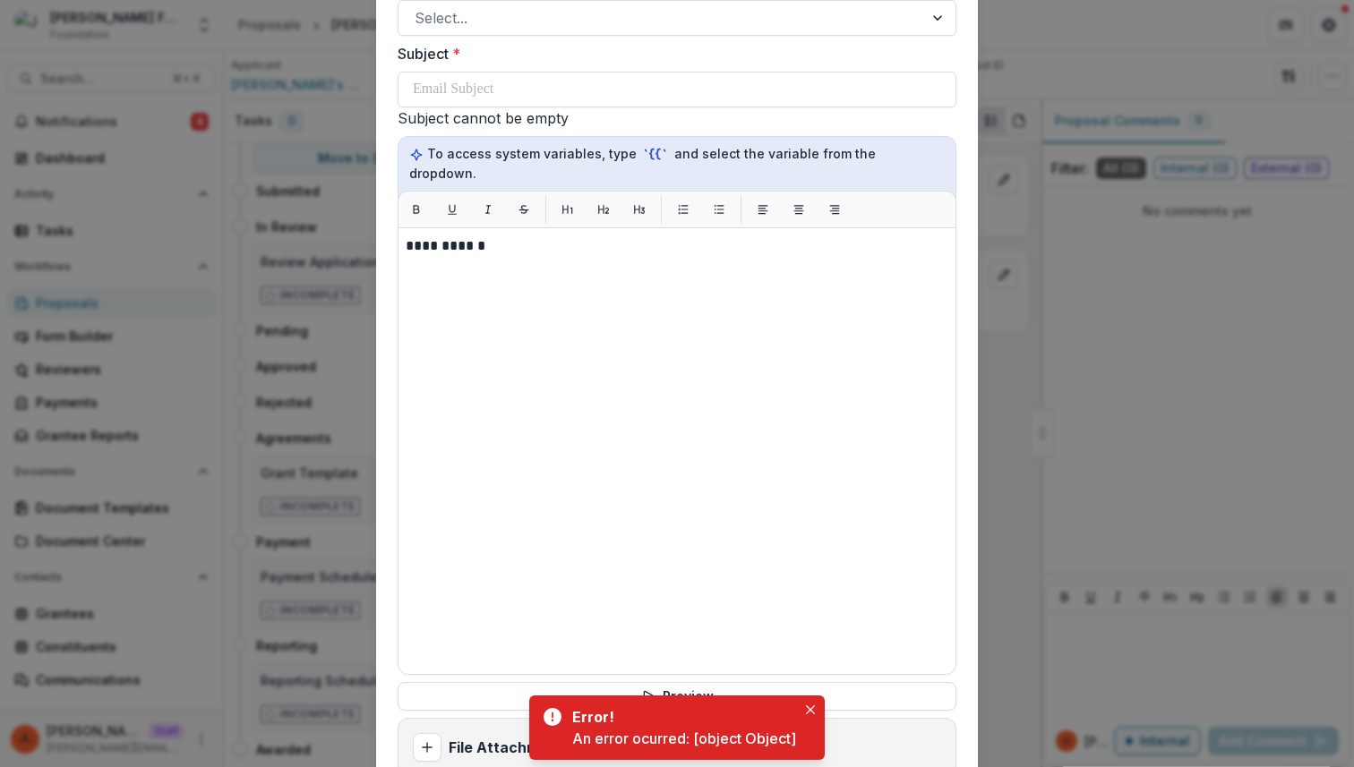
click at [526, 65] on div "Subject * Subject cannot be empty" at bounding box center [677, 86] width 559 height 86
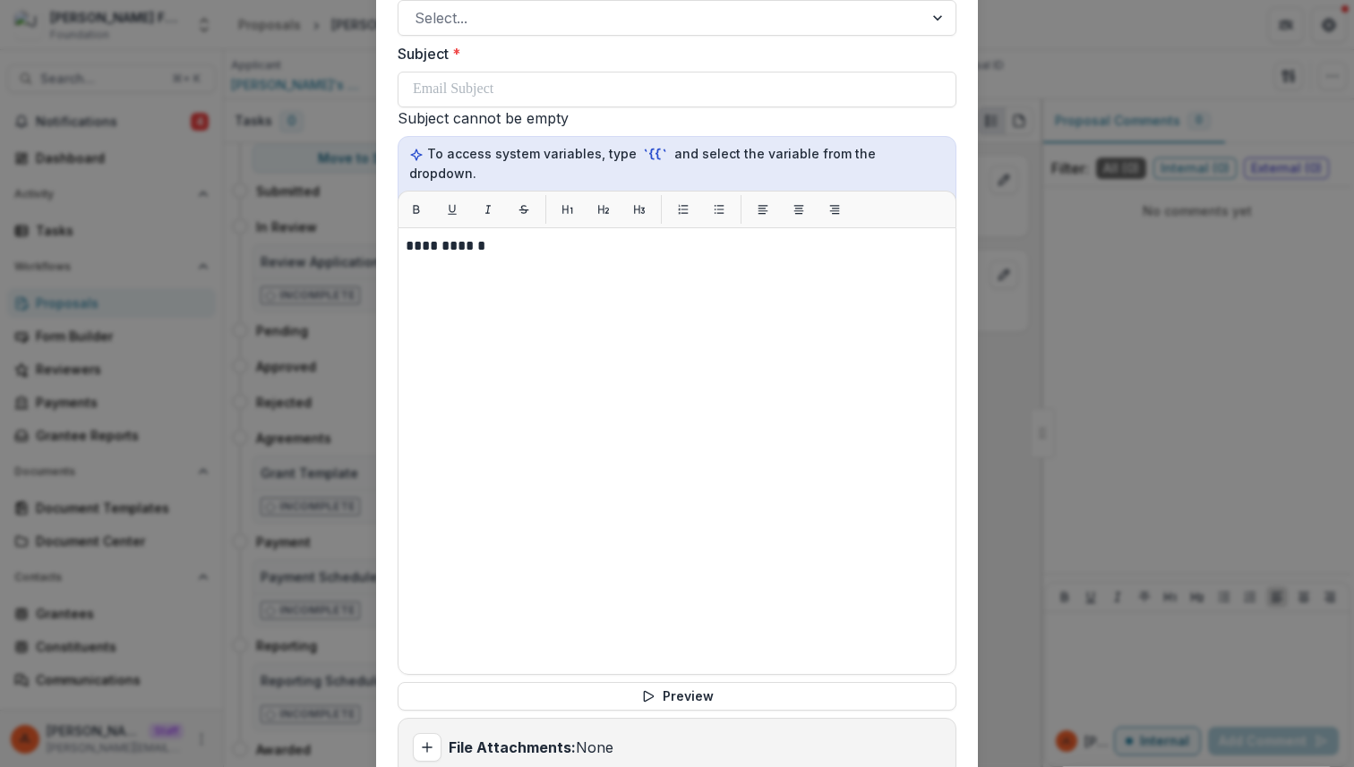
click at [518, 110] on div "Subject * Subject cannot be empty" at bounding box center [677, 86] width 559 height 86
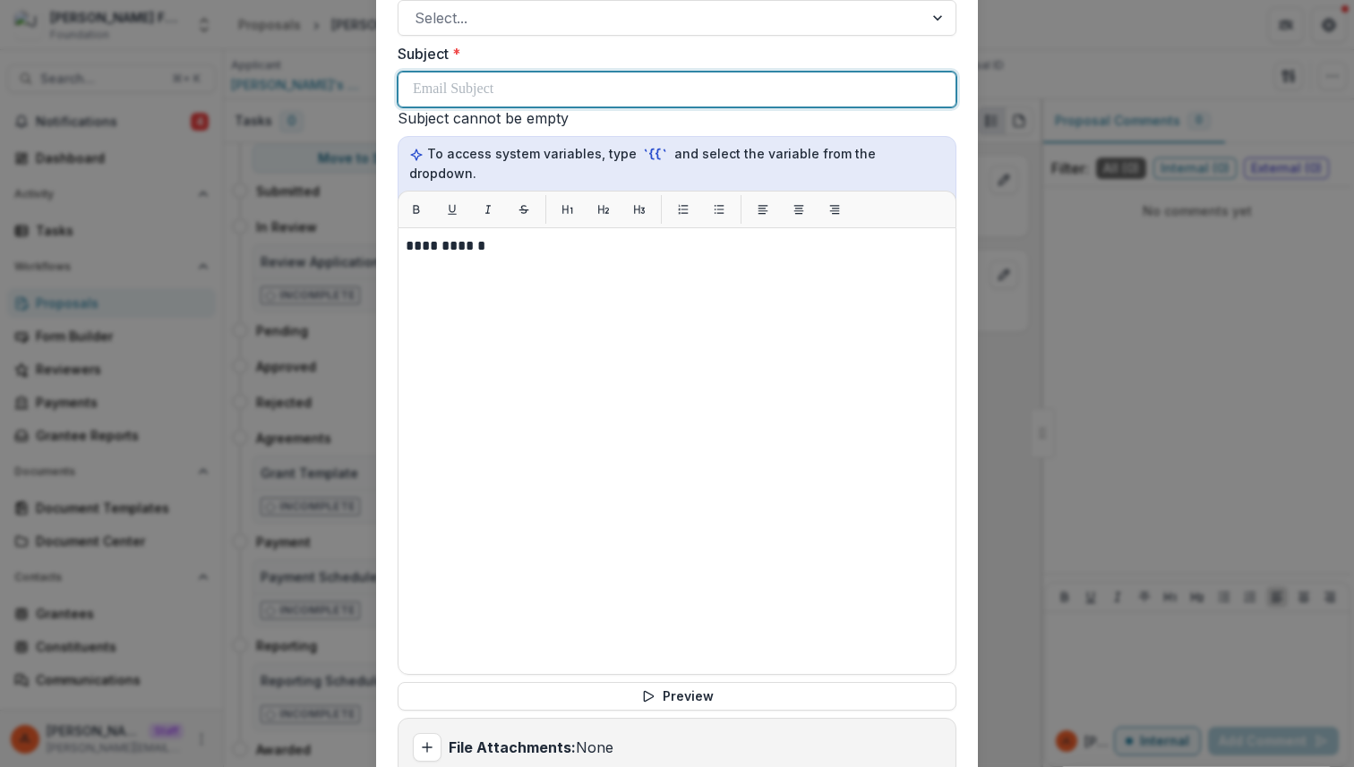
click at [517, 100] on div at bounding box center [677, 90] width 528 height 34
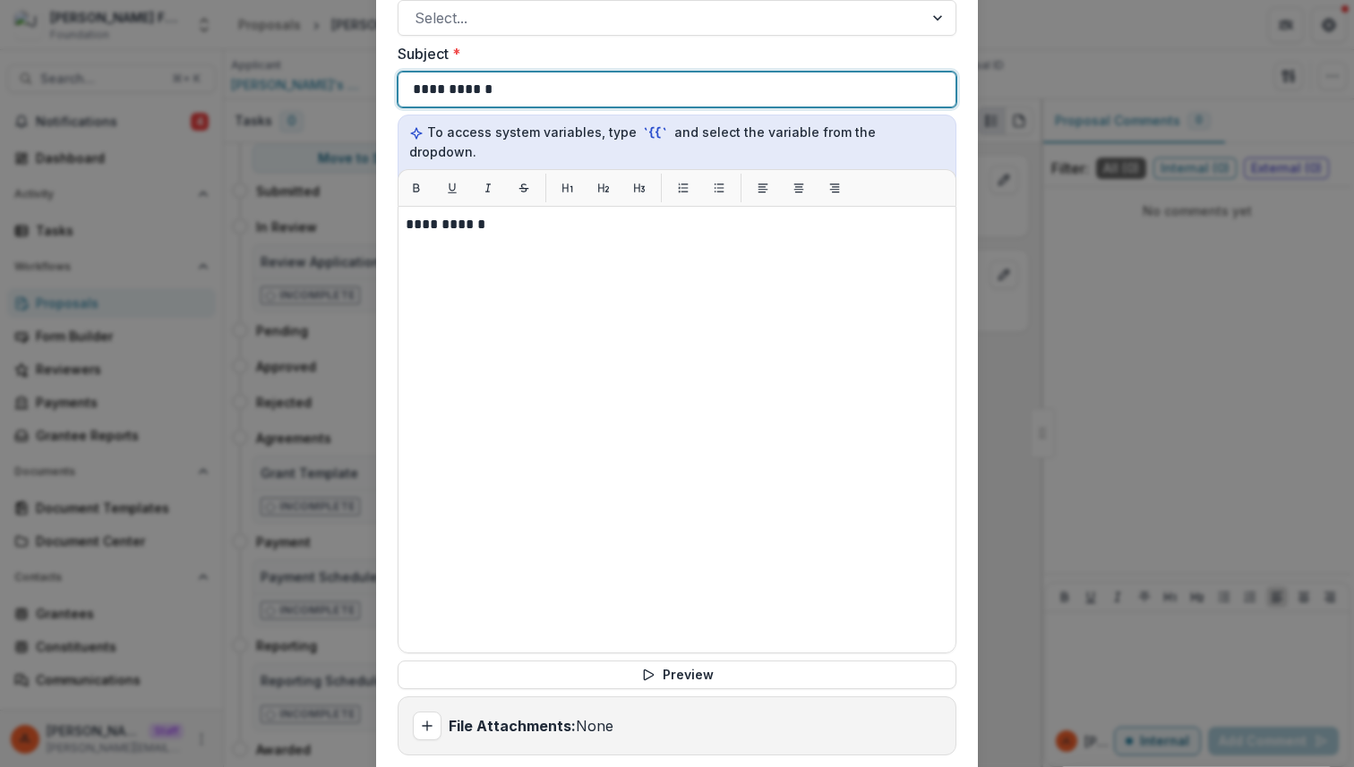
scroll to position [917, 0]
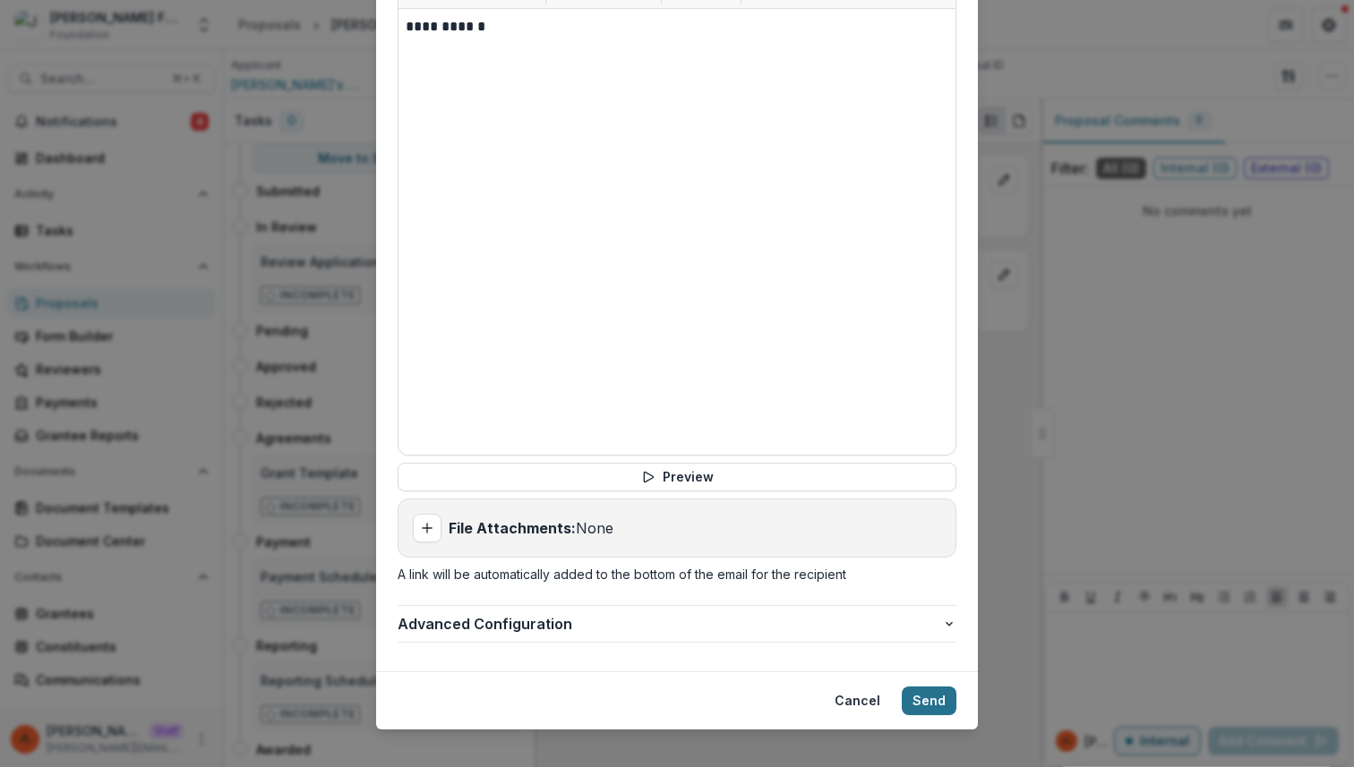
click at [913, 687] on button "Send" at bounding box center [929, 701] width 55 height 29
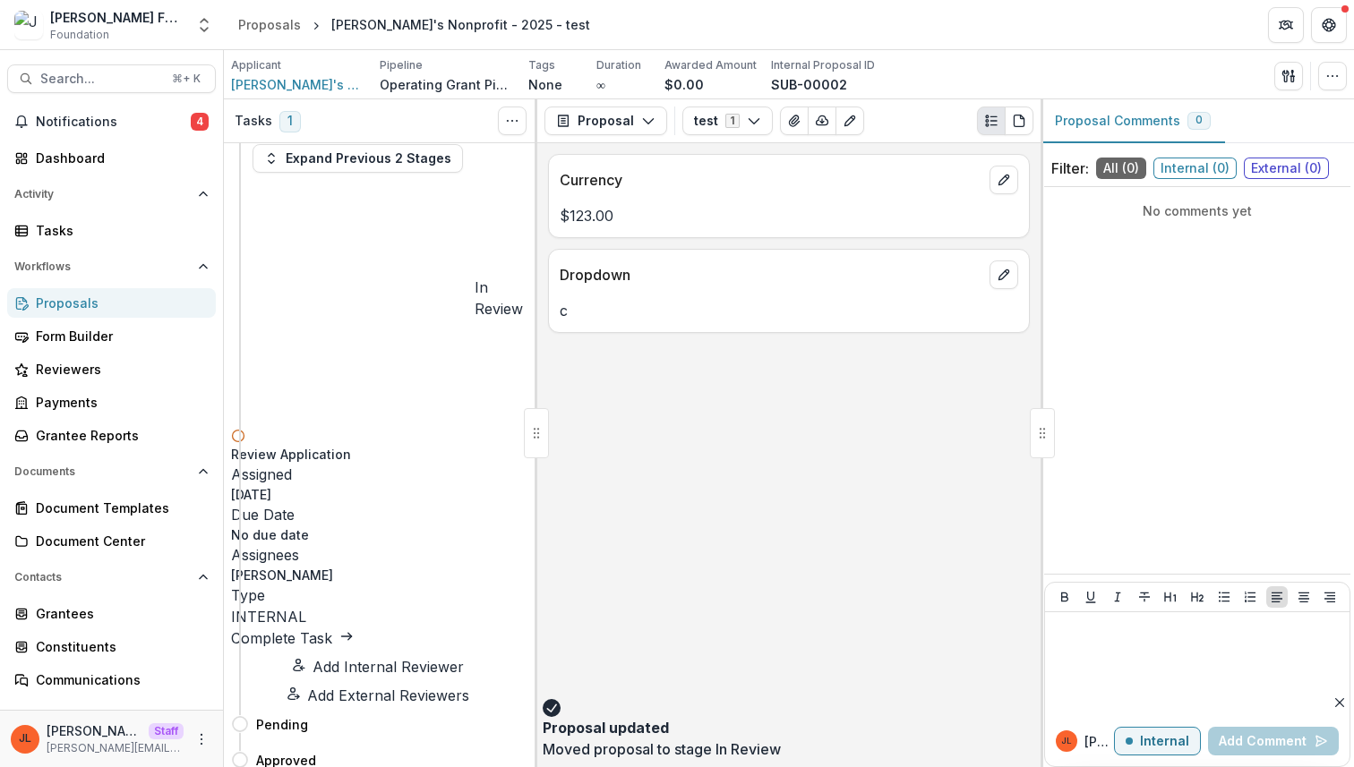
scroll to position [0, 0]
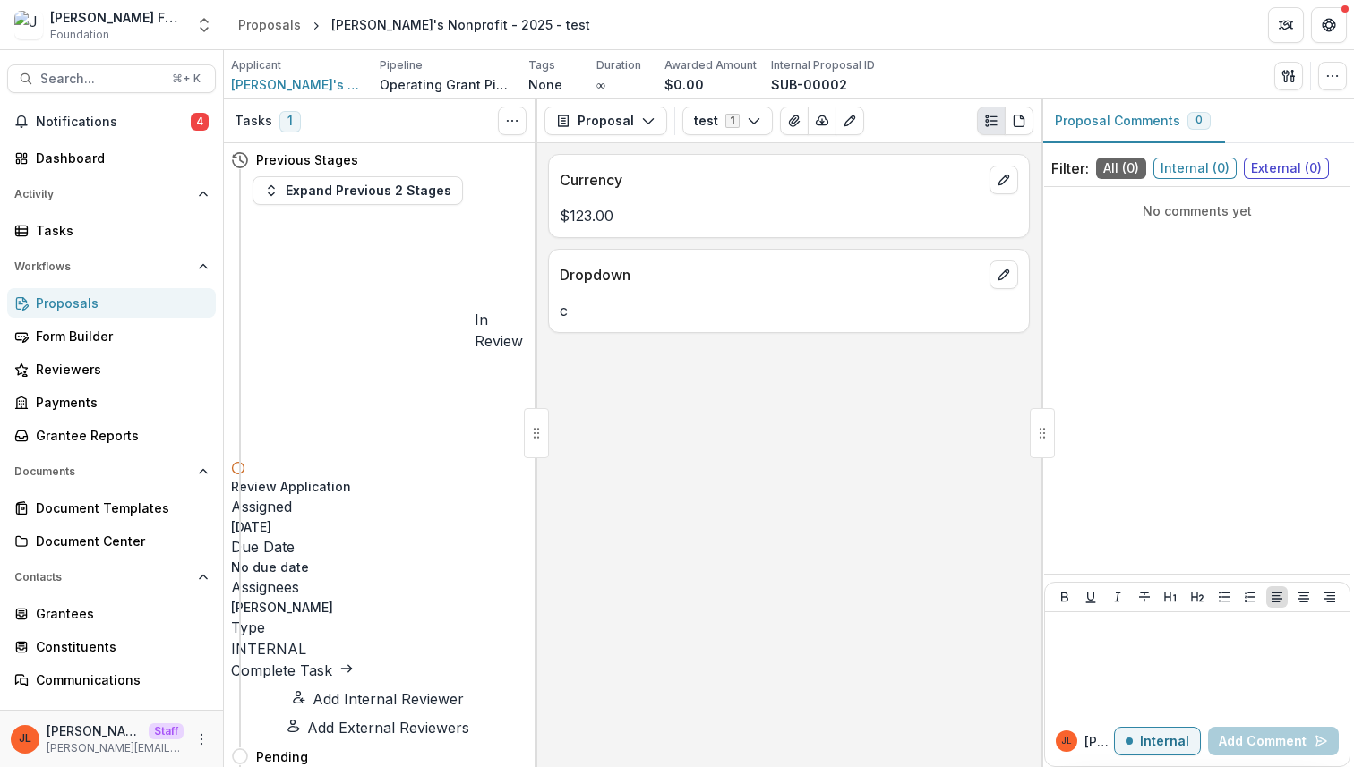
click at [354, 662] on link "Complete Task" at bounding box center [292, 671] width 123 height 18
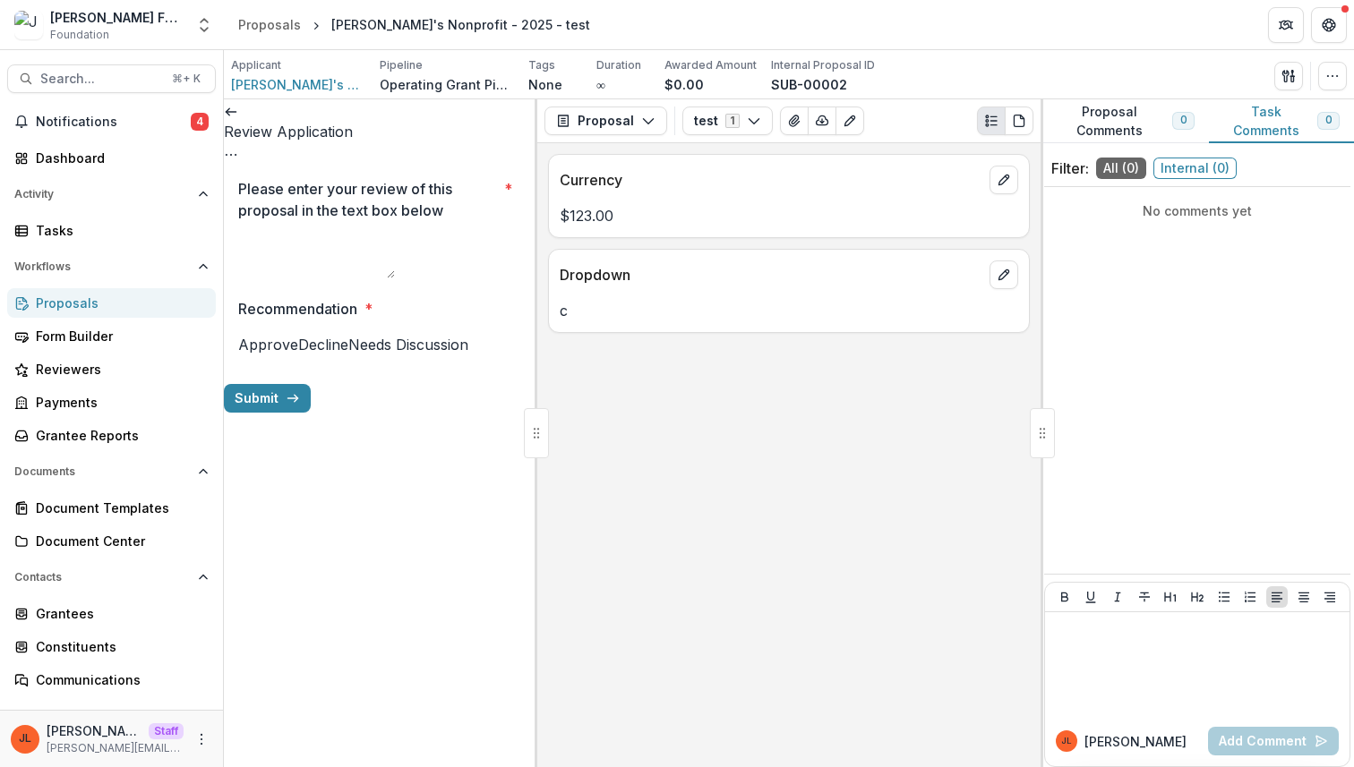
click at [313, 235] on textarea "Please enter your review of this proposal in the text box below *" at bounding box center [316, 256] width 157 height 43
type textarea "**********"
click at [702, 359] on div "Currency $123.00 Dropdown c" at bounding box center [788, 455] width 503 height 624
click at [762, 434] on div "Currency $123.00 Dropdown c" at bounding box center [788, 455] width 503 height 624
click at [238, 119] on icon at bounding box center [231, 112] width 14 height 14
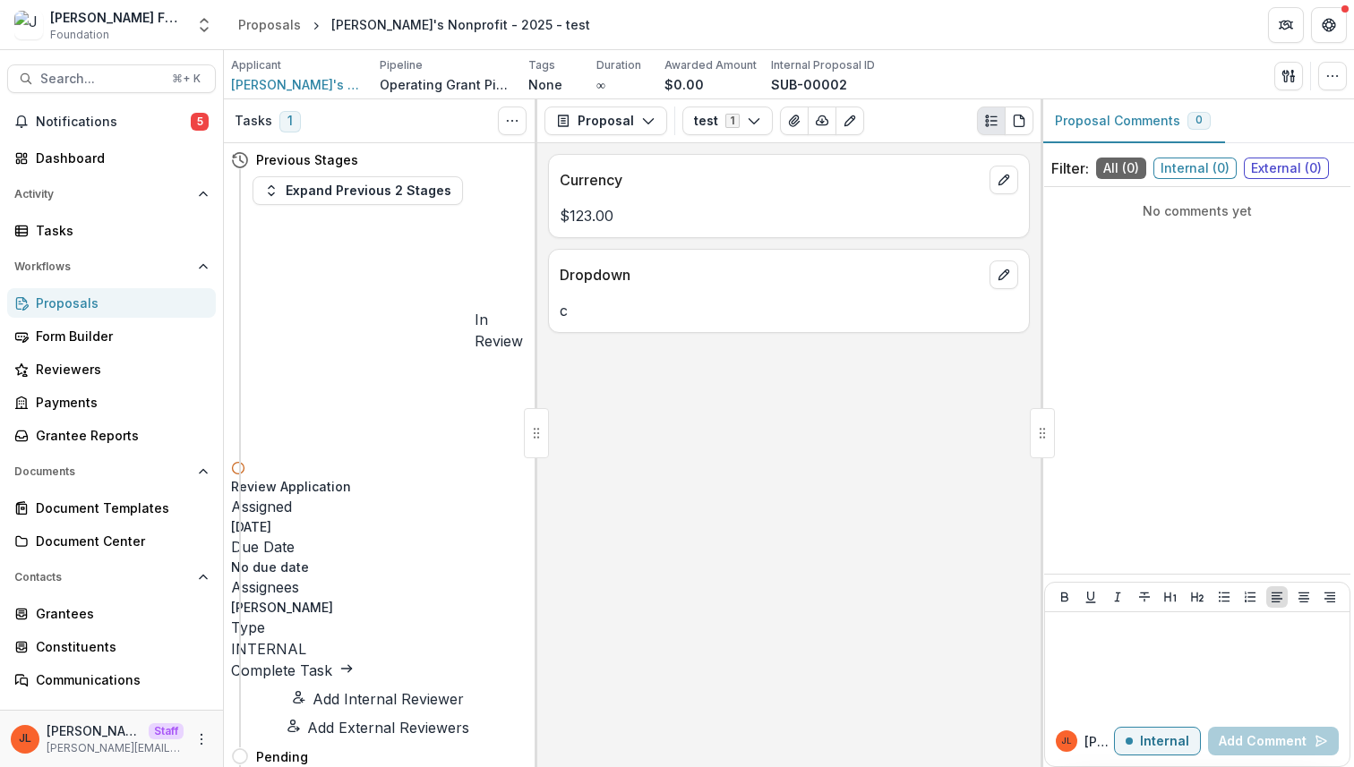
click at [756, 462] on div "Currency $123.00 Dropdown c" at bounding box center [788, 455] width 503 height 624
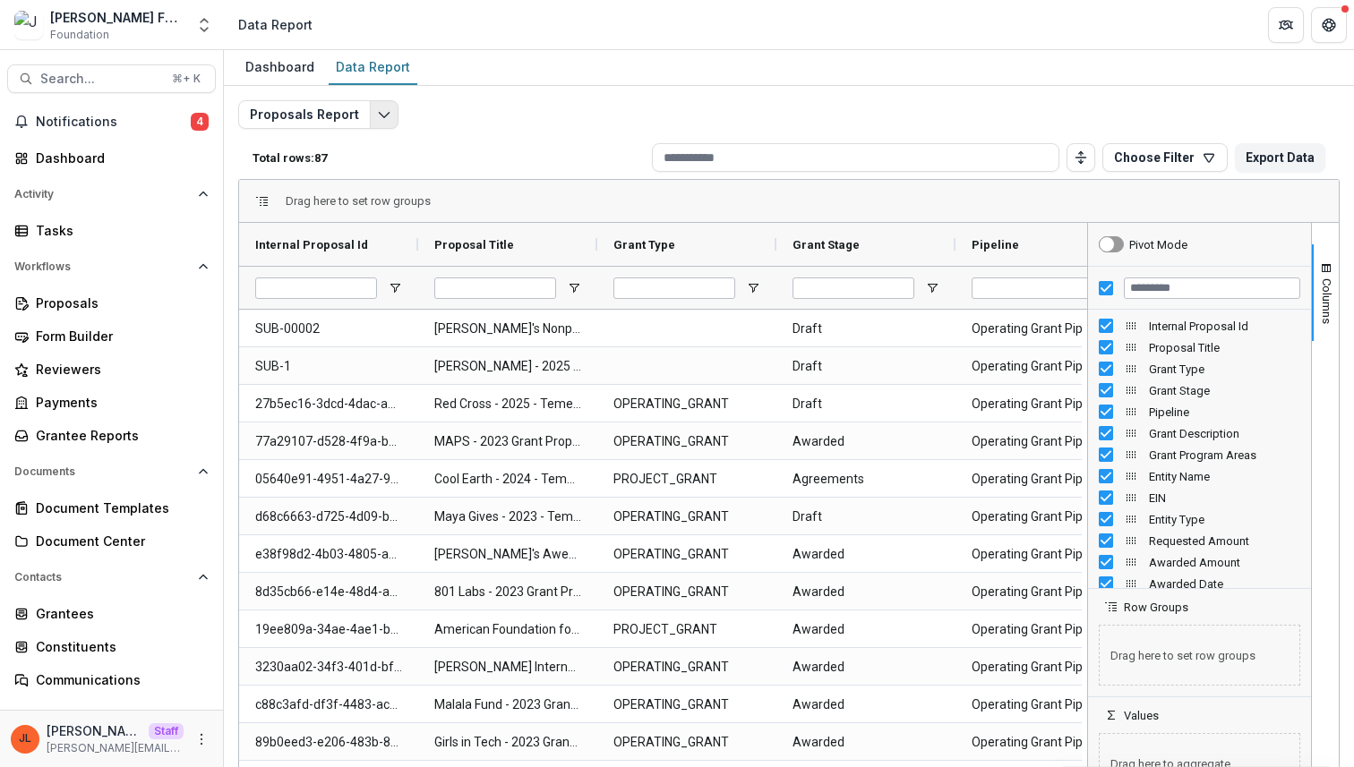
click at [377, 114] on icon "Edit selected report" at bounding box center [384, 114] width 14 height 14
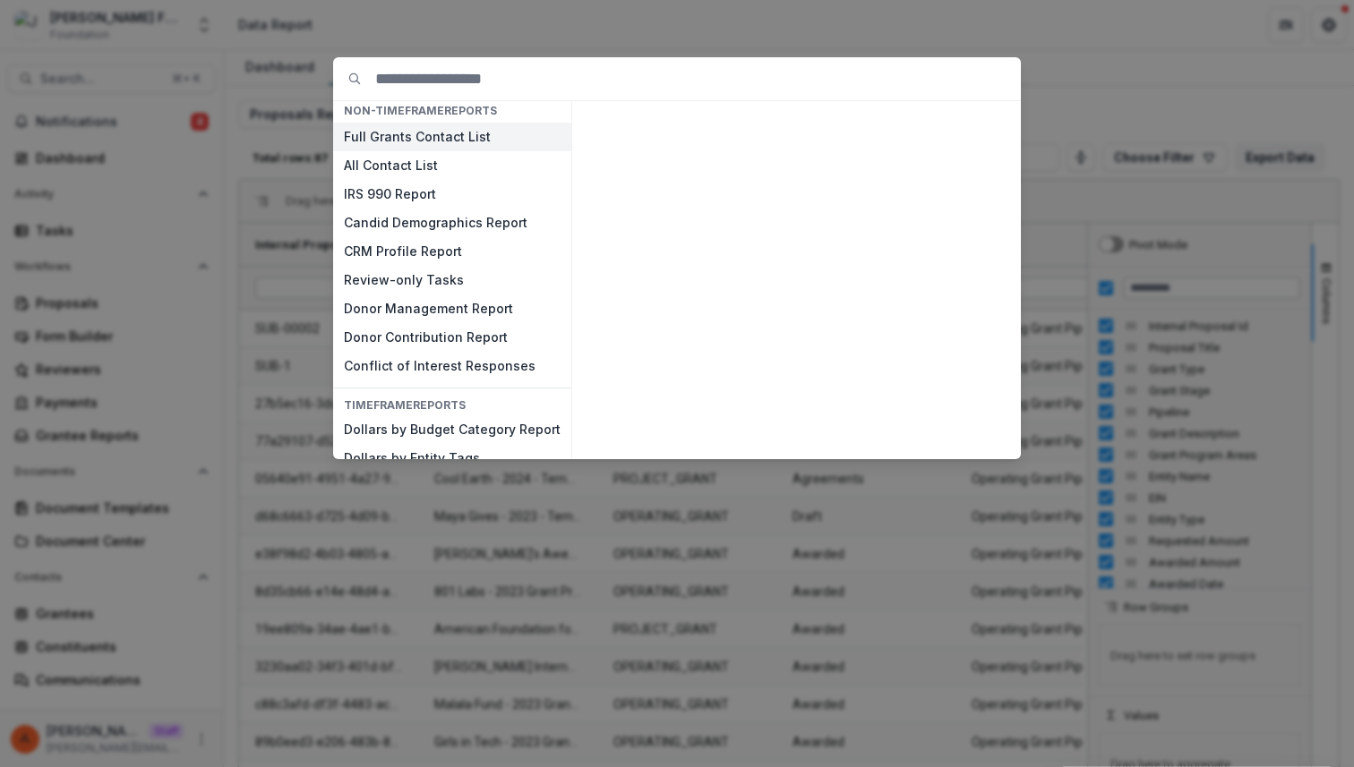
scroll to position [130, 0]
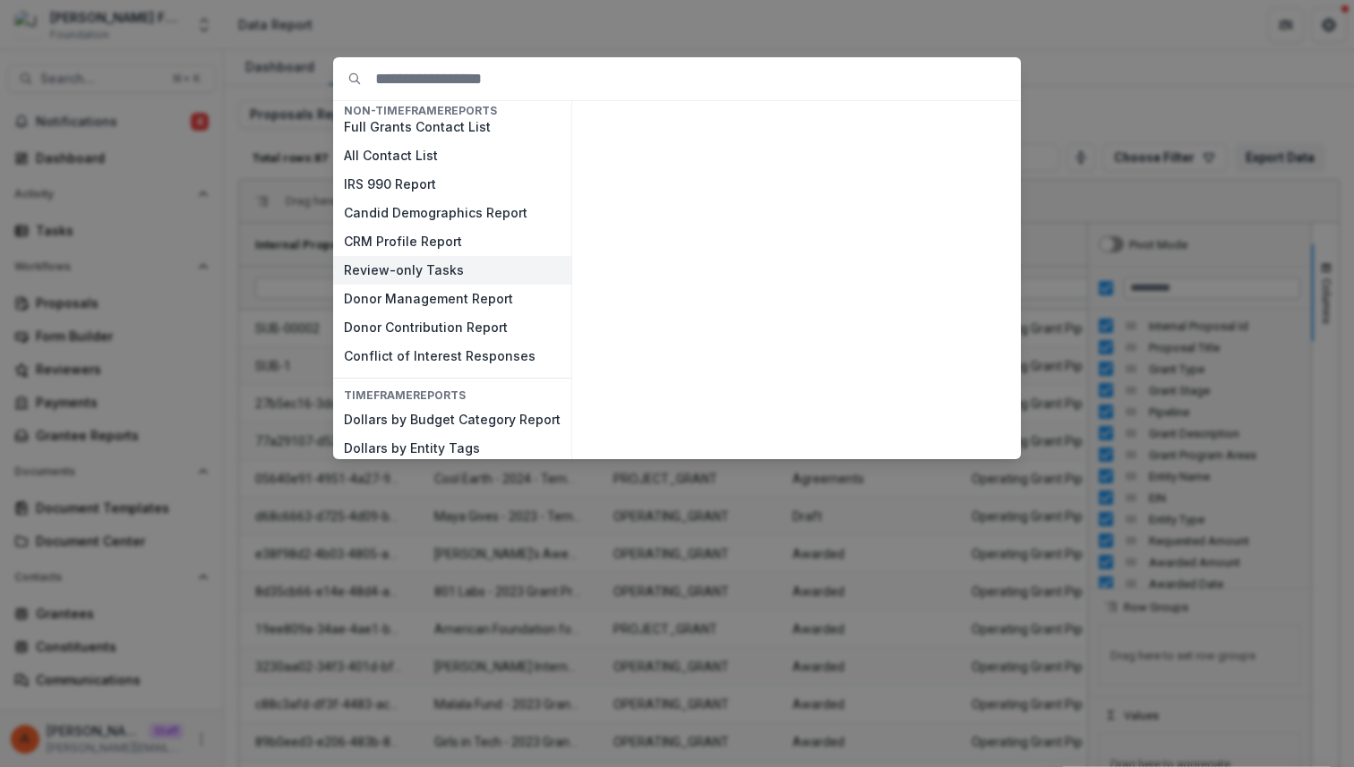
click at [455, 268] on button "Review-only Tasks" at bounding box center [452, 270] width 238 height 29
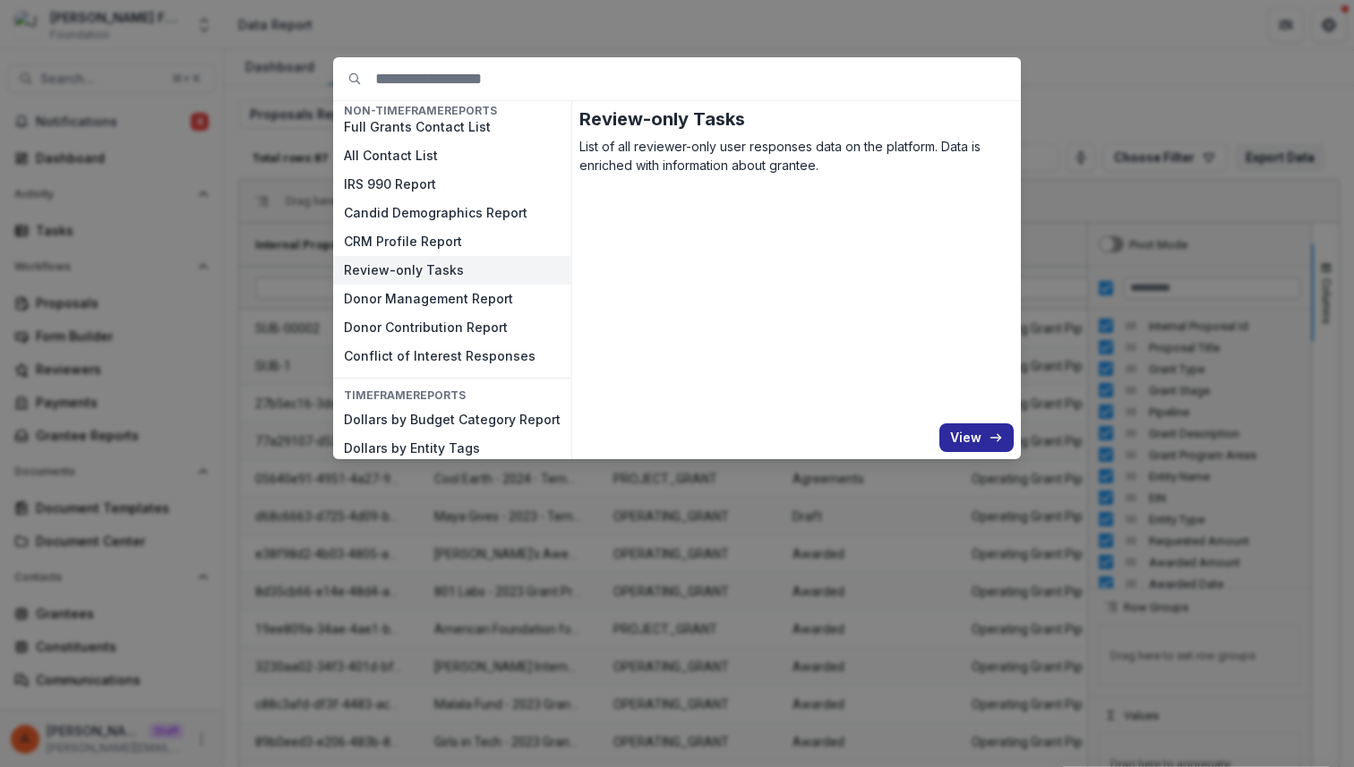
click at [988, 442] on button "View" at bounding box center [976, 438] width 74 height 29
